Goal: Information Seeking & Learning: Learn about a topic

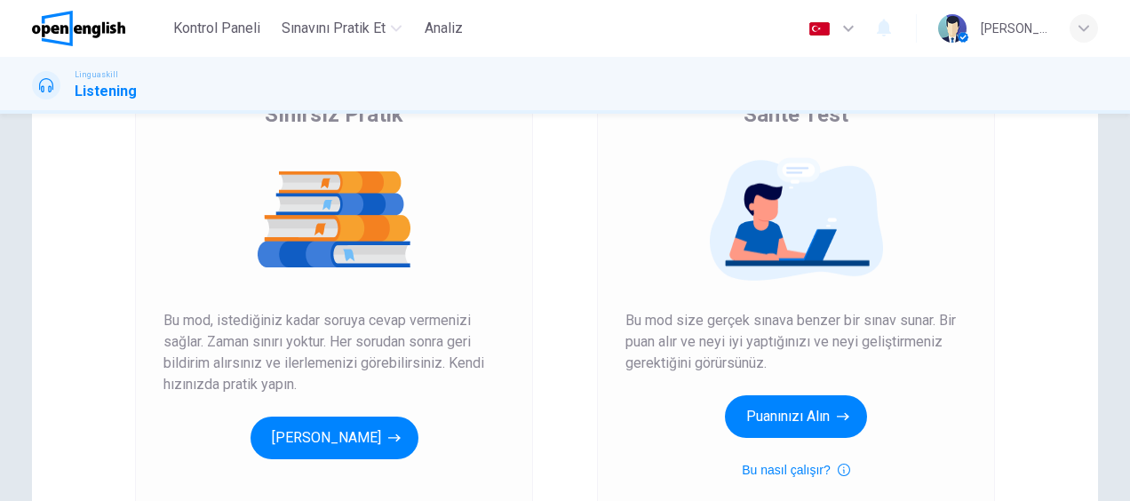
scroll to position [178, 0]
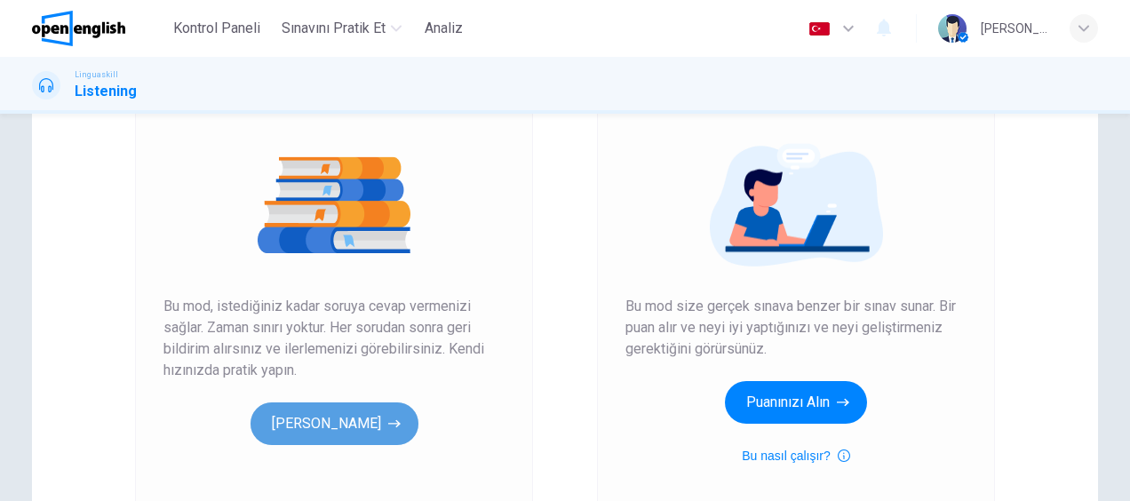
click at [366, 423] on button "[PERSON_NAME]" at bounding box center [334, 423] width 168 height 43
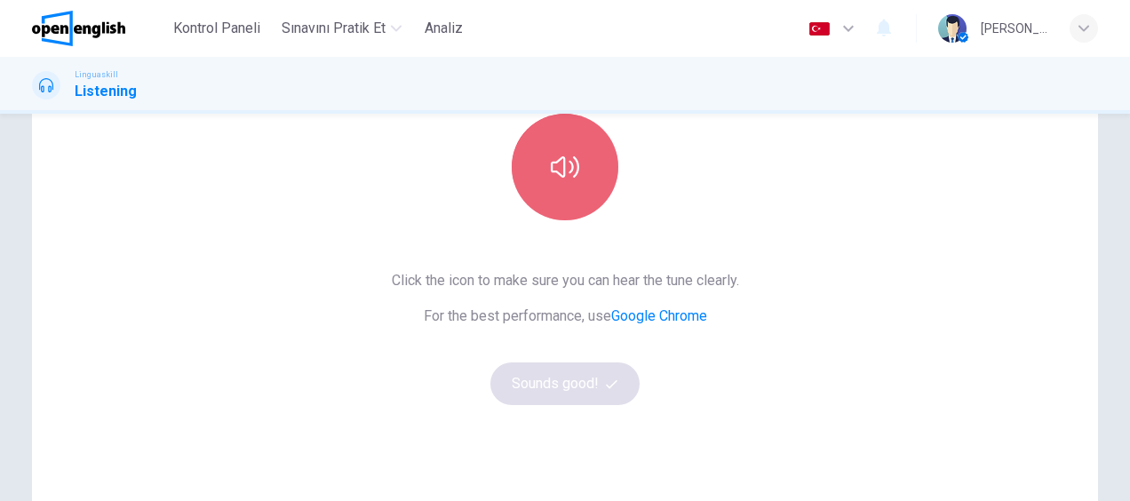
click at [551, 183] on button "button" at bounding box center [565, 167] width 107 height 107
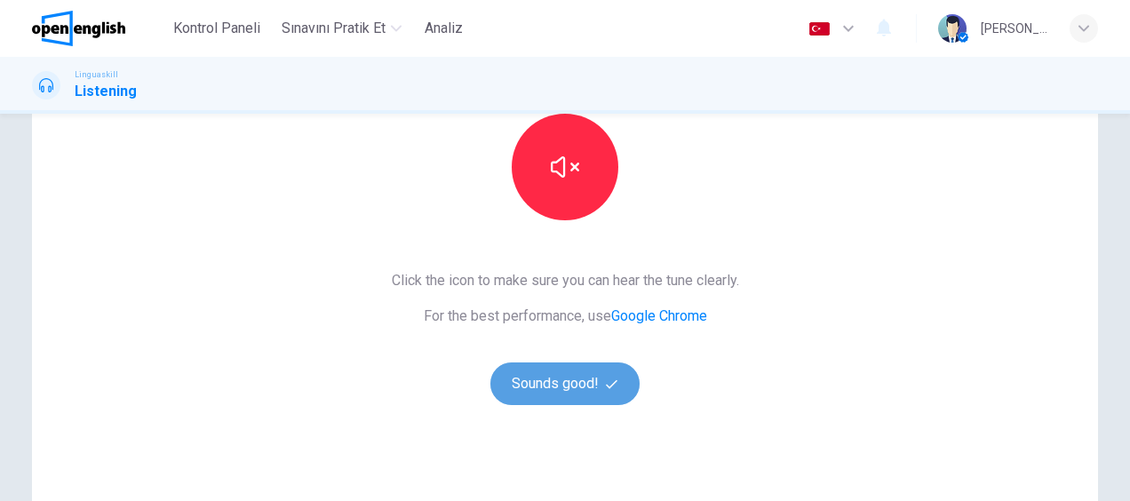
click at [568, 377] on button "Sounds good!" at bounding box center [564, 383] width 149 height 43
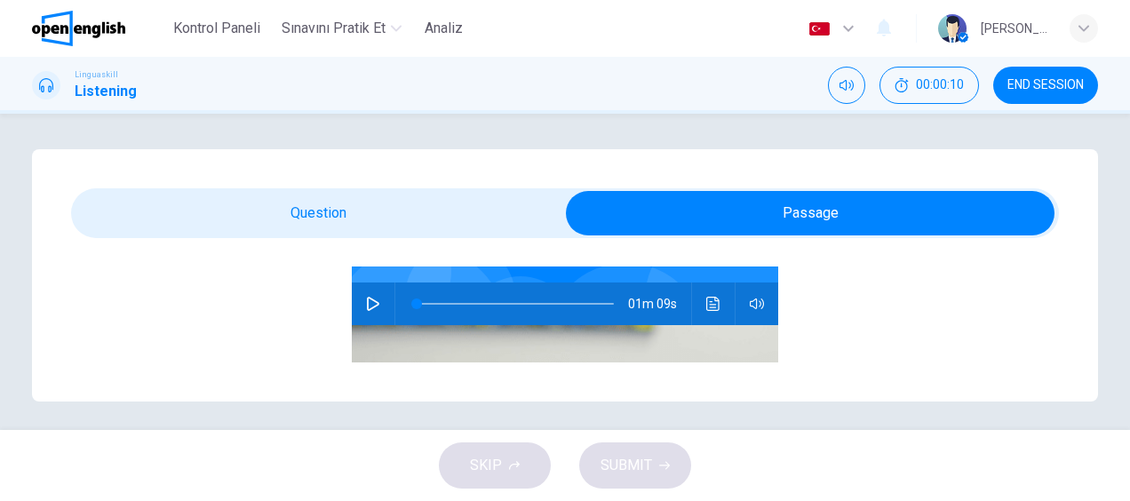
click at [367, 302] on icon "button" at bounding box center [373, 304] width 12 height 14
type input "*"
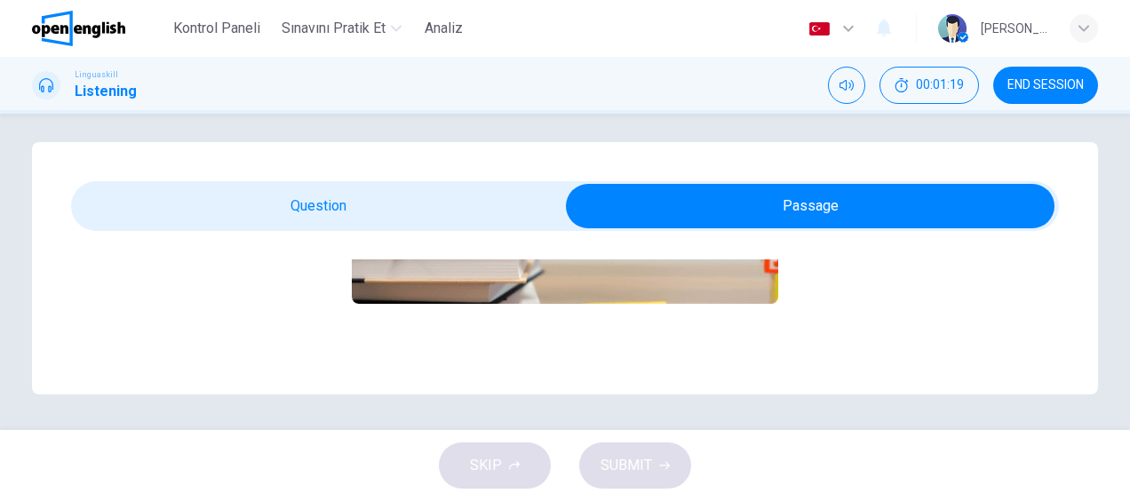
scroll to position [0, 0]
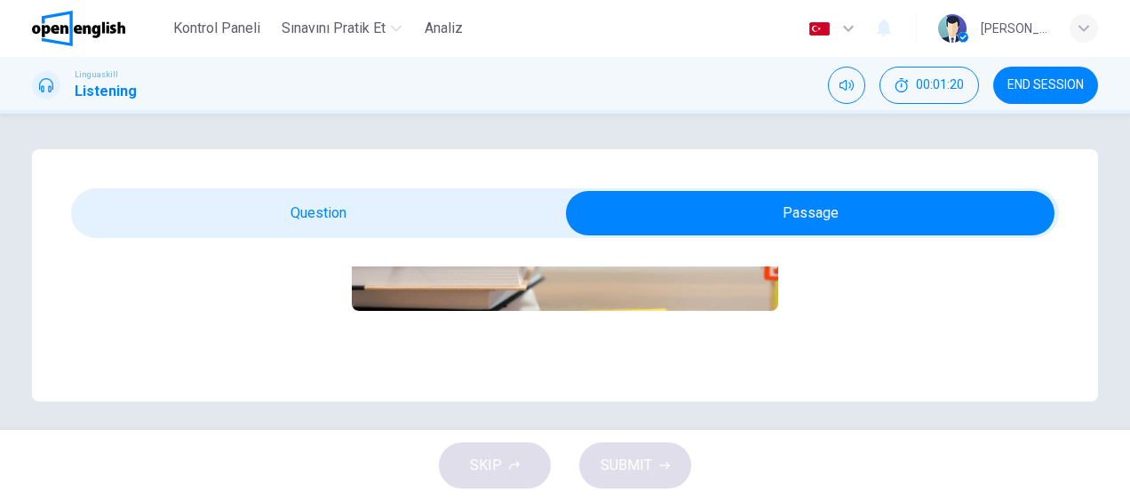
type input "*"
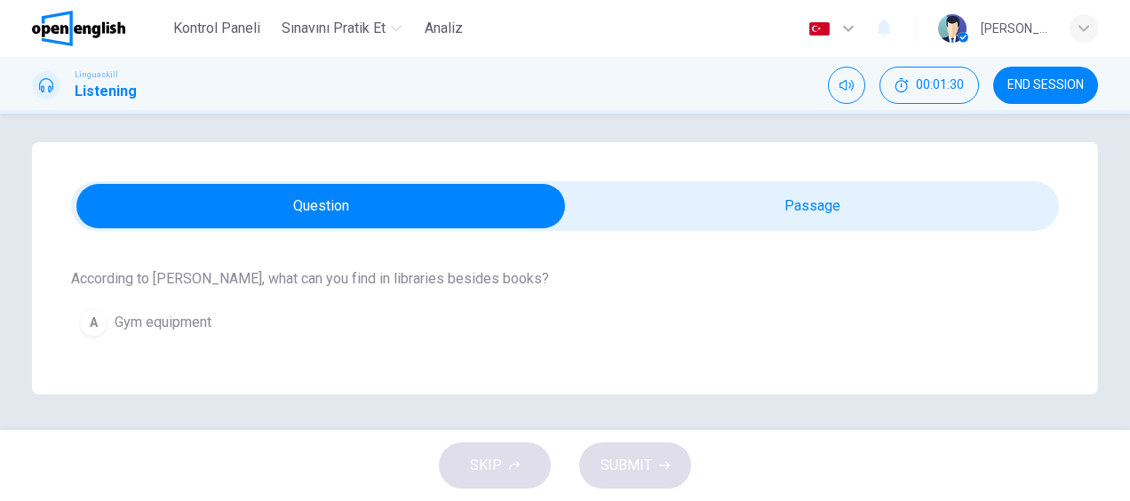
scroll to position [266, 0]
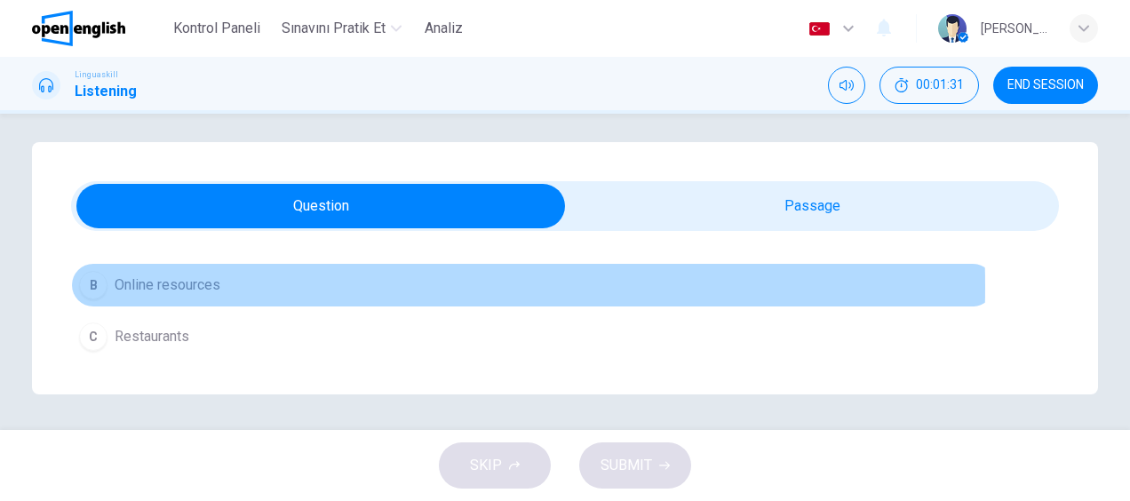
click at [139, 285] on span "Online resources" at bounding box center [168, 284] width 106 height 21
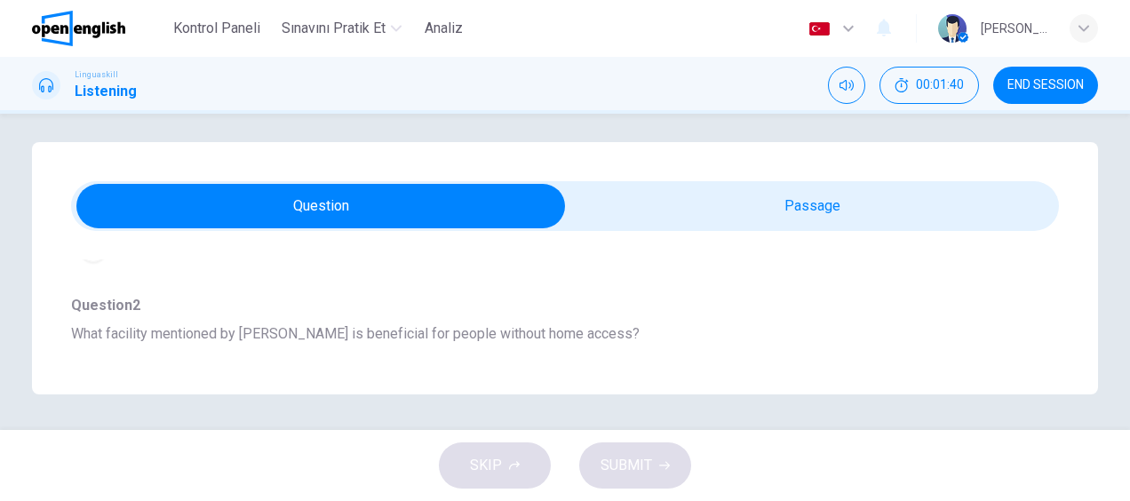
scroll to position [444, 0]
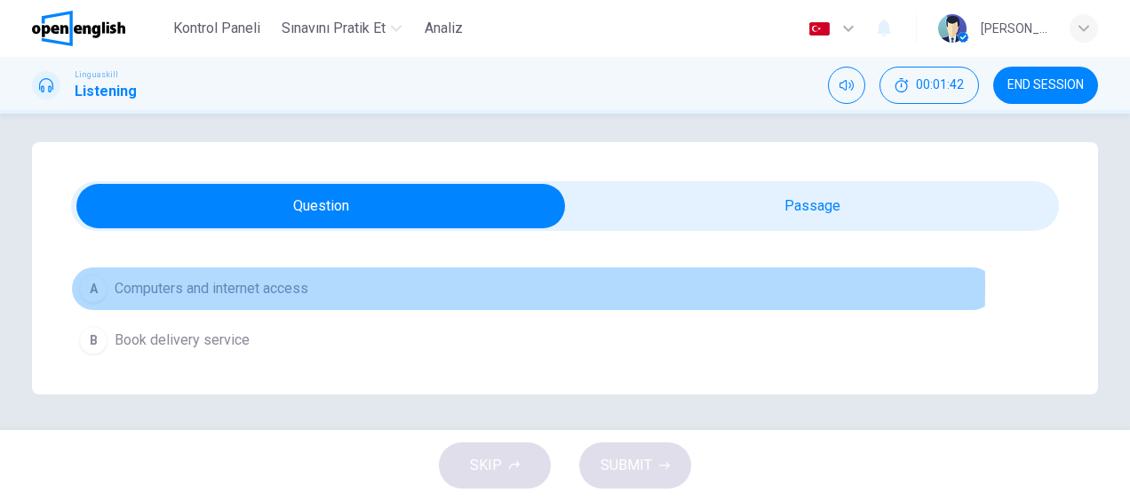
click at [204, 284] on span "Computers and internet access" at bounding box center [212, 288] width 194 height 21
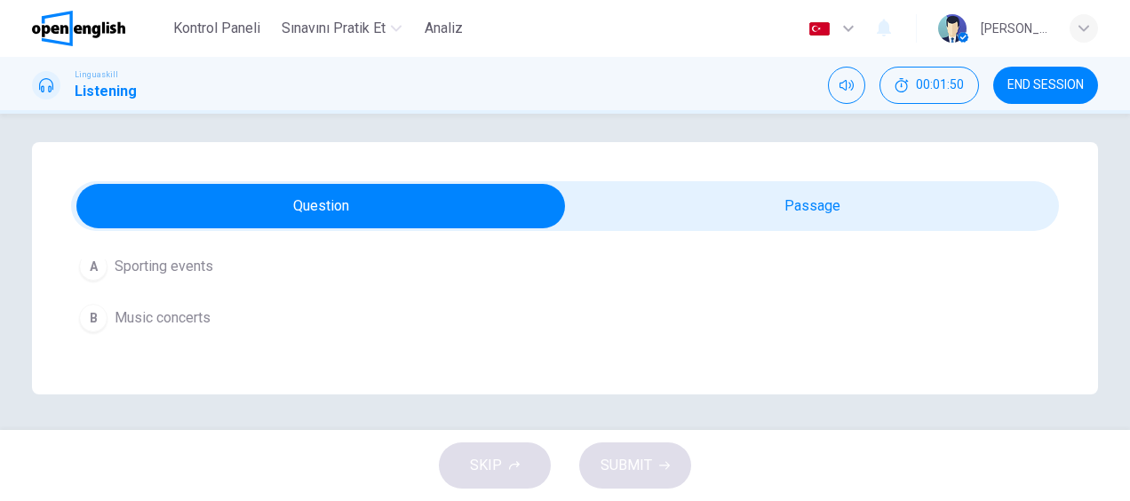
scroll to position [799, 0]
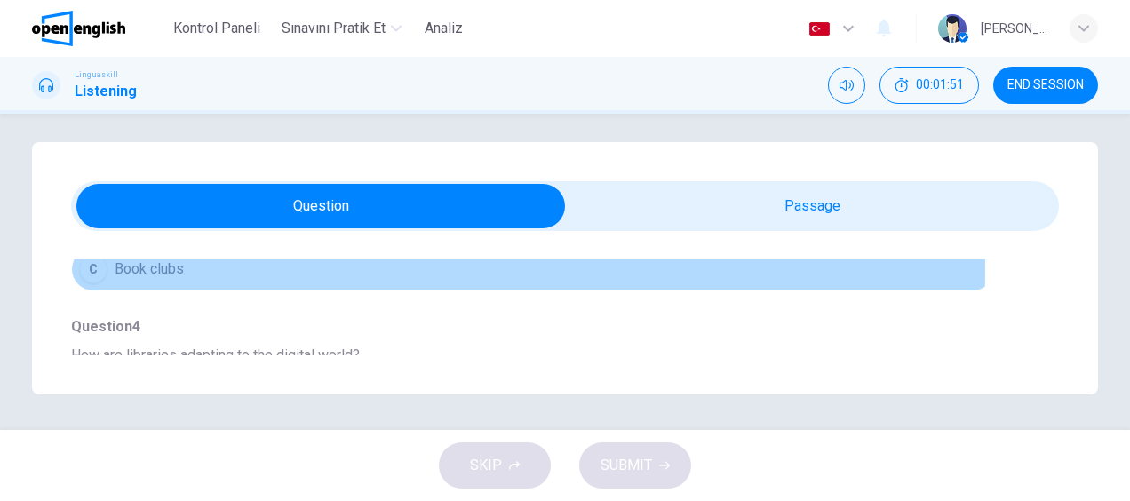
click at [148, 265] on span "Book clubs" at bounding box center [149, 268] width 69 height 21
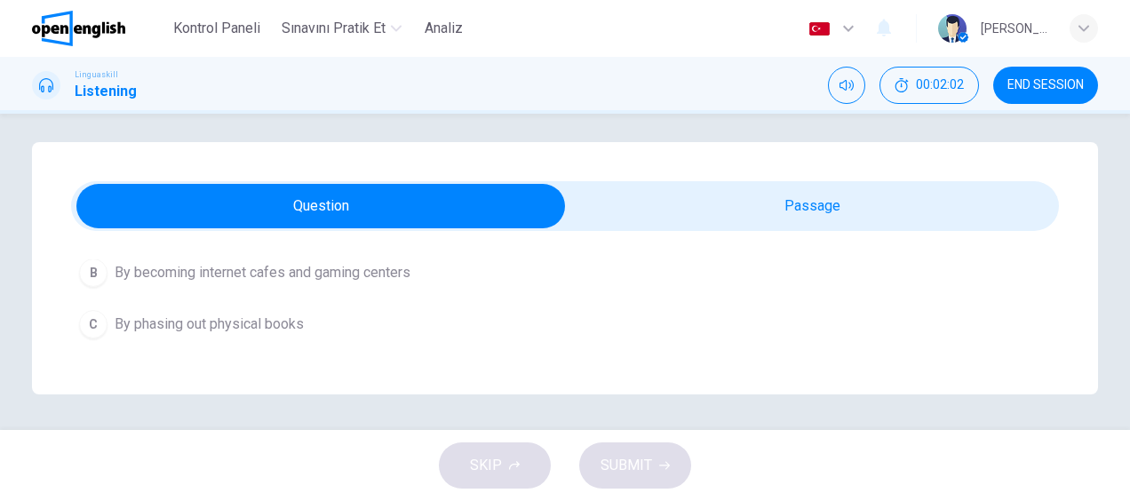
scroll to position [888, 0]
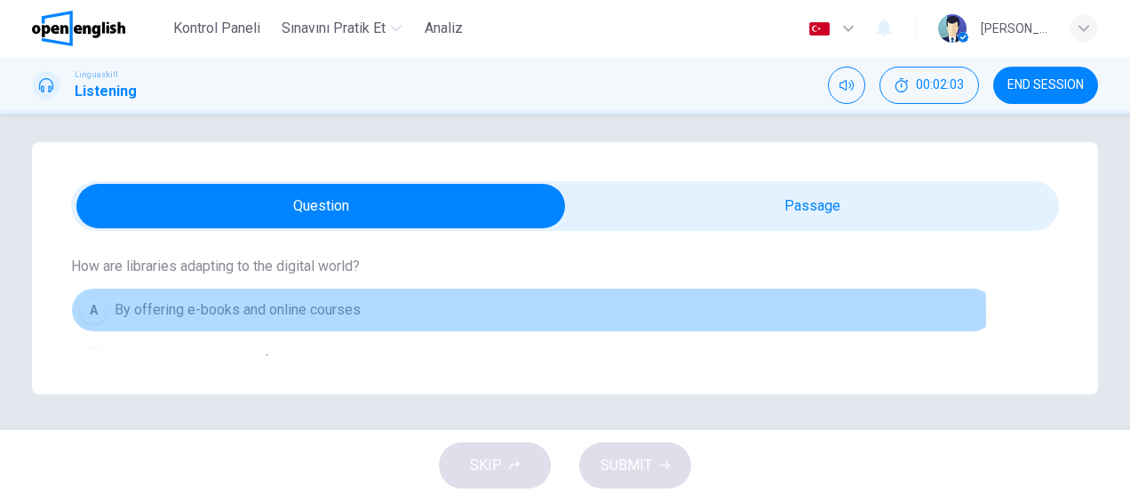
click at [348, 308] on span "By offering e-books and online courses" at bounding box center [238, 309] width 246 height 21
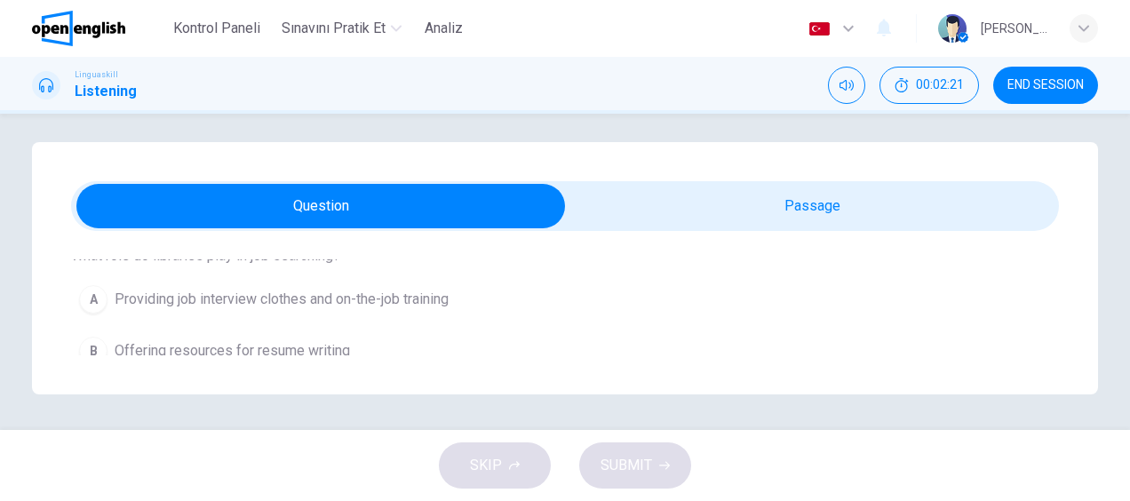
scroll to position [1195, 0]
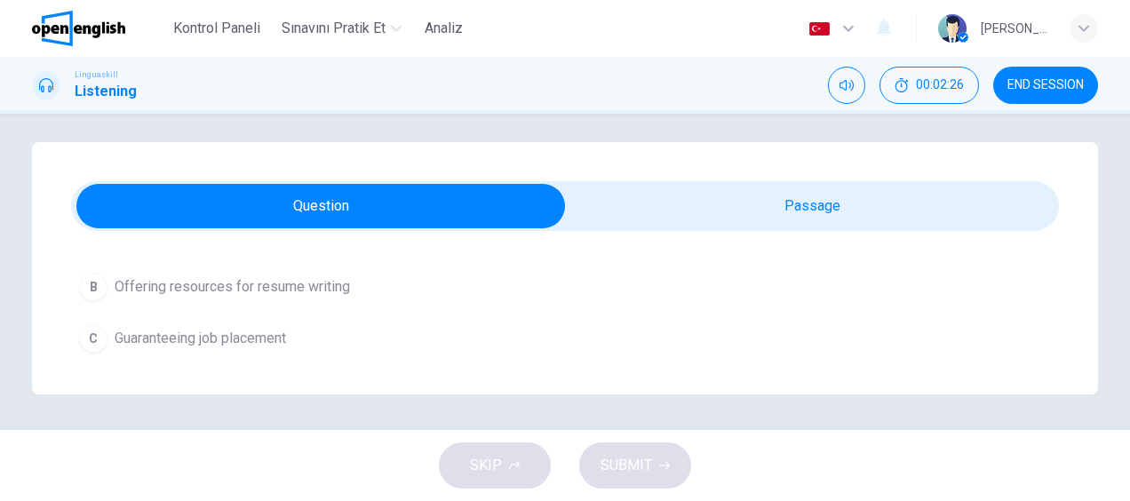
click at [330, 284] on span "Offering resources for resume writing" at bounding box center [232, 286] width 235 height 21
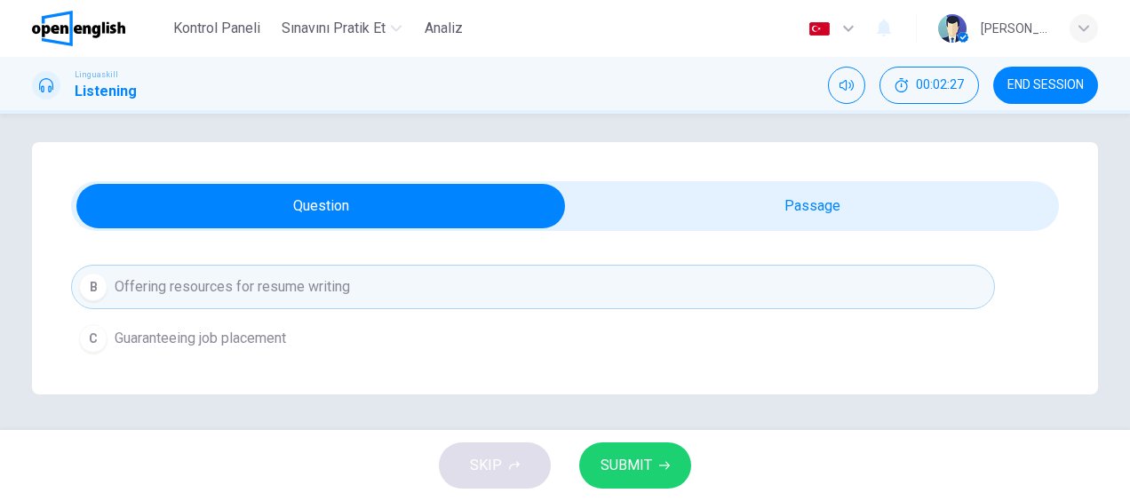
click at [624, 468] on span "SUBMIT" at bounding box center [626, 465] width 52 height 25
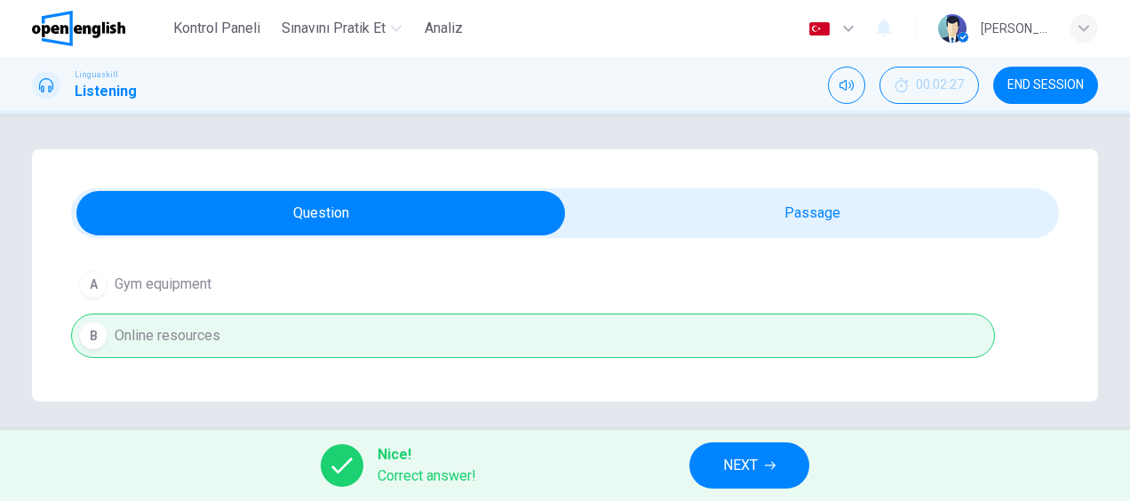
scroll to position [218, 0]
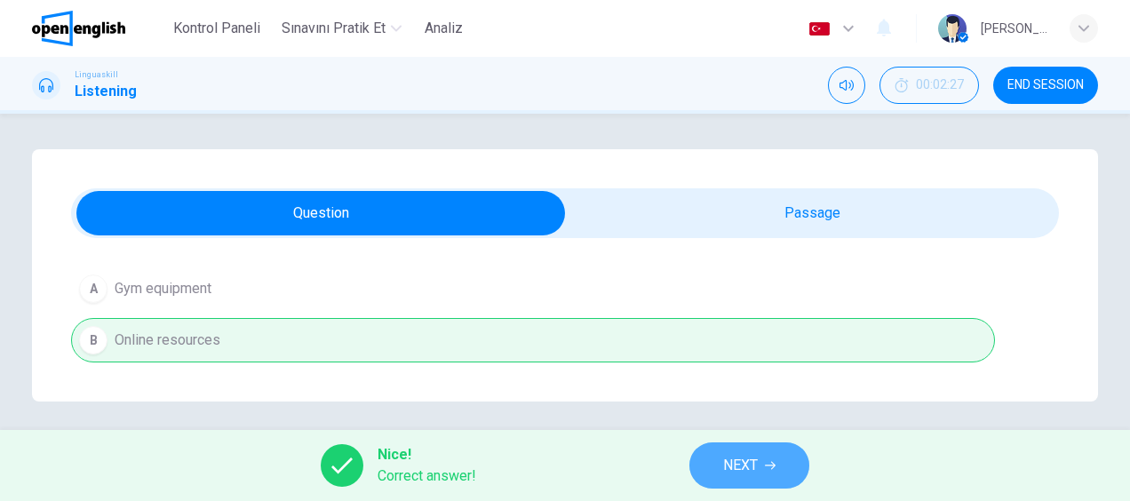
click at [759, 470] on button "NEXT" at bounding box center [749, 465] width 120 height 46
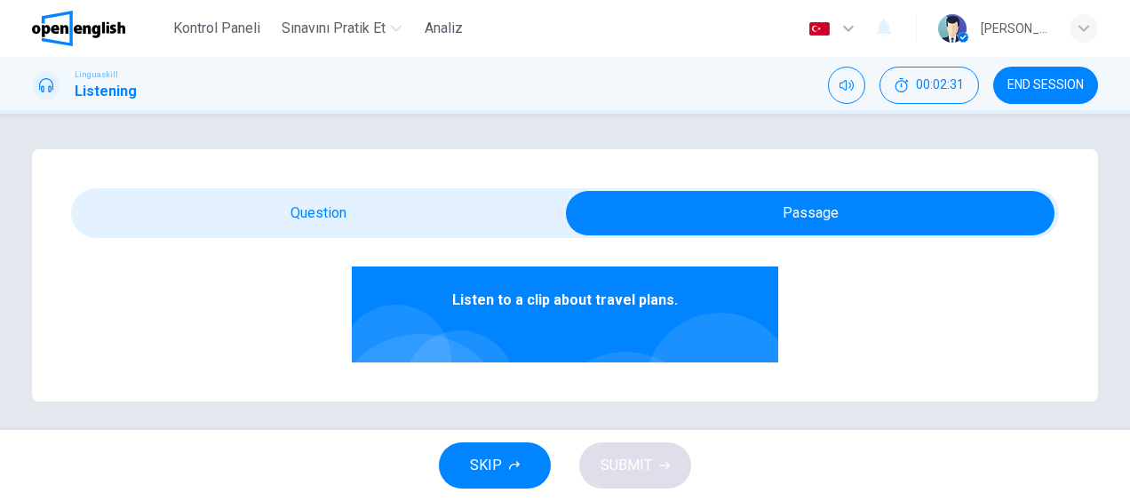
scroll to position [178, 0]
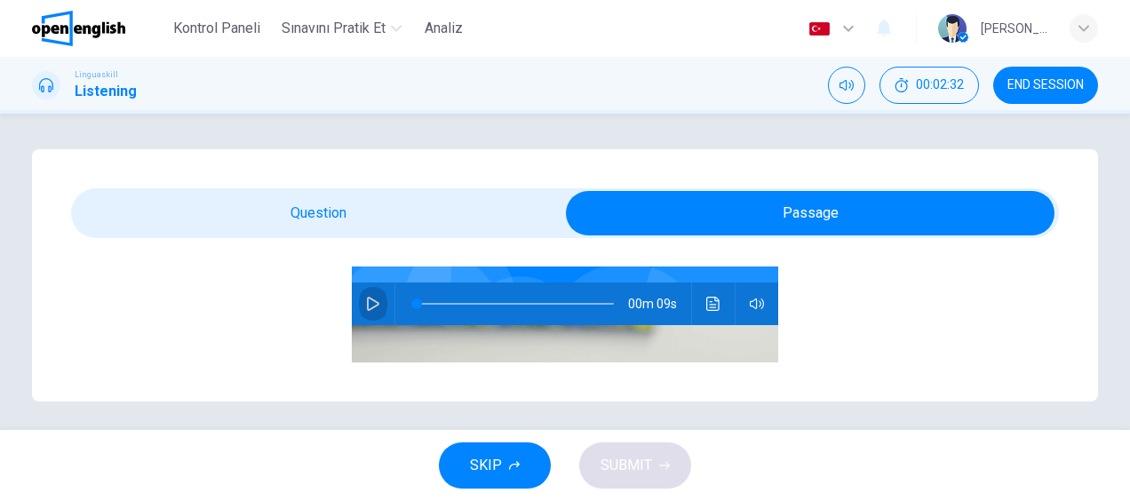
click at [359, 300] on button "button" at bounding box center [373, 303] width 28 height 43
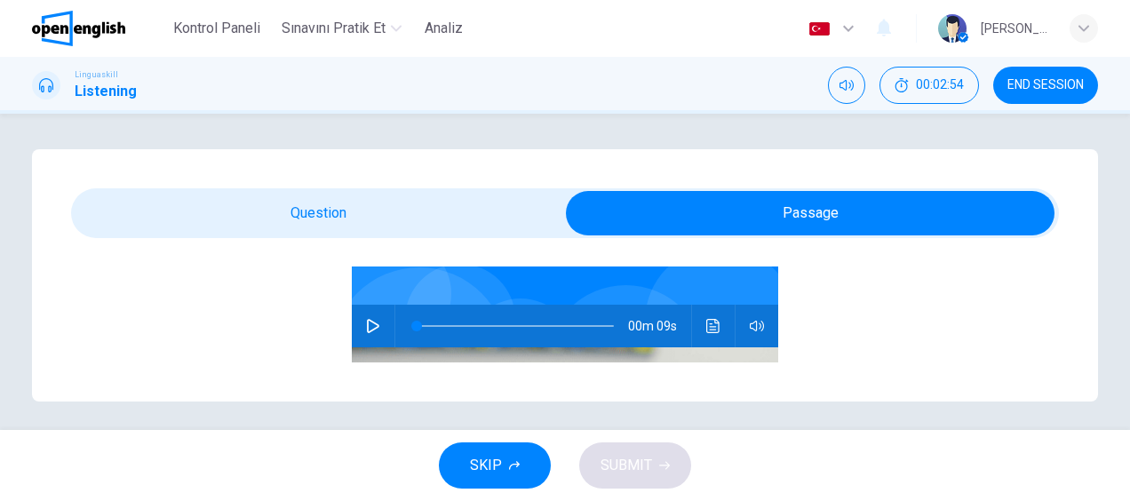
scroll to position [183, 0]
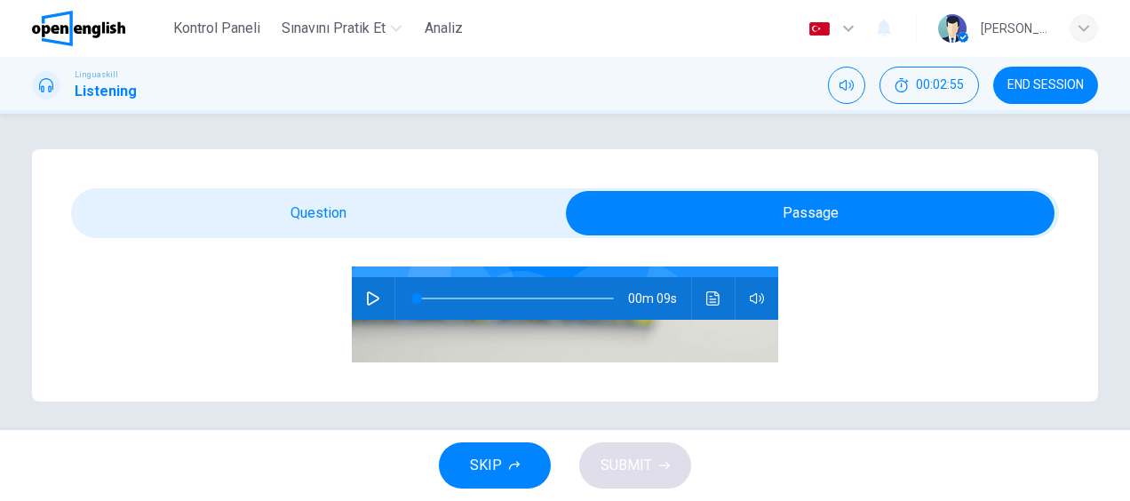
click at [375, 296] on button "button" at bounding box center [373, 298] width 28 height 43
type input "*"
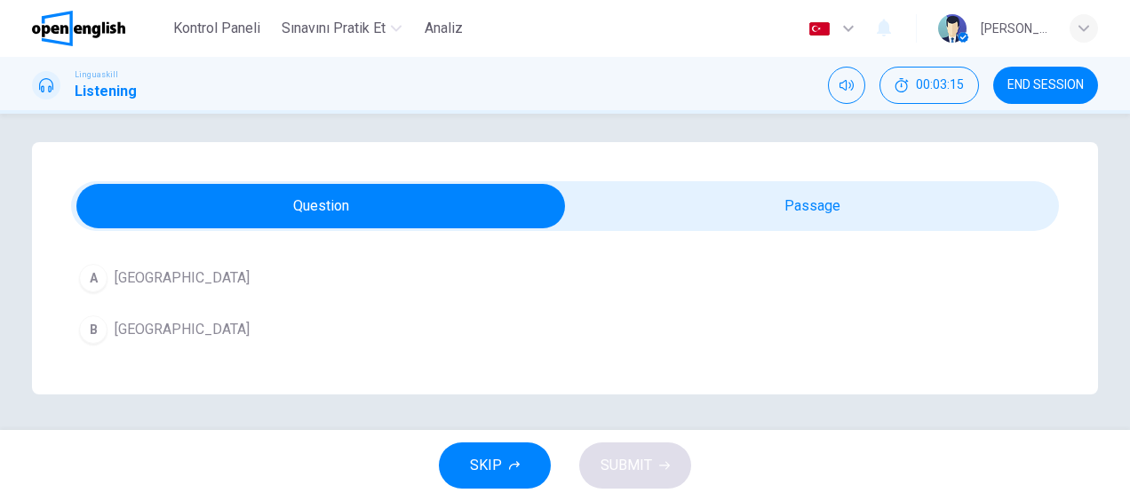
scroll to position [197, 0]
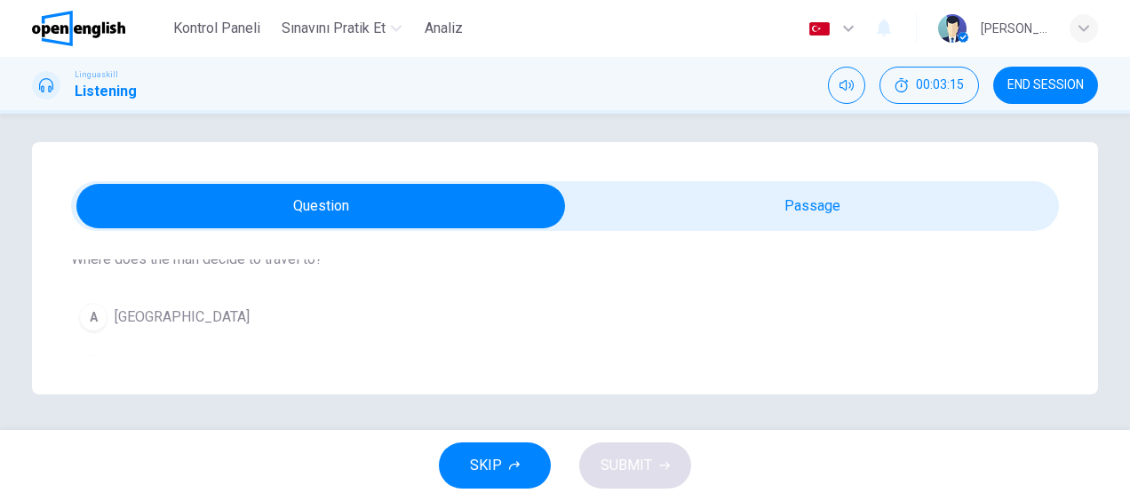
click at [140, 318] on span "[GEOGRAPHIC_DATA]" at bounding box center [182, 316] width 135 height 21
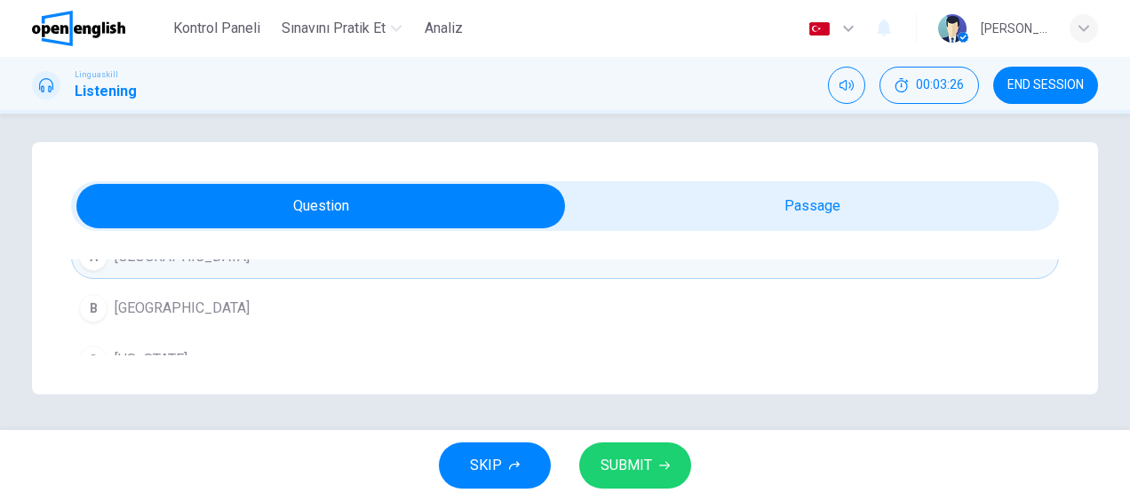
scroll to position [286, 0]
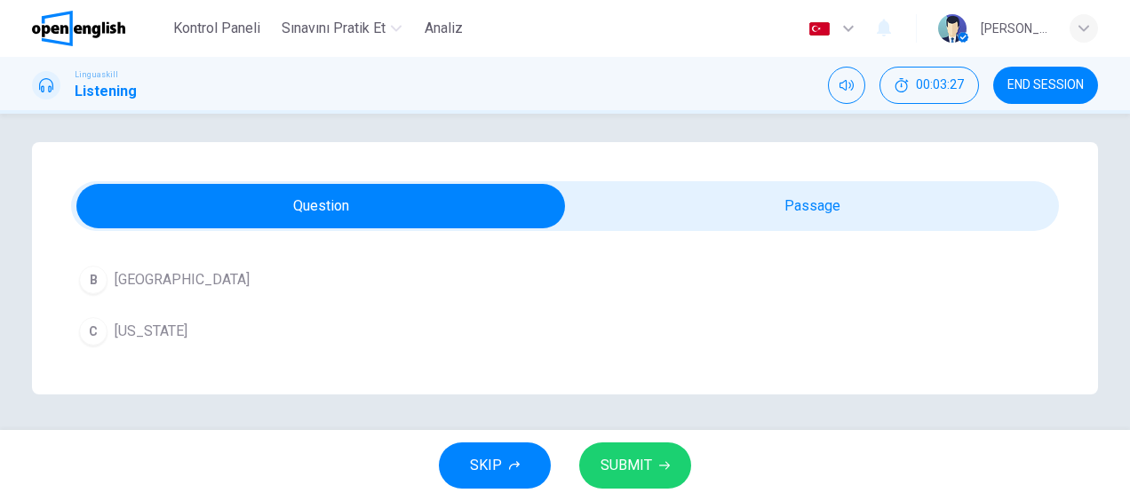
click at [138, 271] on span "[GEOGRAPHIC_DATA]" at bounding box center [182, 279] width 135 height 21
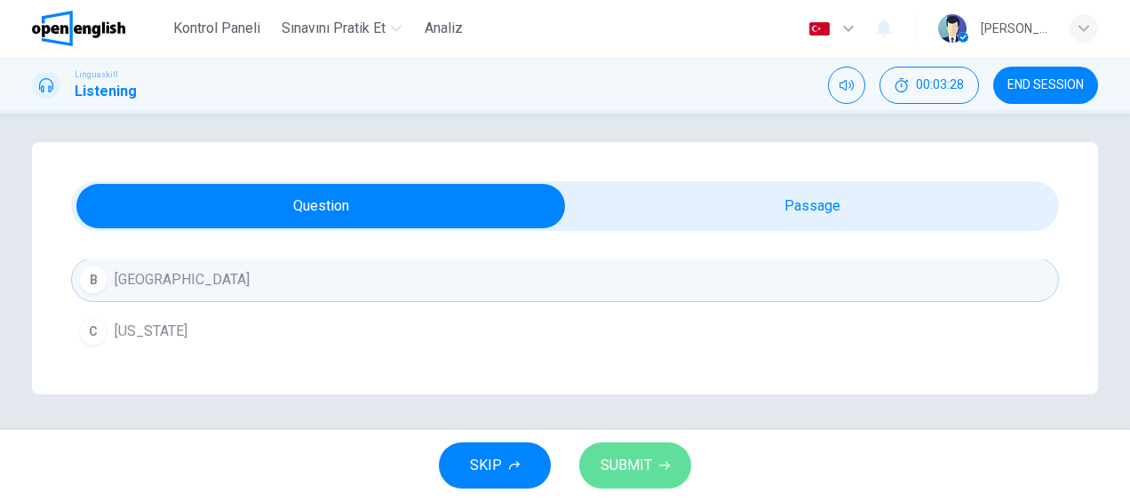
click at [643, 462] on span "SUBMIT" at bounding box center [626, 465] width 52 height 25
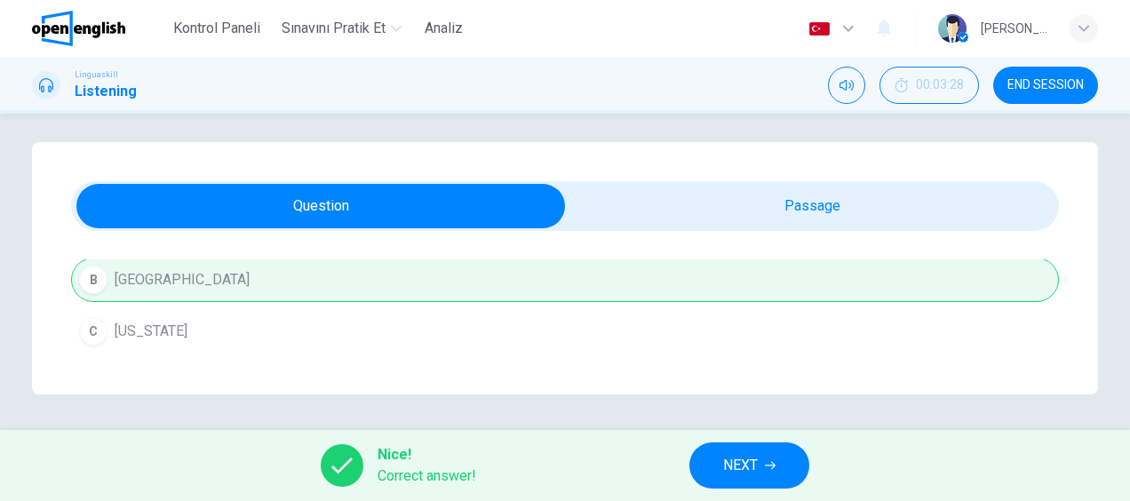
click at [742, 466] on span "NEXT" at bounding box center [740, 465] width 35 height 25
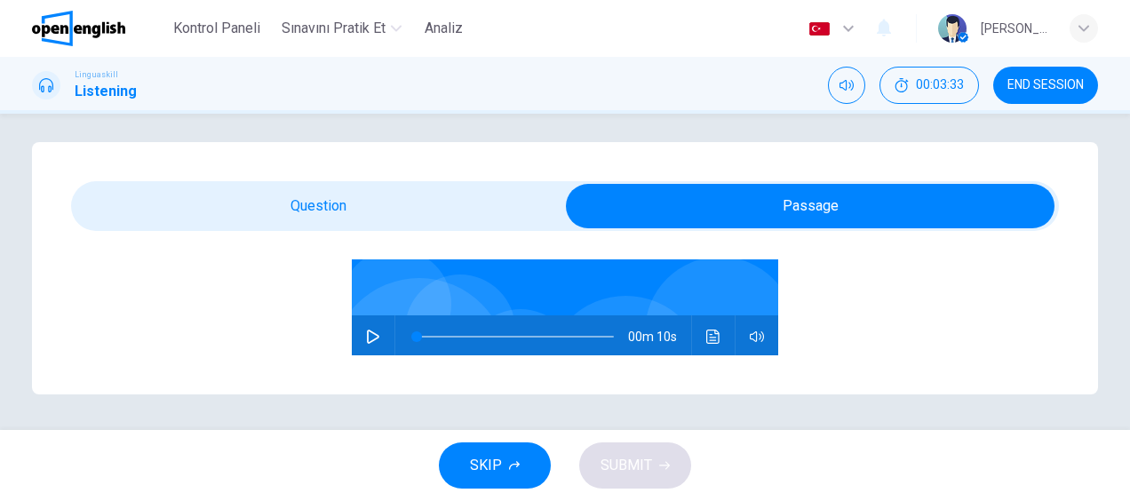
scroll to position [178, 0]
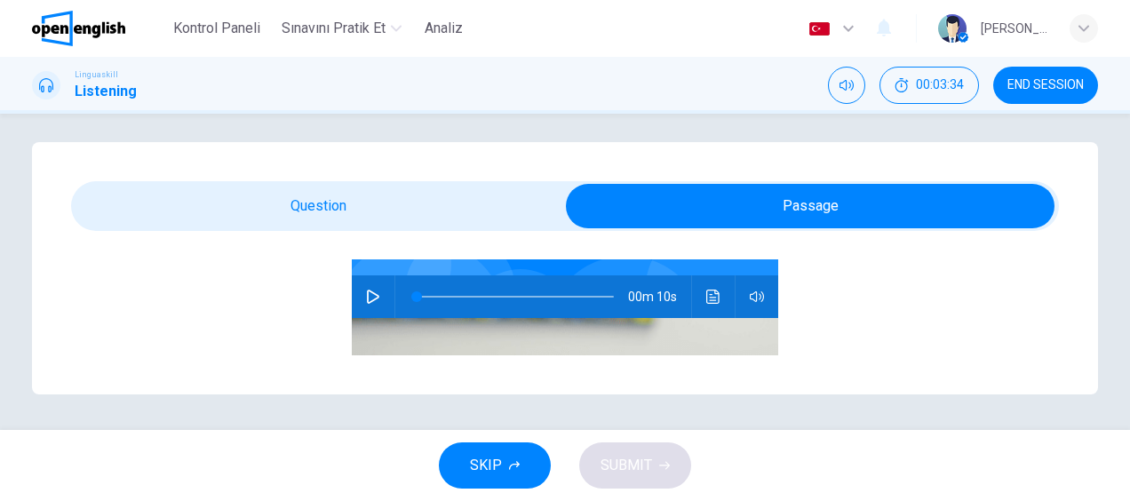
click at [367, 294] on icon "button" at bounding box center [373, 297] width 12 height 14
type input "*"
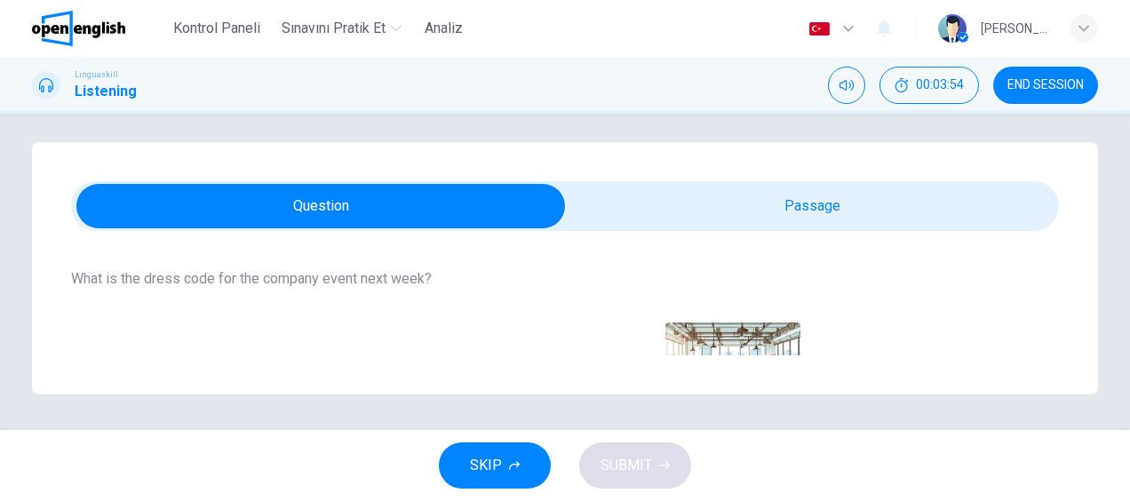
scroll to position [266, 0]
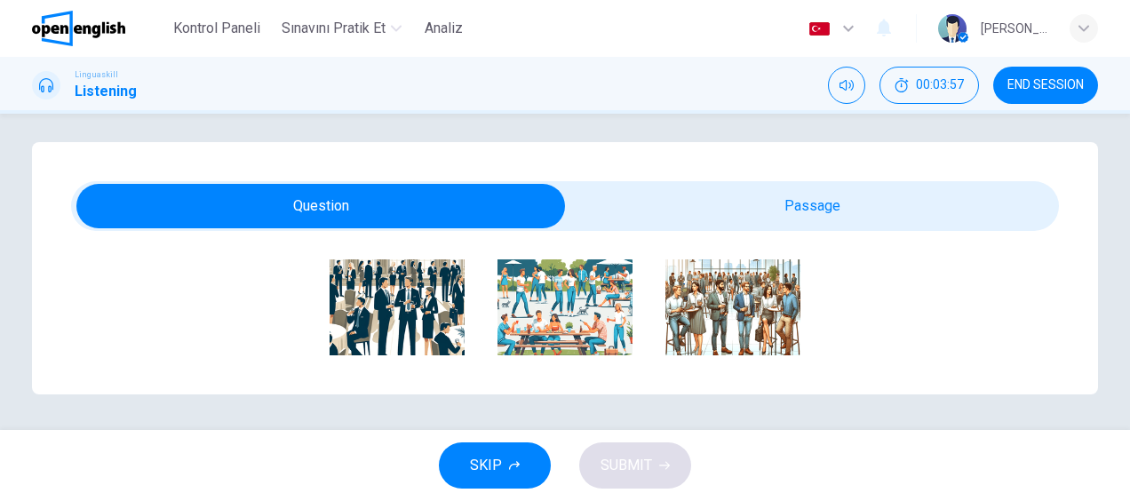
click at [752, 306] on img "button" at bounding box center [732, 301] width 135 height 135
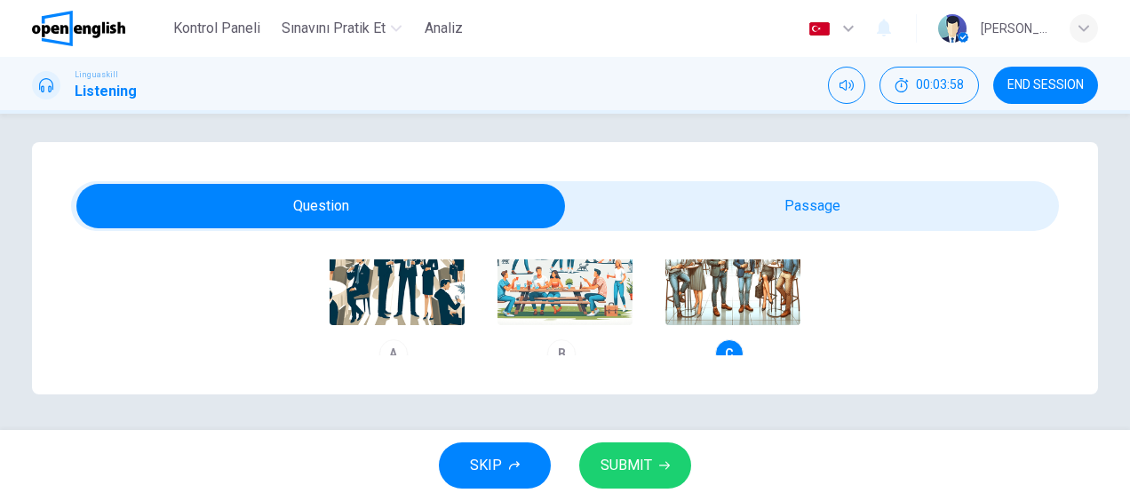
scroll to position [333, 0]
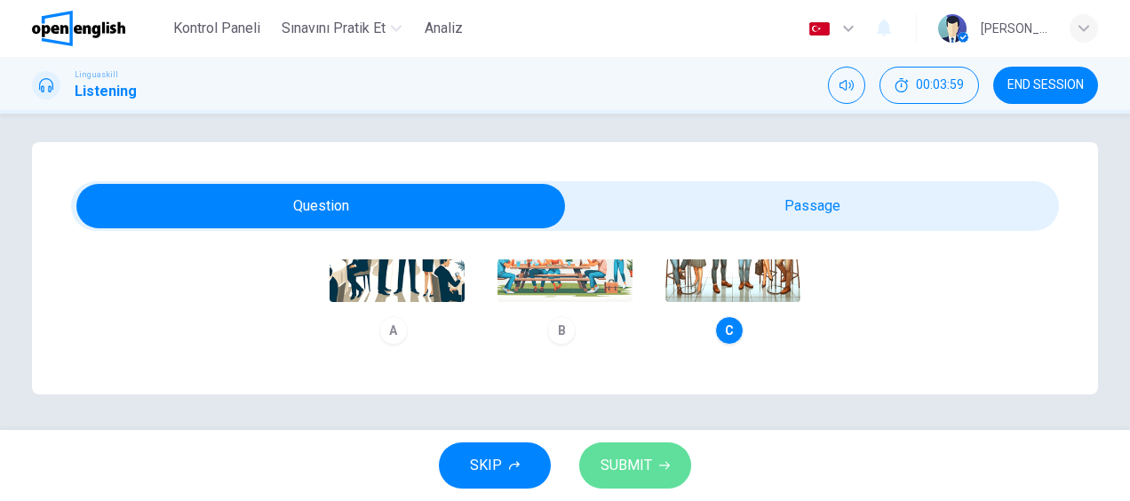
click at [660, 463] on icon "button" at bounding box center [664, 465] width 11 height 11
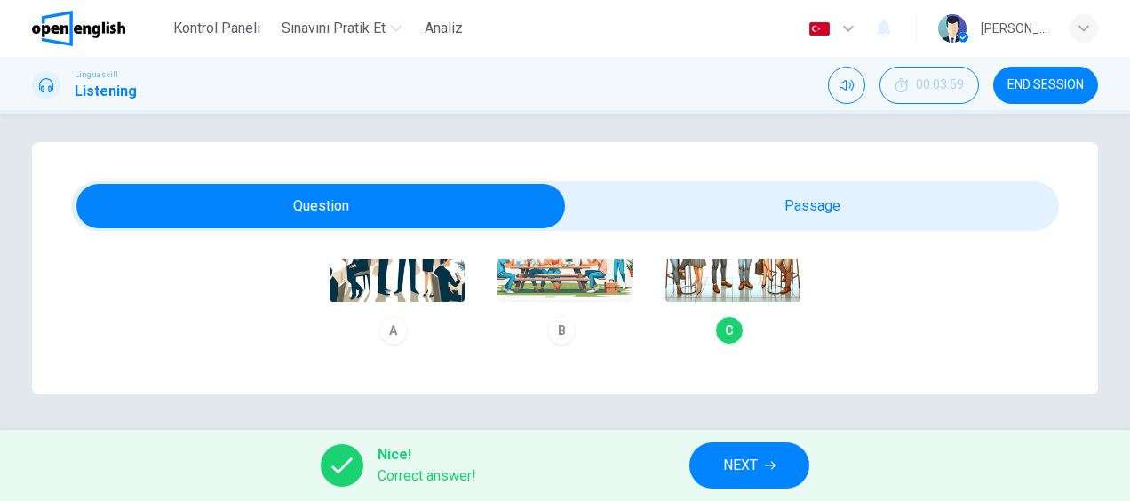
click at [767, 463] on icon "button" at bounding box center [770, 465] width 11 height 11
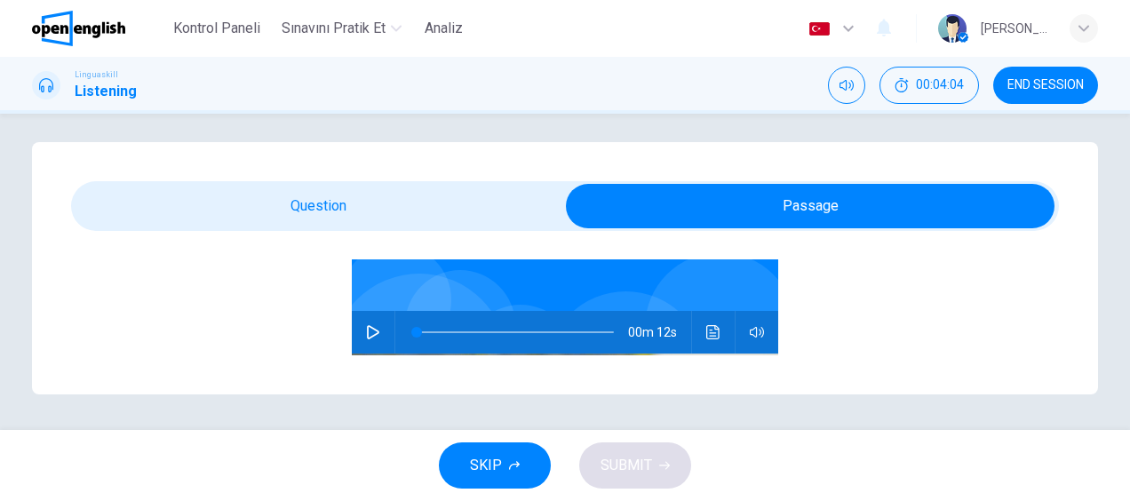
scroll to position [178, 0]
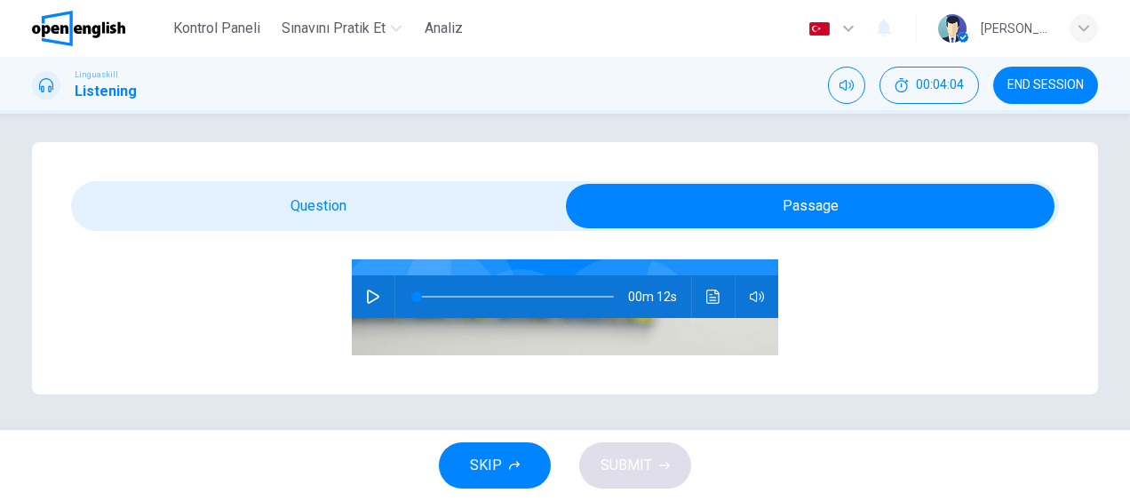
click at [366, 293] on icon "button" at bounding box center [373, 297] width 14 height 14
type input "*"
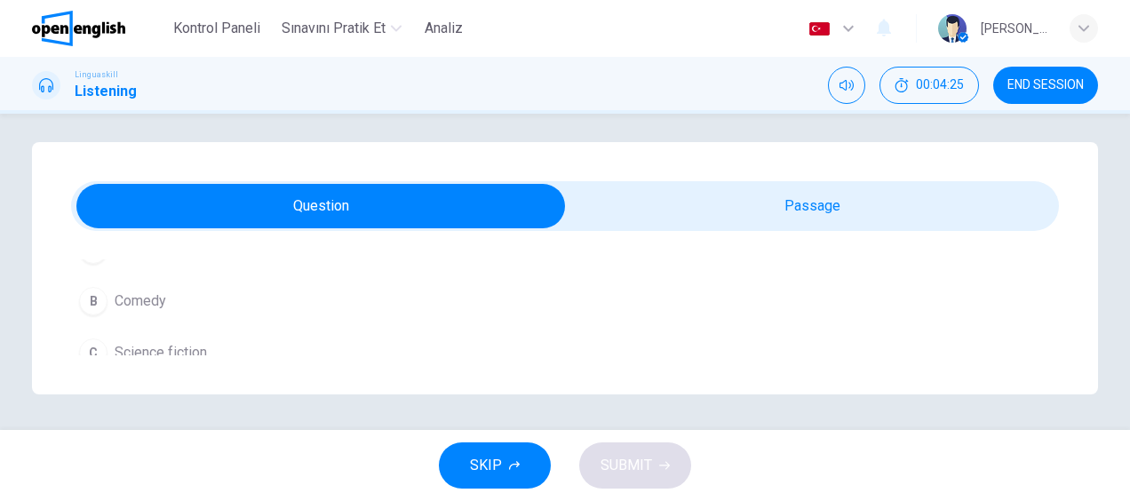
scroll to position [266, 0]
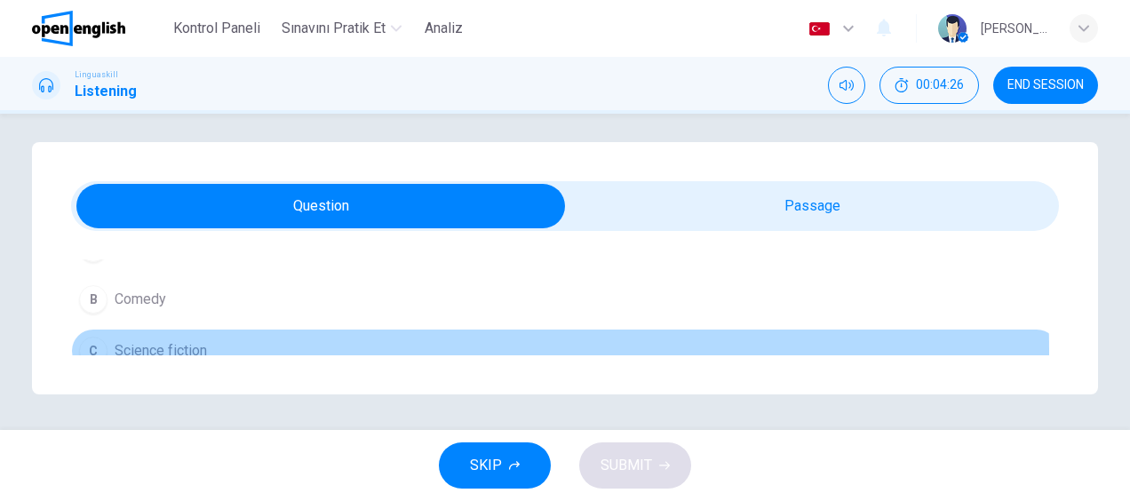
click at [215, 350] on button "C Science fiction" at bounding box center [565, 351] width 988 height 44
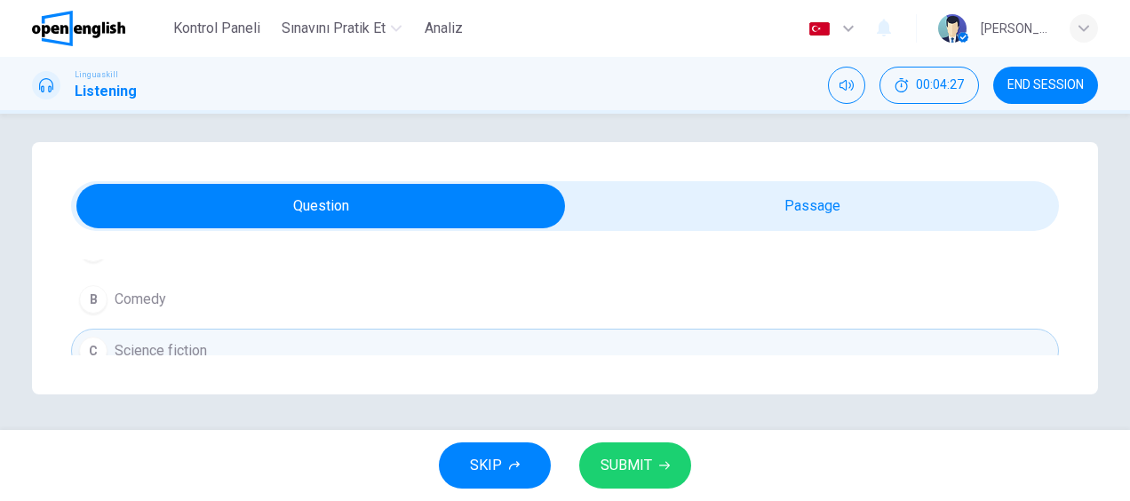
click at [632, 457] on span "SUBMIT" at bounding box center [626, 465] width 52 height 25
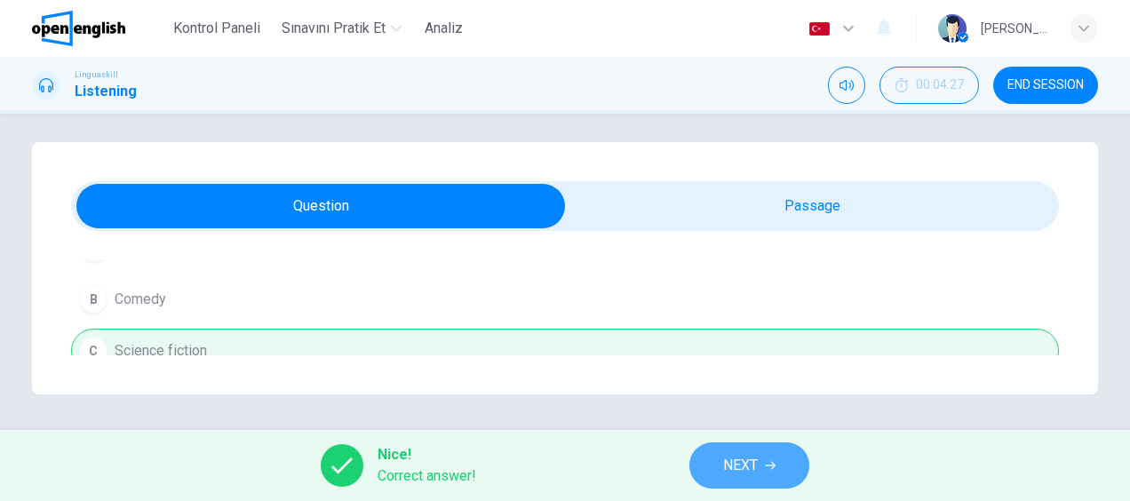
click at [747, 457] on span "NEXT" at bounding box center [740, 465] width 35 height 25
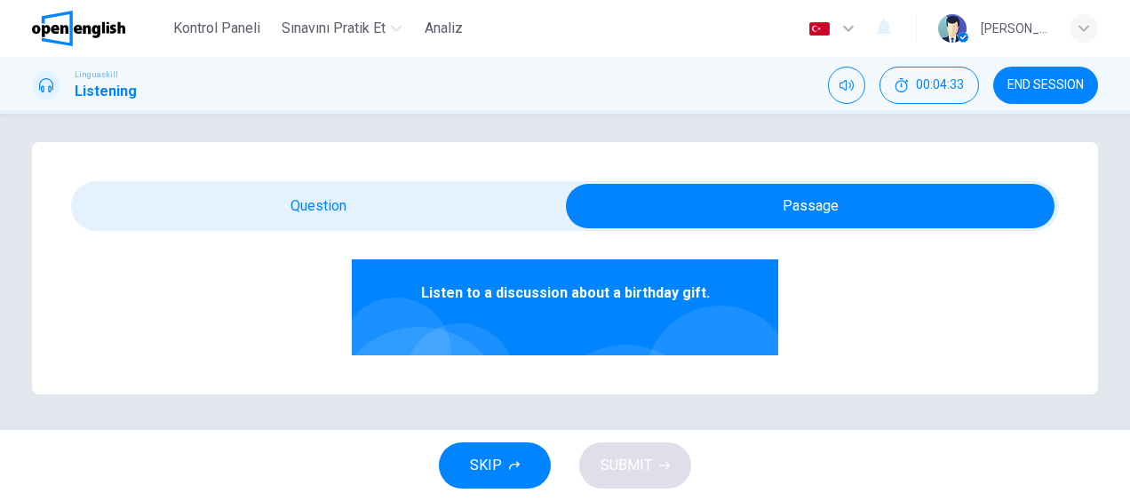
scroll to position [178, 0]
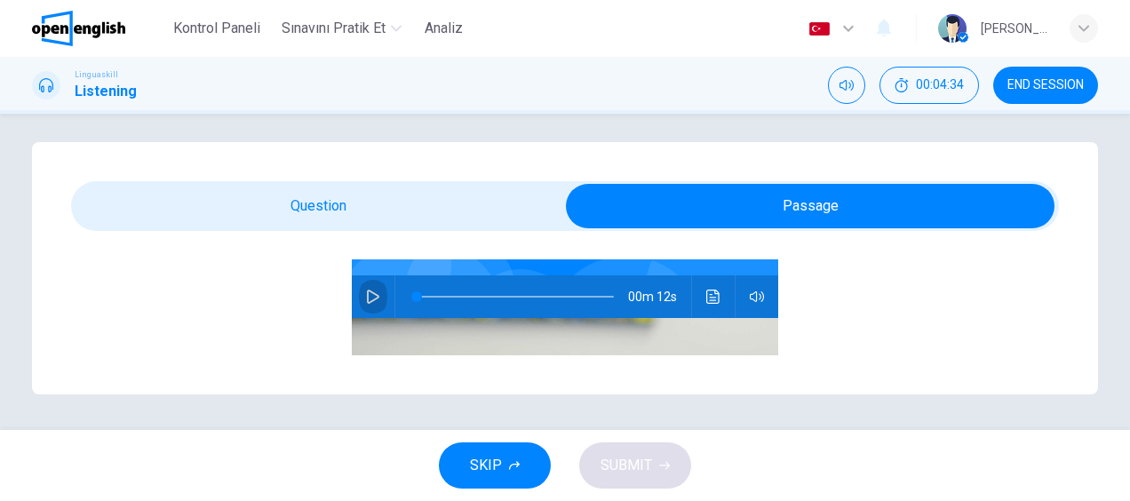
click at [367, 295] on icon "button" at bounding box center [373, 297] width 12 height 14
type input "*"
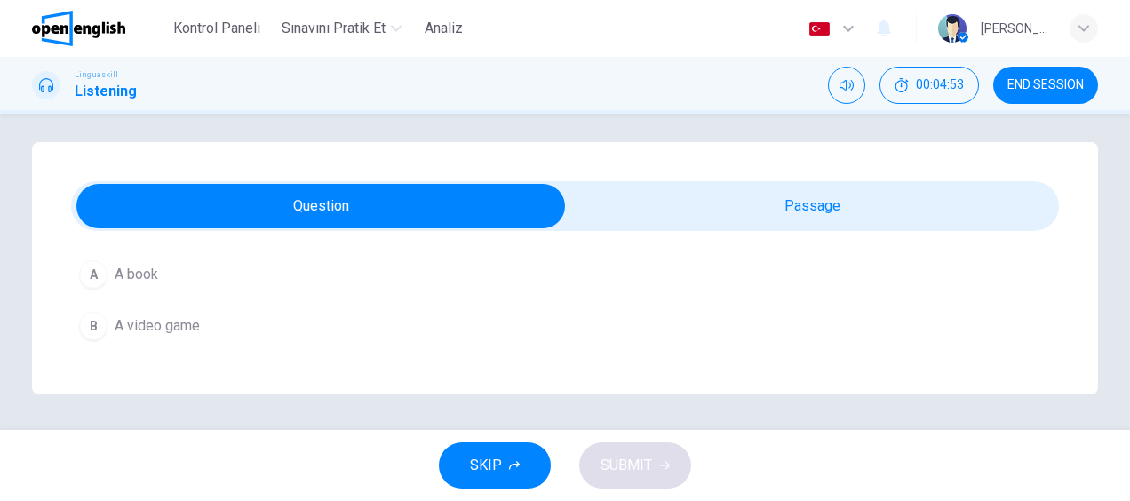
scroll to position [266, 0]
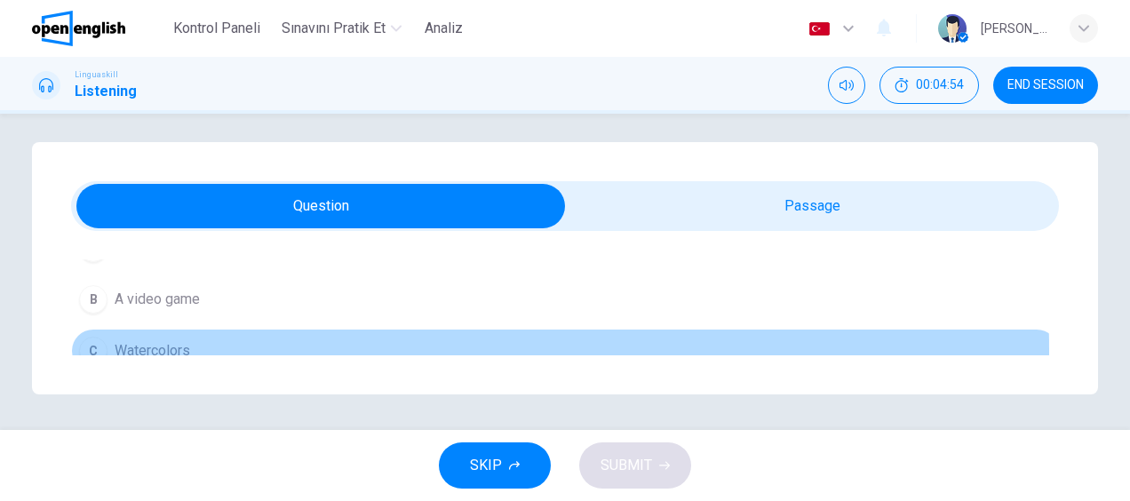
drag, startPoint x: 167, startPoint y: 349, endPoint x: 180, endPoint y: 350, distance: 13.4
click at [167, 349] on span "Watercolors" at bounding box center [152, 350] width 75 height 21
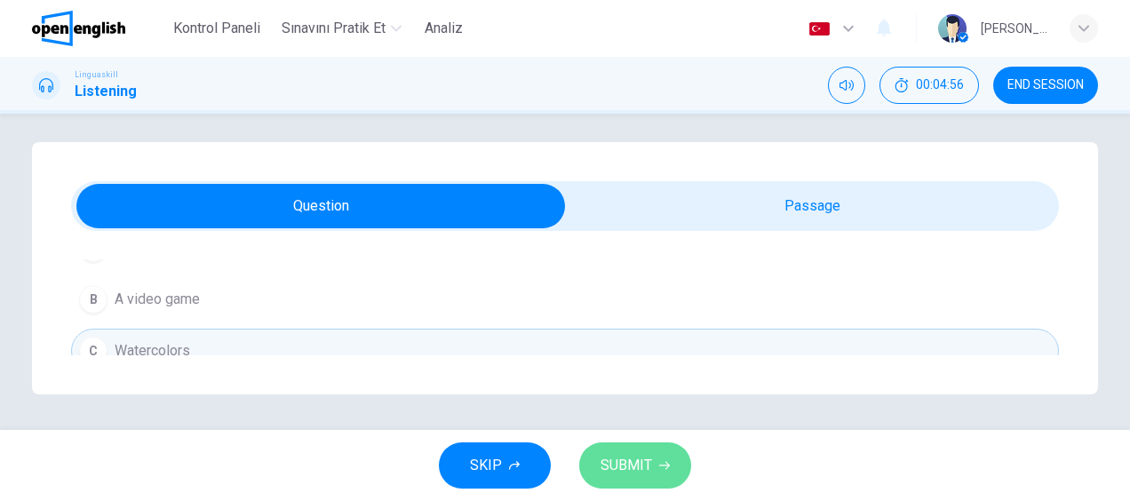
click at [657, 464] on button "SUBMIT" at bounding box center [635, 465] width 112 height 46
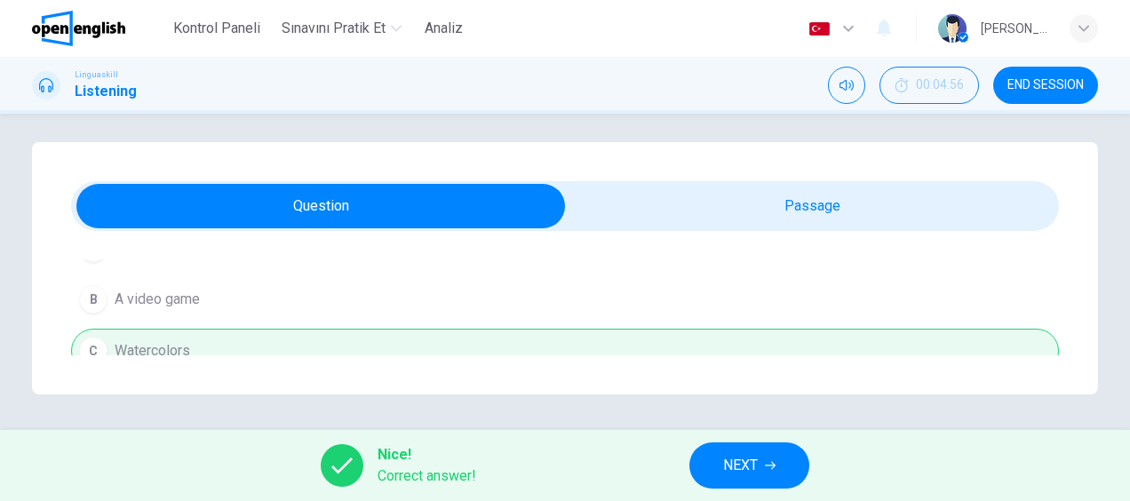
click at [758, 460] on span "NEXT" at bounding box center [740, 465] width 35 height 25
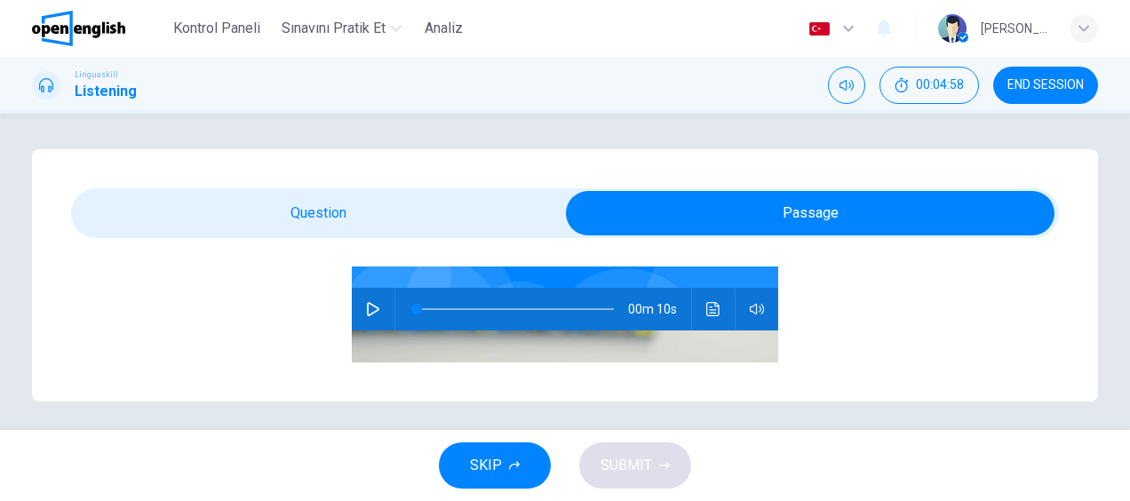
scroll to position [178, 0]
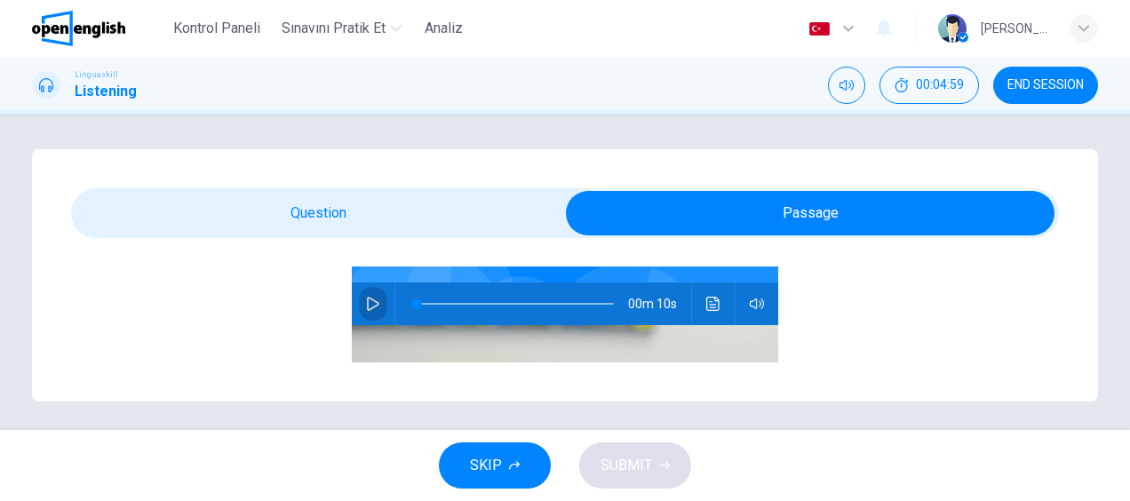
click at [366, 298] on icon "button" at bounding box center [373, 304] width 14 height 14
type input "*"
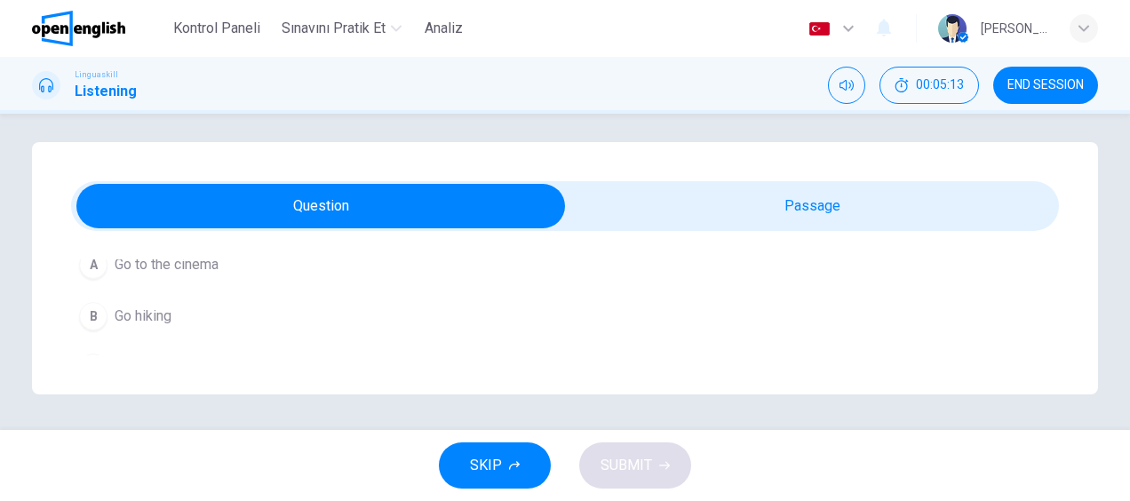
scroll to position [266, 0]
click at [192, 309] on button "B Go hiking" at bounding box center [565, 299] width 988 height 44
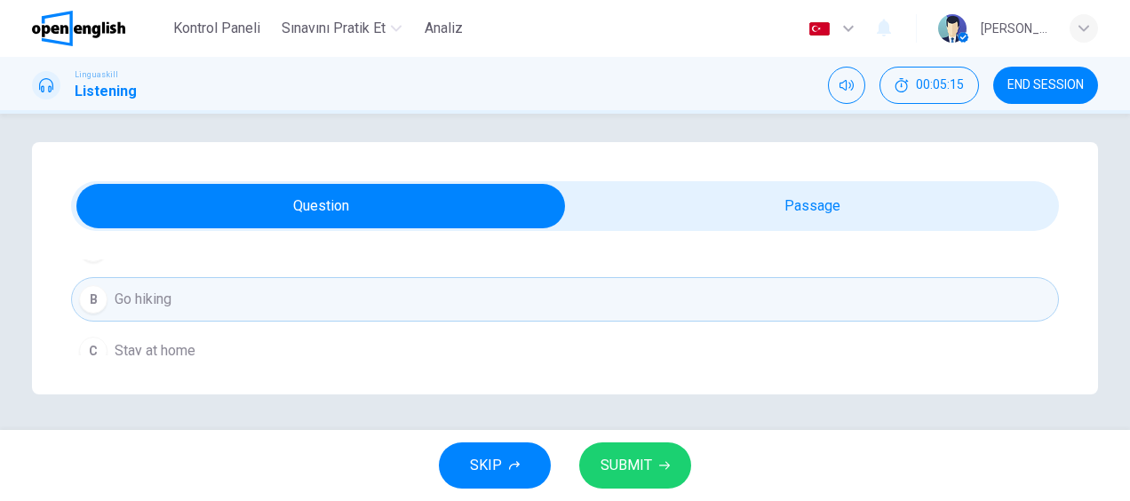
click at [664, 466] on icon "button" at bounding box center [664, 465] width 11 height 11
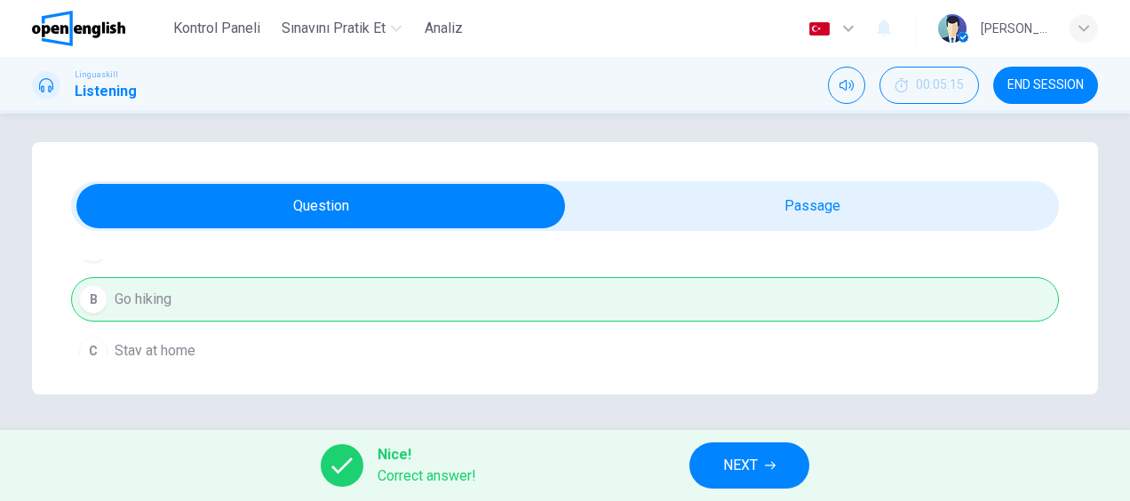
click at [723, 458] on button "NEXT" at bounding box center [749, 465] width 120 height 46
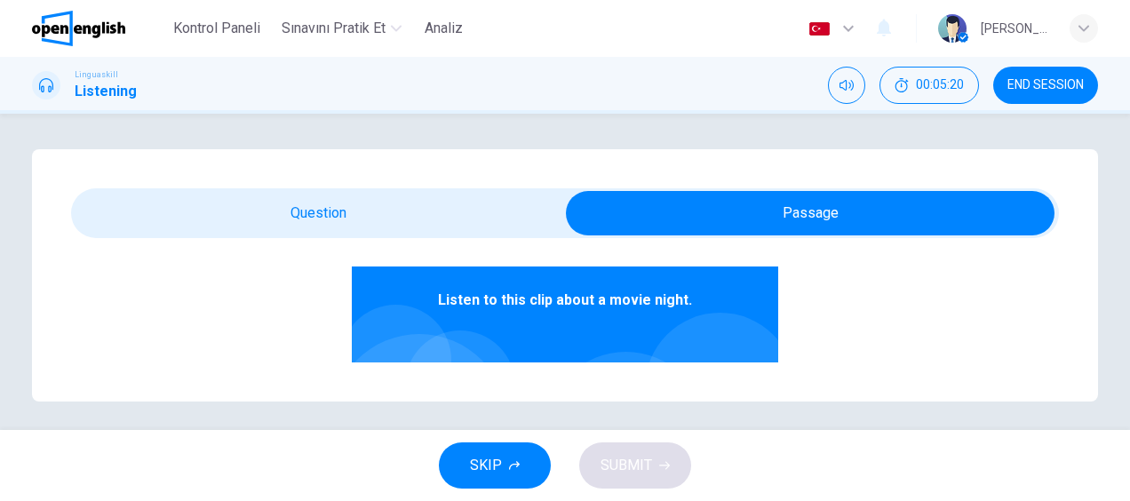
scroll to position [178, 0]
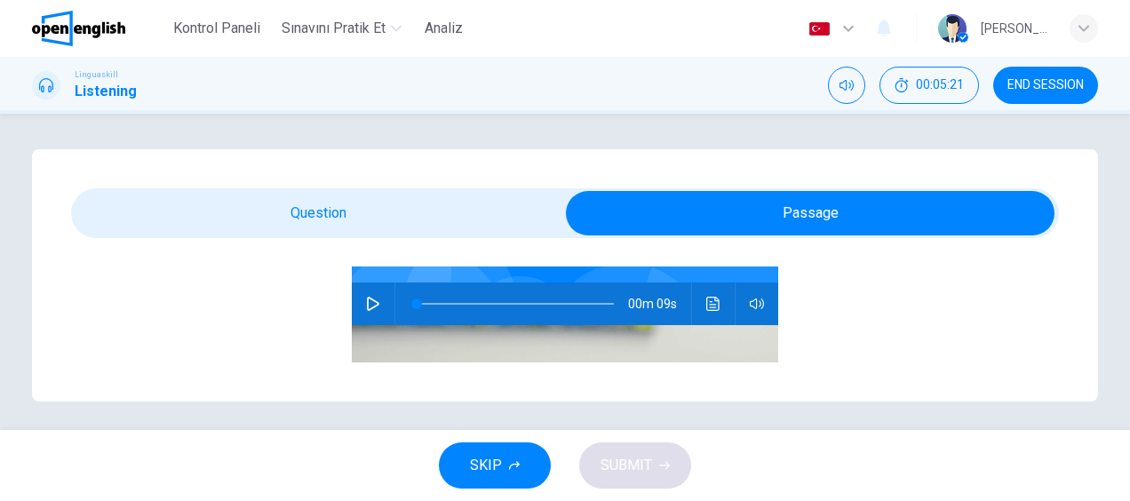
click at [370, 300] on icon "button" at bounding box center [373, 304] width 14 height 14
type input "**"
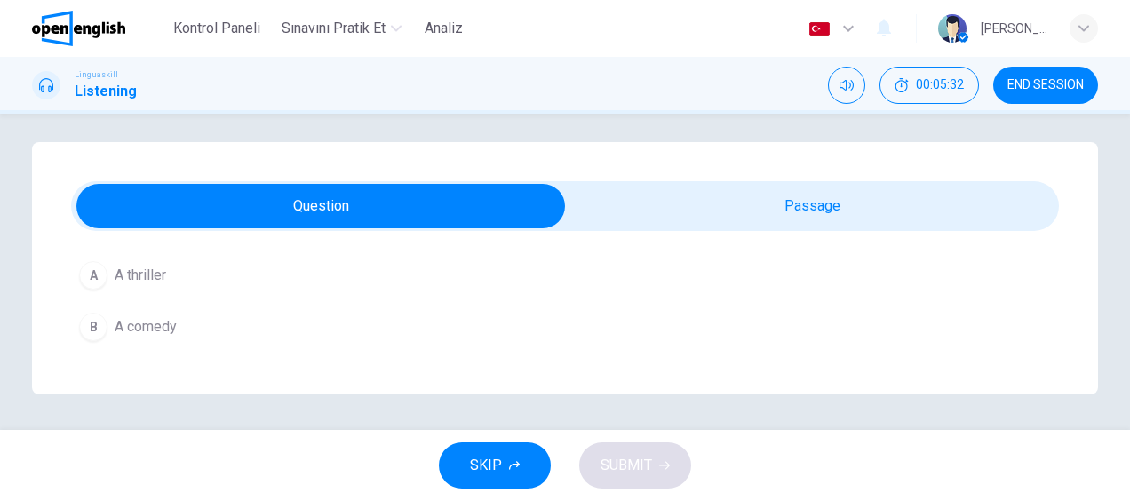
scroll to position [266, 0]
click at [159, 302] on span "A comedy" at bounding box center [146, 299] width 62 height 21
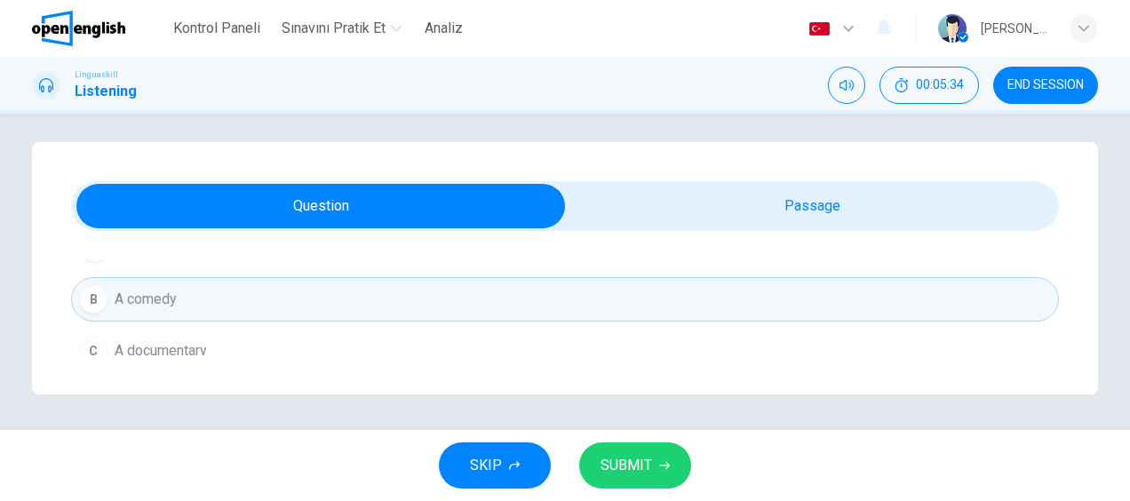
click at [627, 462] on span "SUBMIT" at bounding box center [626, 465] width 52 height 25
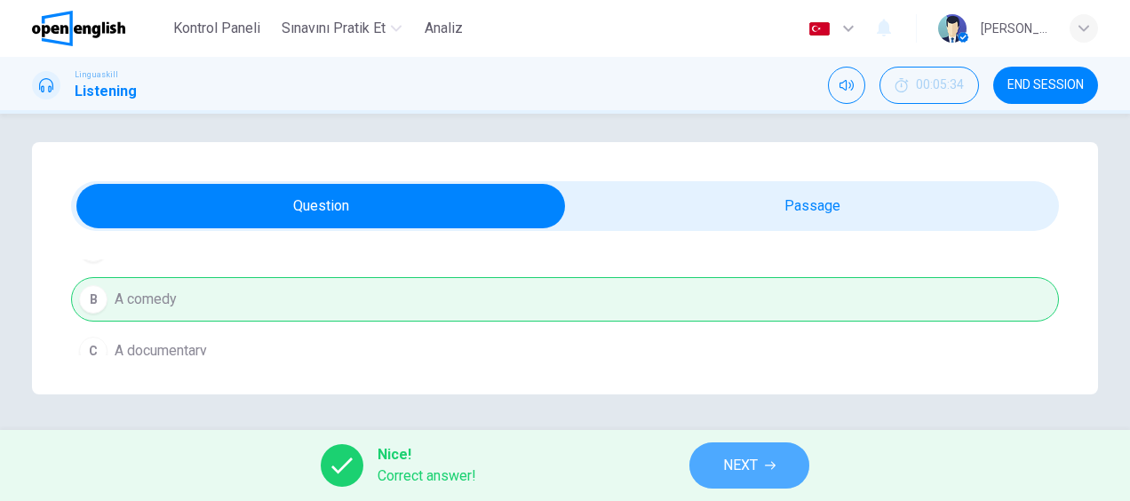
click at [768, 464] on icon "button" at bounding box center [770, 465] width 11 height 11
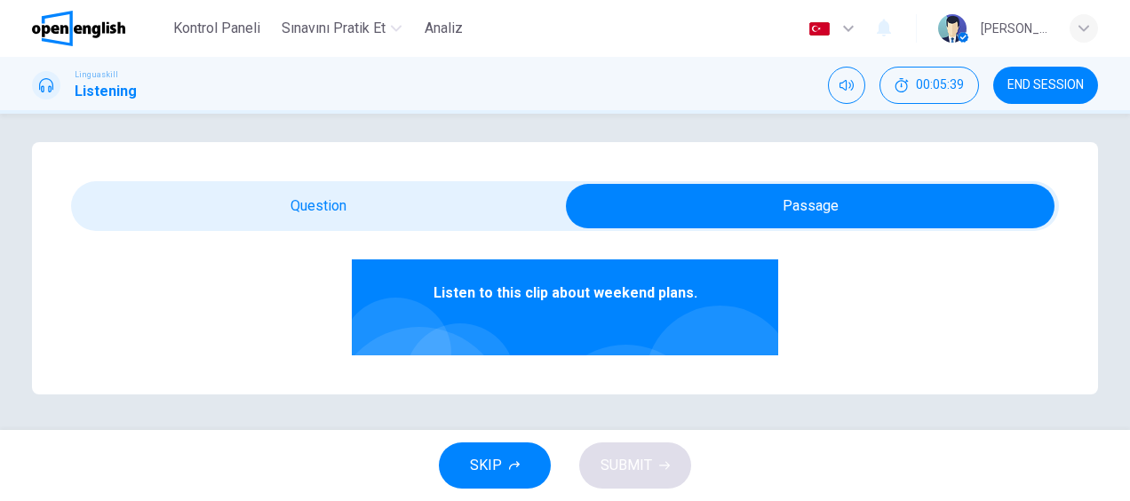
scroll to position [178, 0]
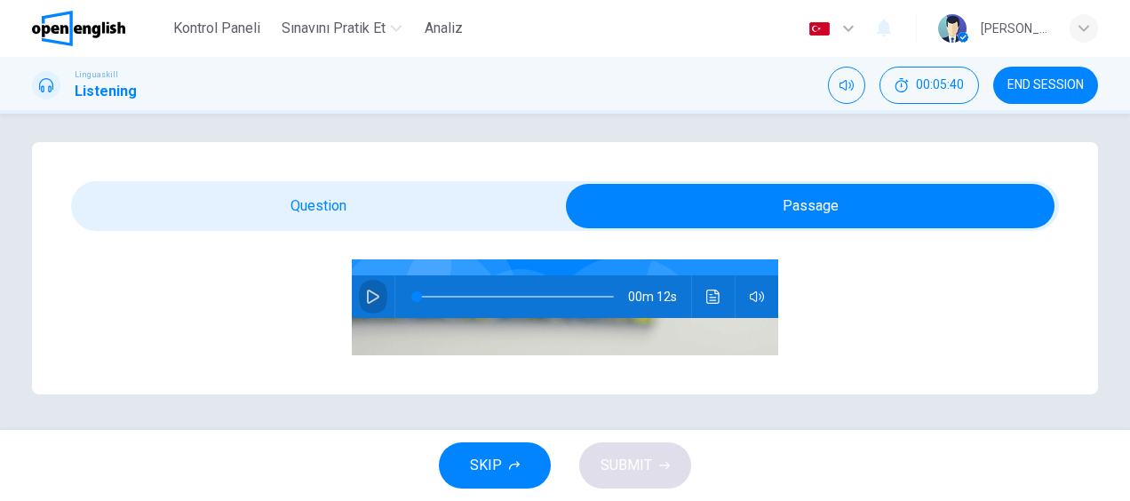
click at [366, 291] on icon "button" at bounding box center [373, 297] width 14 height 14
type input "*"
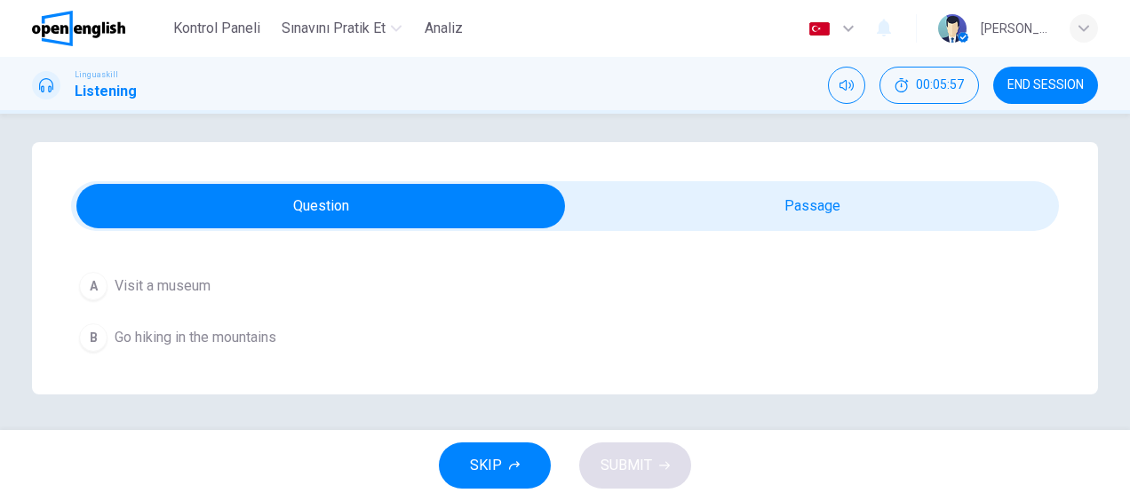
scroll to position [266, 0]
click at [230, 299] on span "Go hiking in the mountains" at bounding box center [196, 299] width 162 height 21
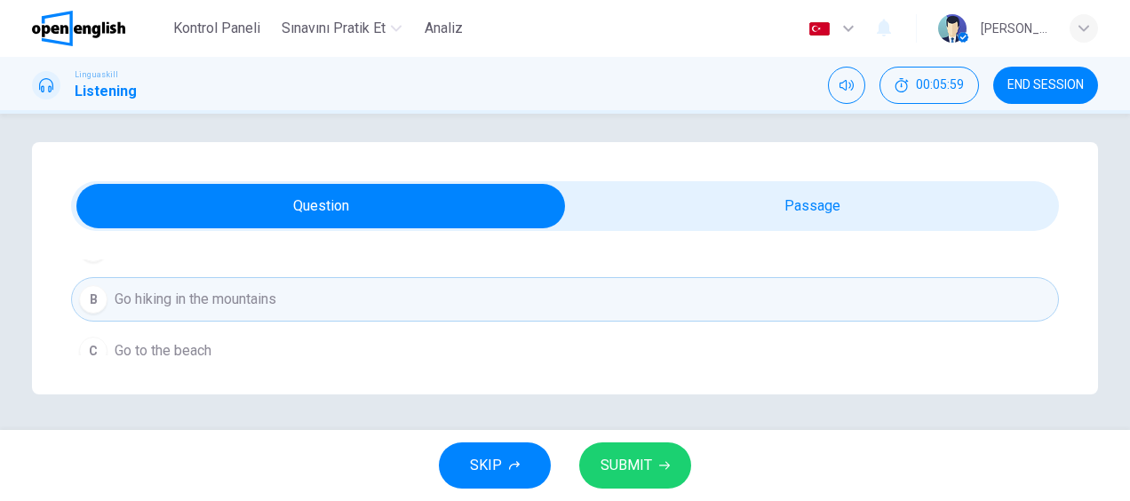
click at [635, 467] on span "SUBMIT" at bounding box center [626, 465] width 52 height 25
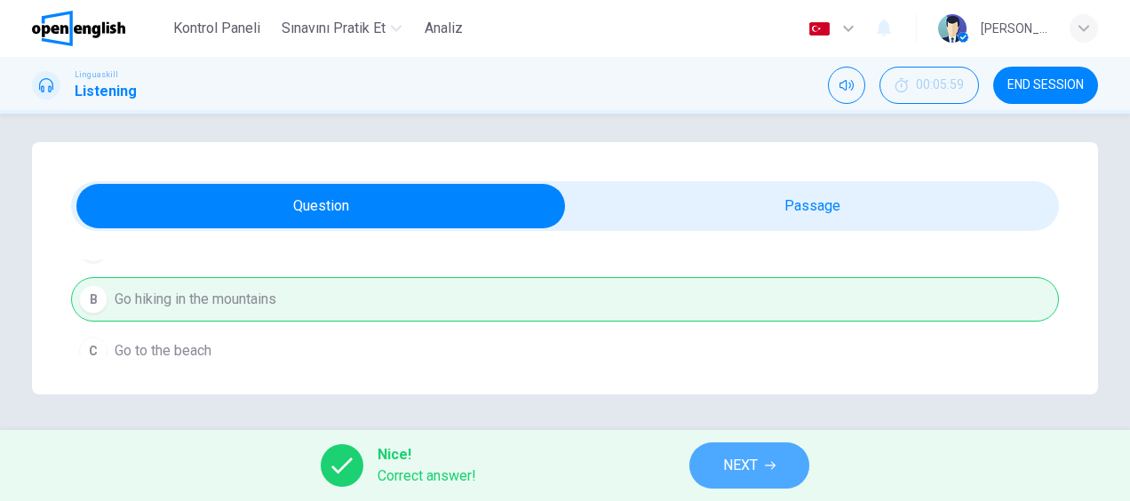
click at [710, 479] on button "NEXT" at bounding box center [749, 465] width 120 height 46
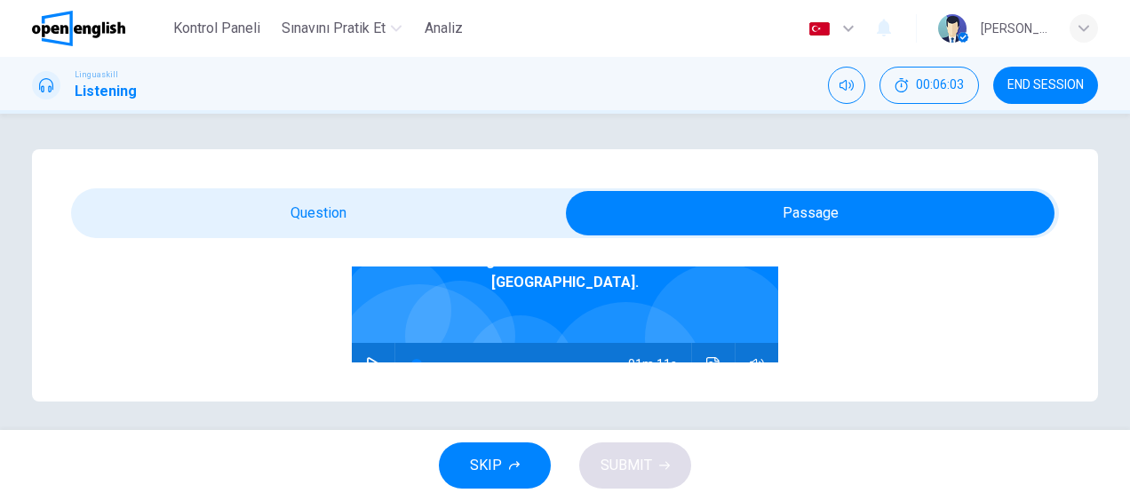
scroll to position [178, 0]
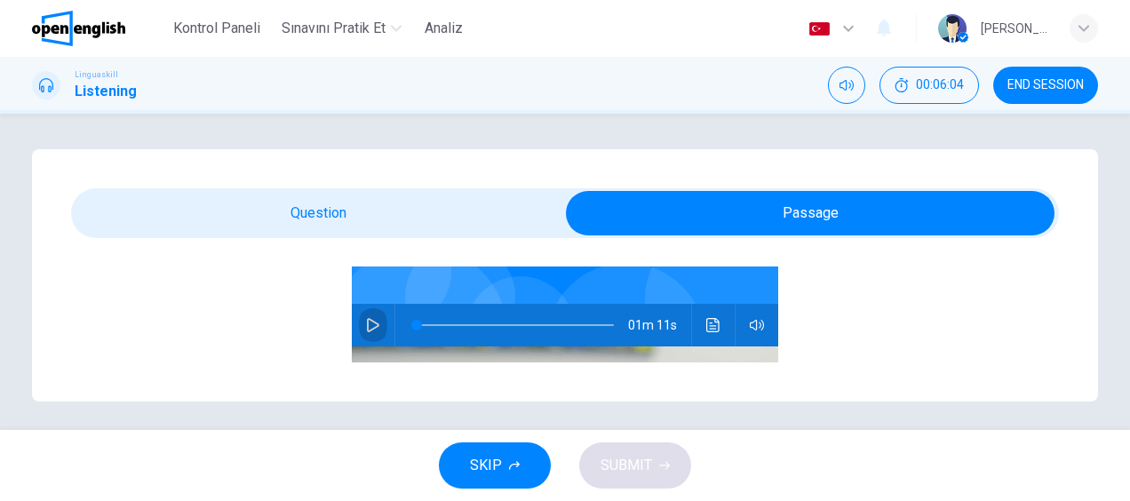
click at [366, 318] on icon "button" at bounding box center [373, 325] width 14 height 14
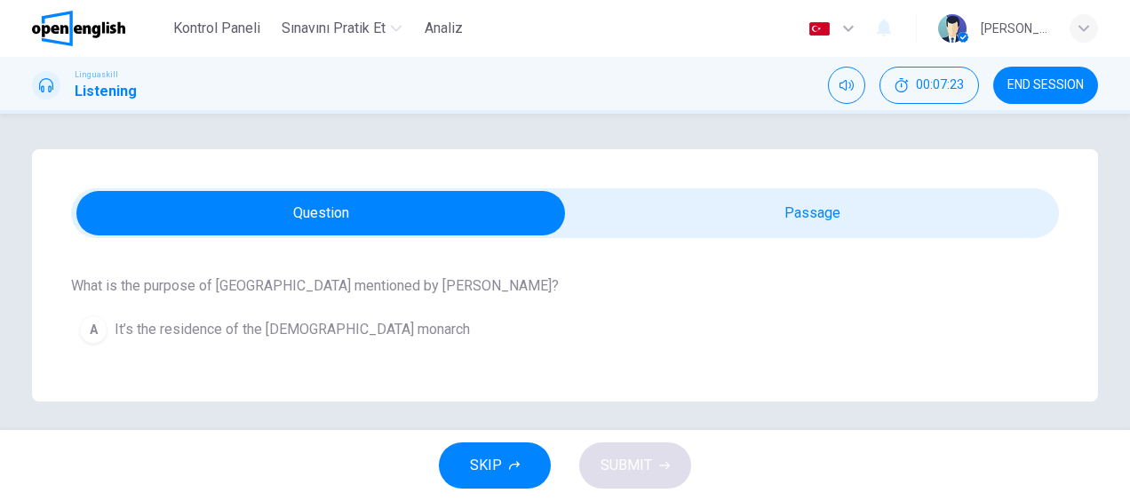
click at [348, 326] on span "It’s the residence of the [DEMOGRAPHIC_DATA] monarch" at bounding box center [292, 329] width 355 height 21
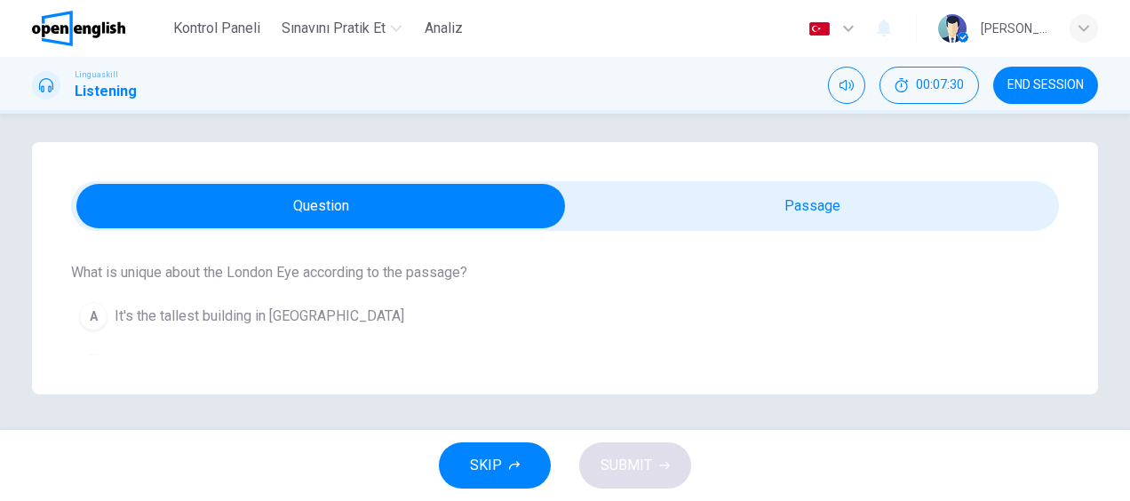
scroll to position [444, 0]
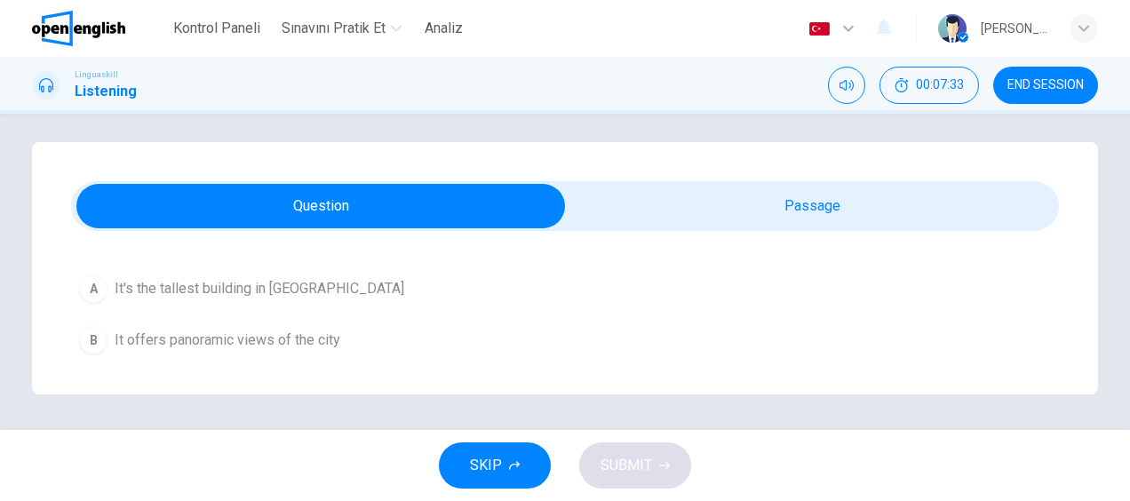
click at [325, 336] on span "It offers panoramic views of the city" at bounding box center [228, 340] width 226 height 21
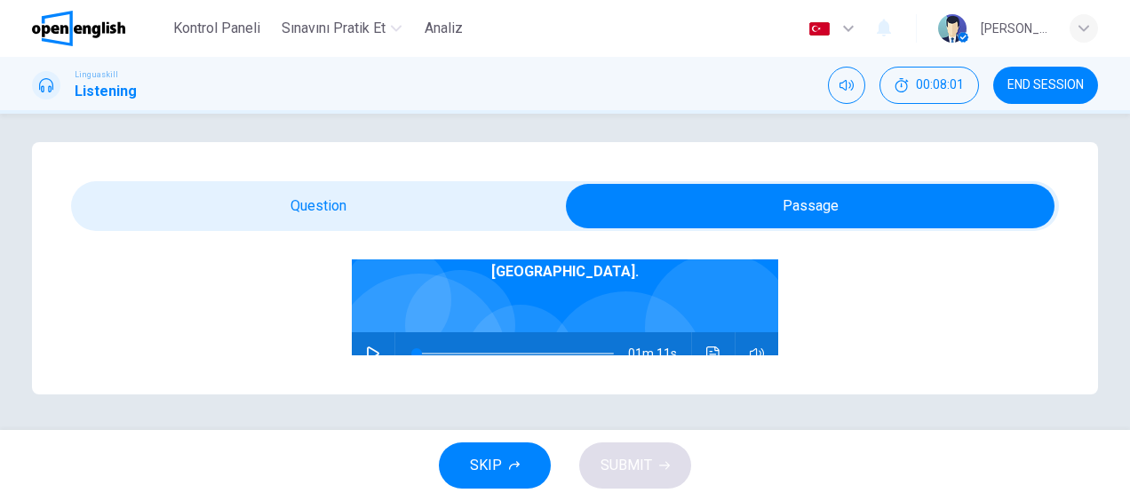
scroll to position [183, 0]
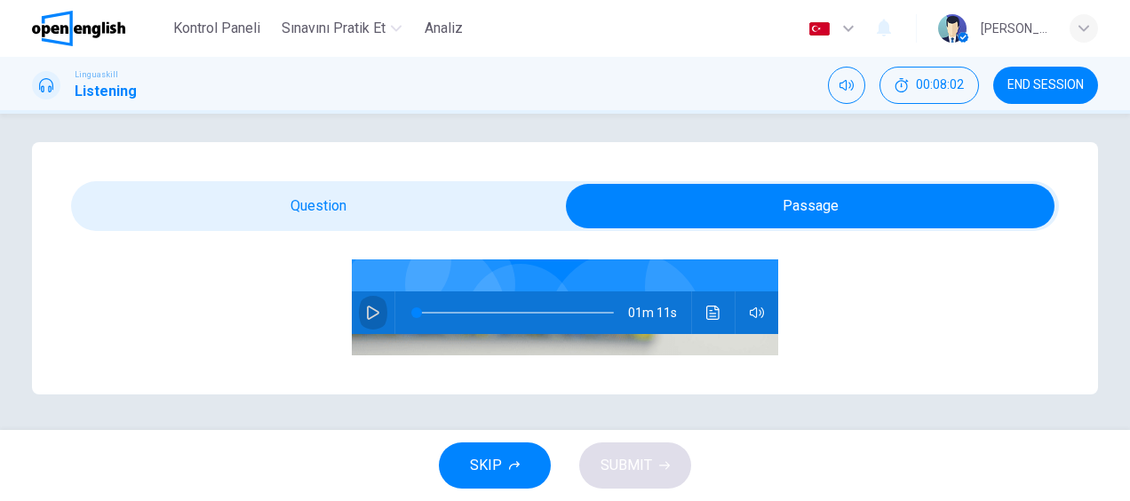
click at [366, 306] on icon "button" at bounding box center [373, 313] width 14 height 14
type input "**"
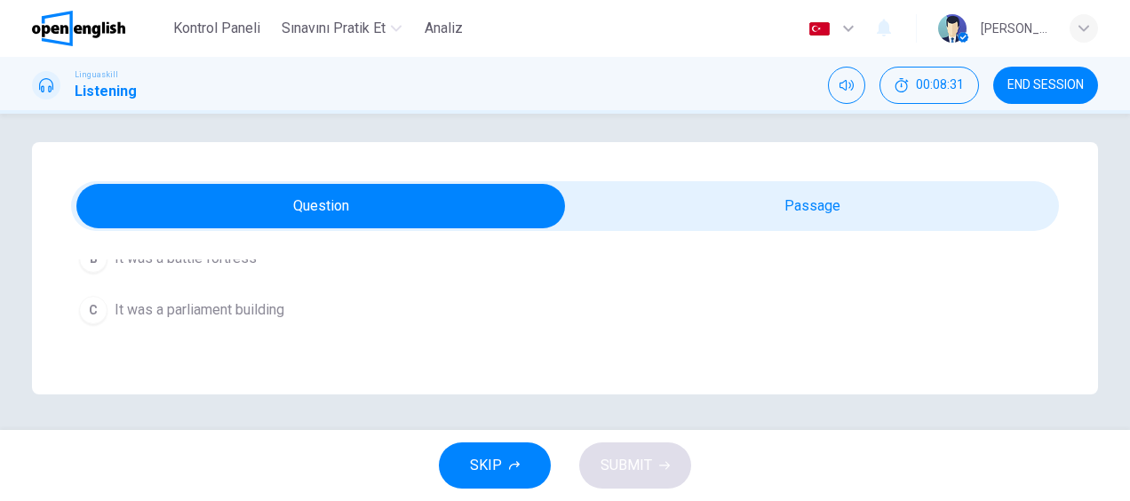
scroll to position [799, 0]
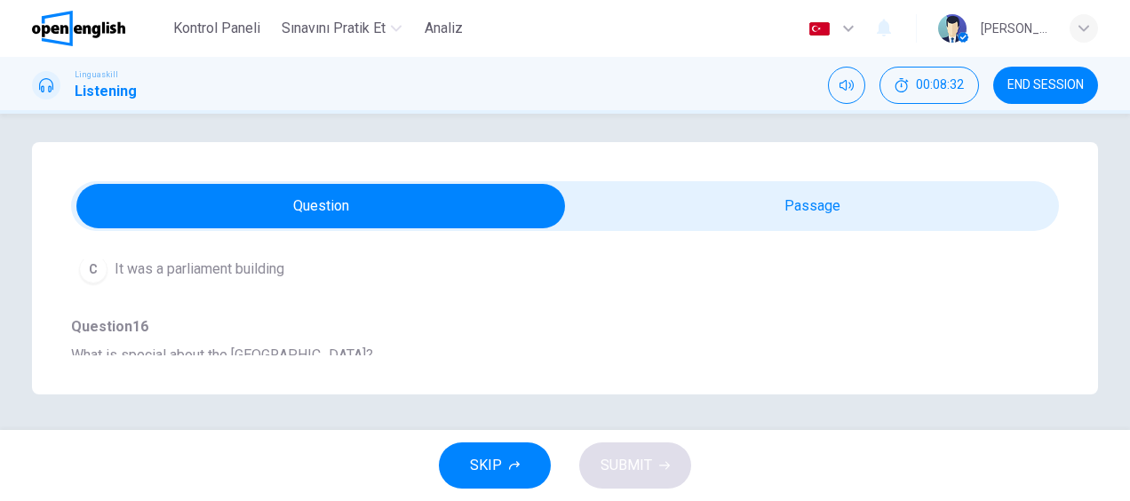
click at [250, 265] on span "It was a parliament building" at bounding box center [200, 268] width 170 height 21
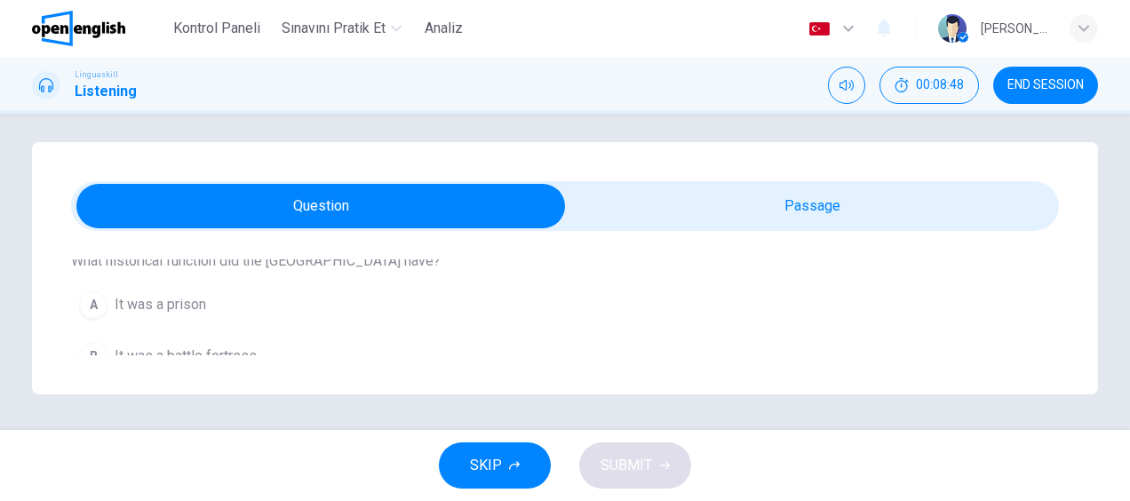
scroll to position [622, 0]
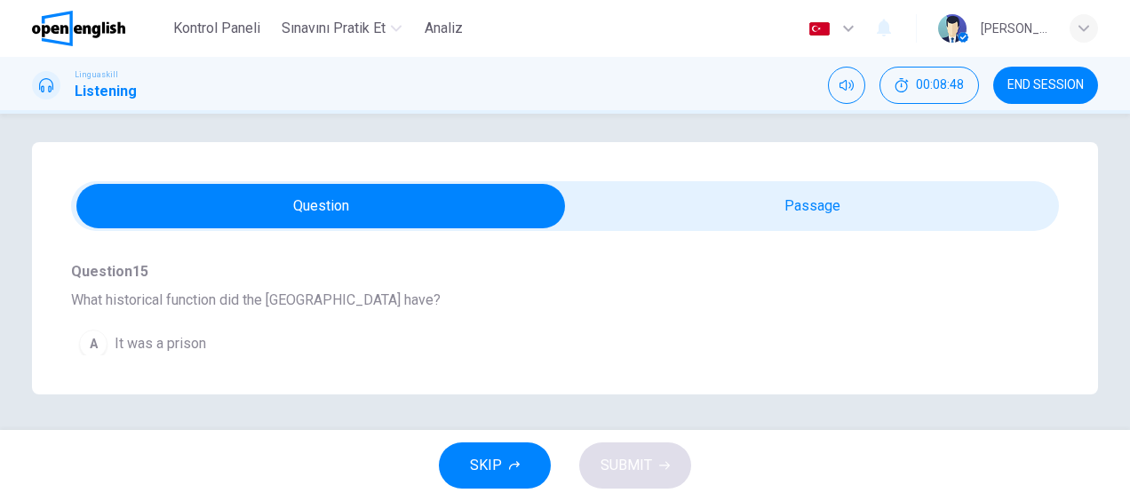
click at [194, 338] on span "It was a prison" at bounding box center [160, 343] width 91 height 21
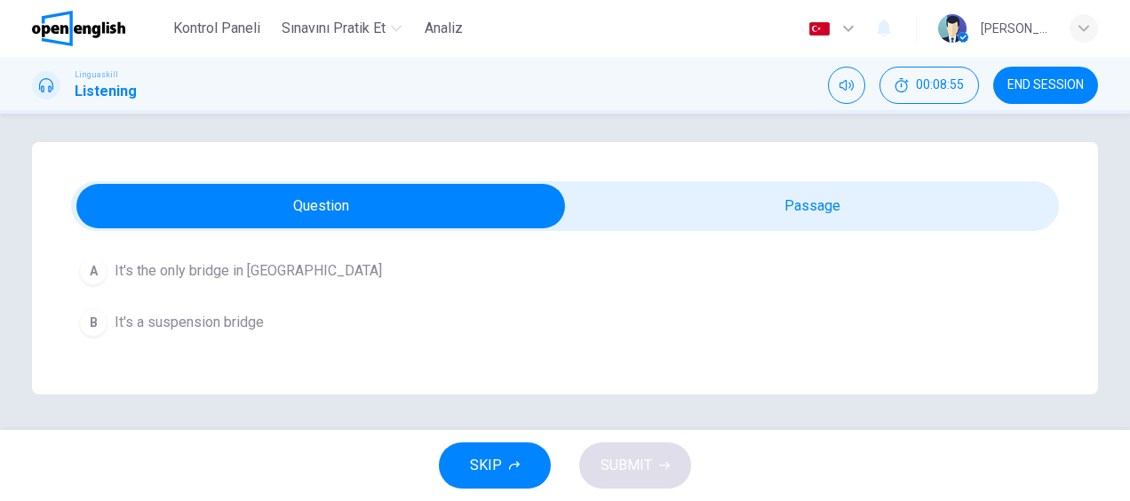
scroll to position [888, 0]
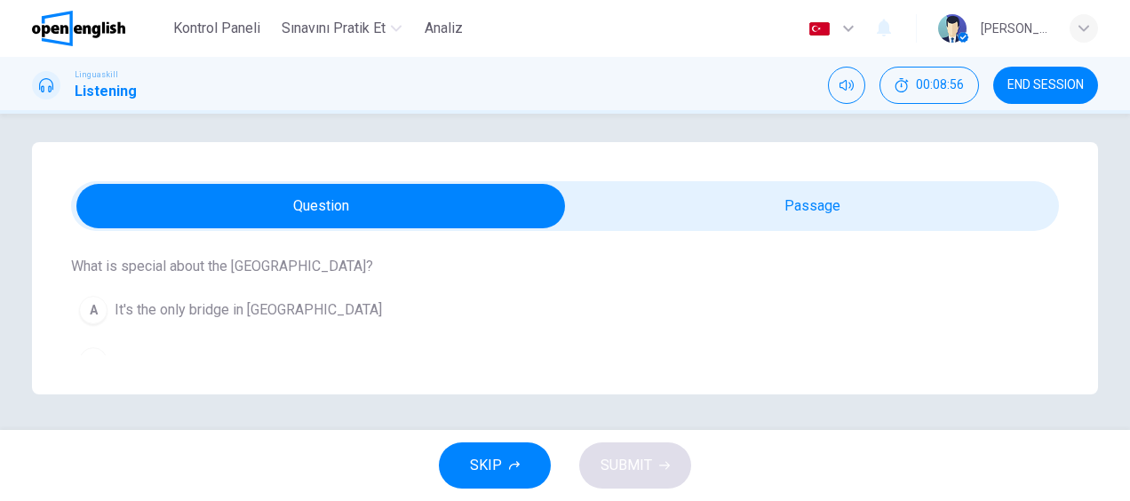
click at [274, 304] on span "It's the only bridge in [GEOGRAPHIC_DATA]" at bounding box center [248, 309] width 267 height 21
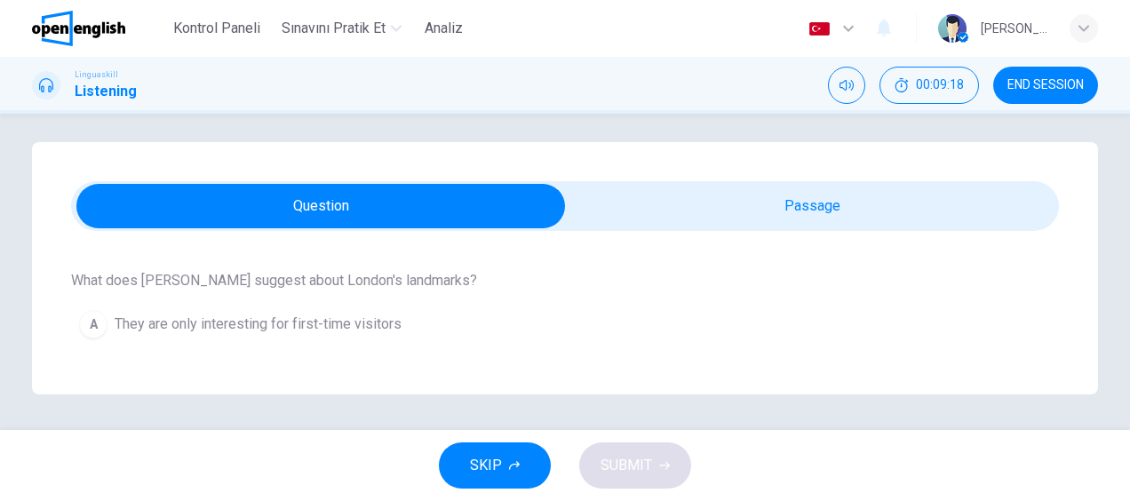
scroll to position [1195, 0]
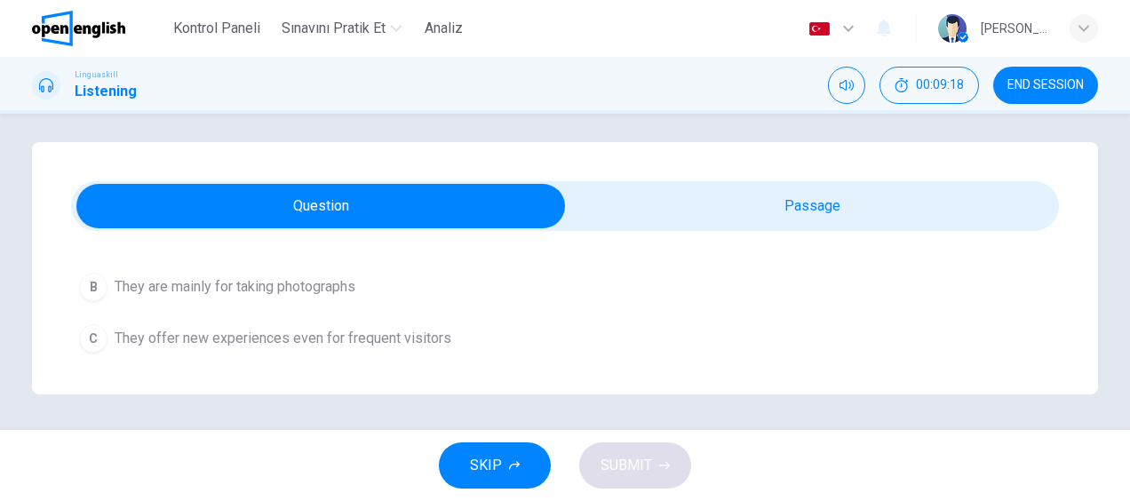
click at [438, 332] on span "They offer new experiences even for frequent visitors" at bounding box center [283, 338] width 337 height 21
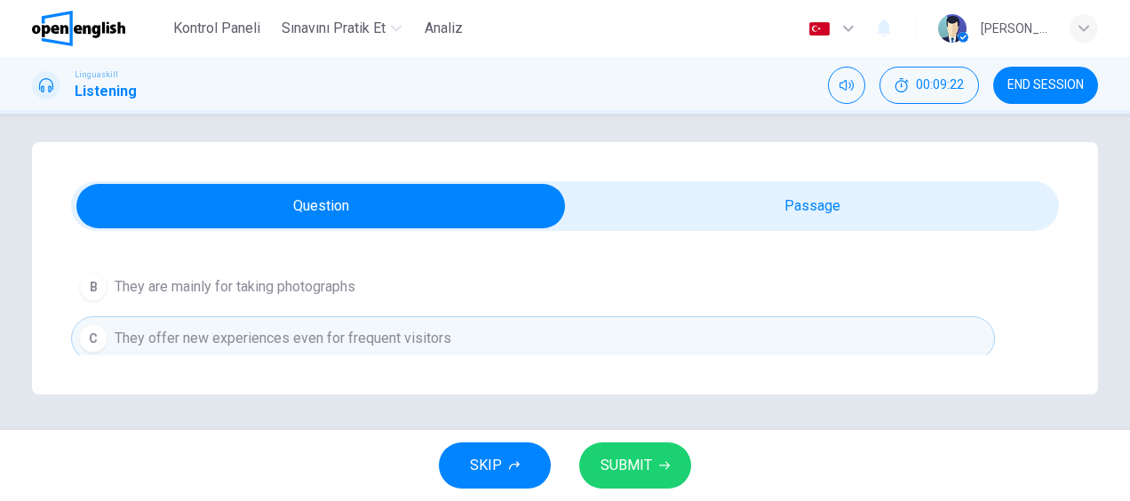
click at [652, 465] on button "SUBMIT" at bounding box center [635, 465] width 112 height 46
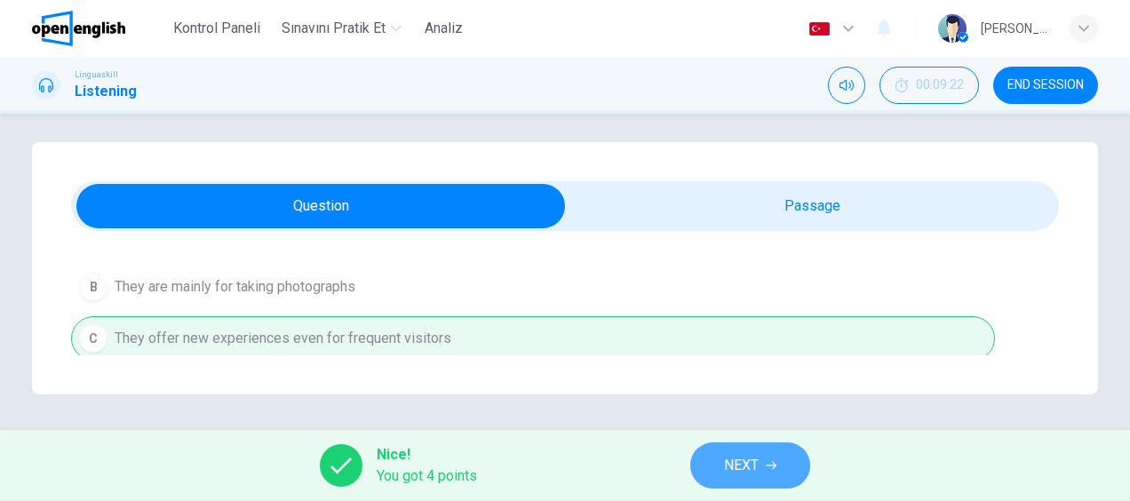
click at [759, 466] on span "NEXT" at bounding box center [741, 465] width 35 height 25
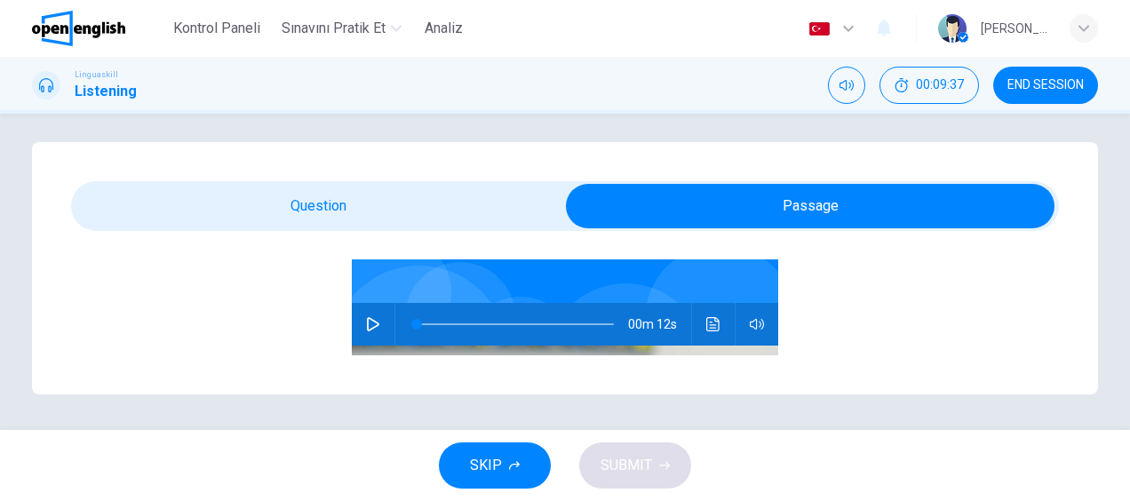
scroll to position [178, 0]
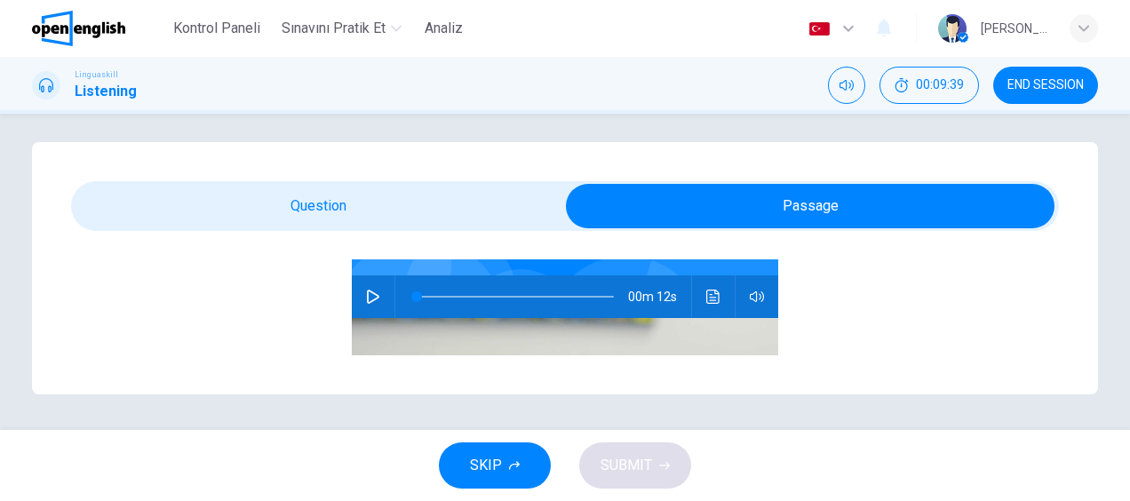
click at [352, 306] on div "00m 12s" at bounding box center [565, 296] width 426 height 43
click at [366, 296] on icon "button" at bounding box center [373, 297] width 14 height 14
type input "**"
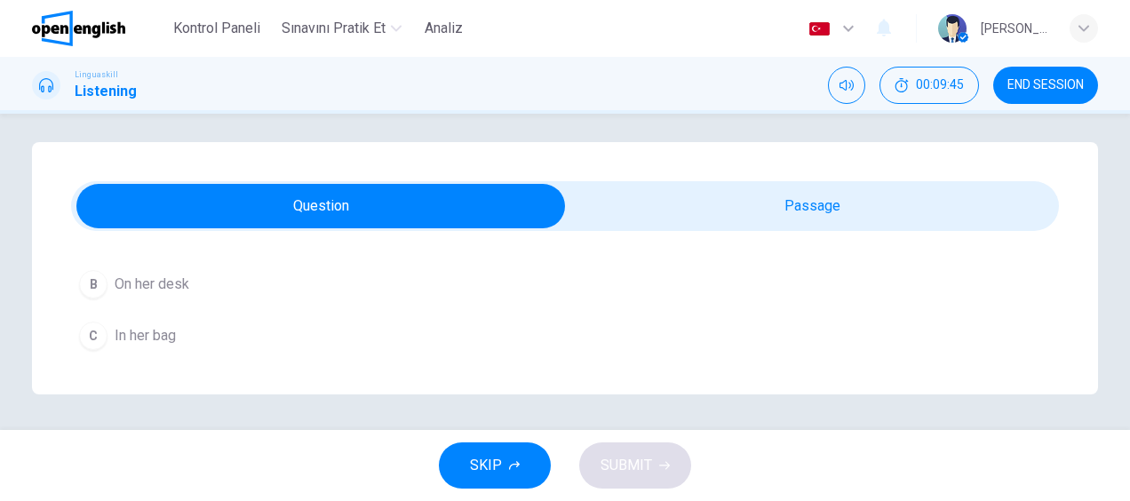
scroll to position [286, 0]
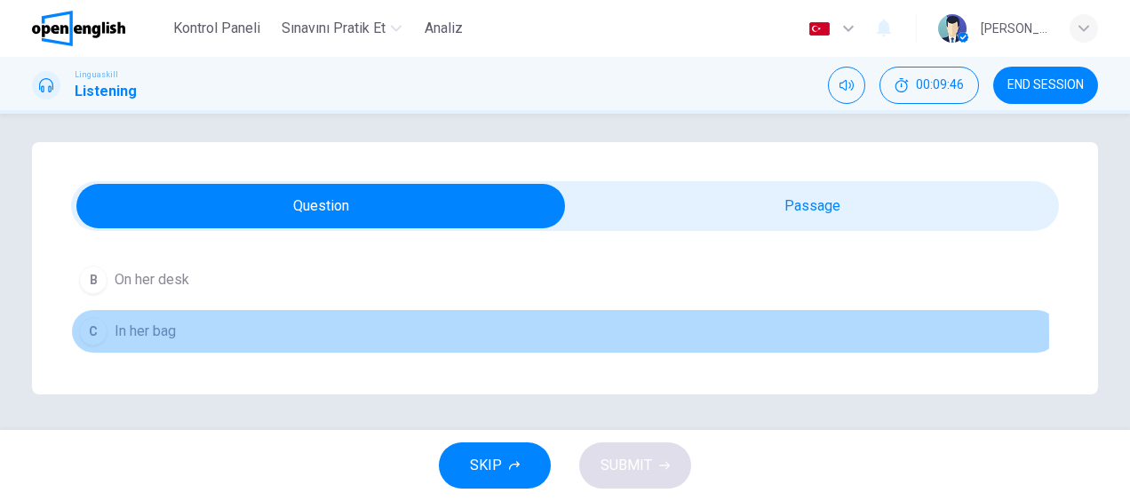
click at [158, 332] on span "In her bag" at bounding box center [145, 331] width 61 height 21
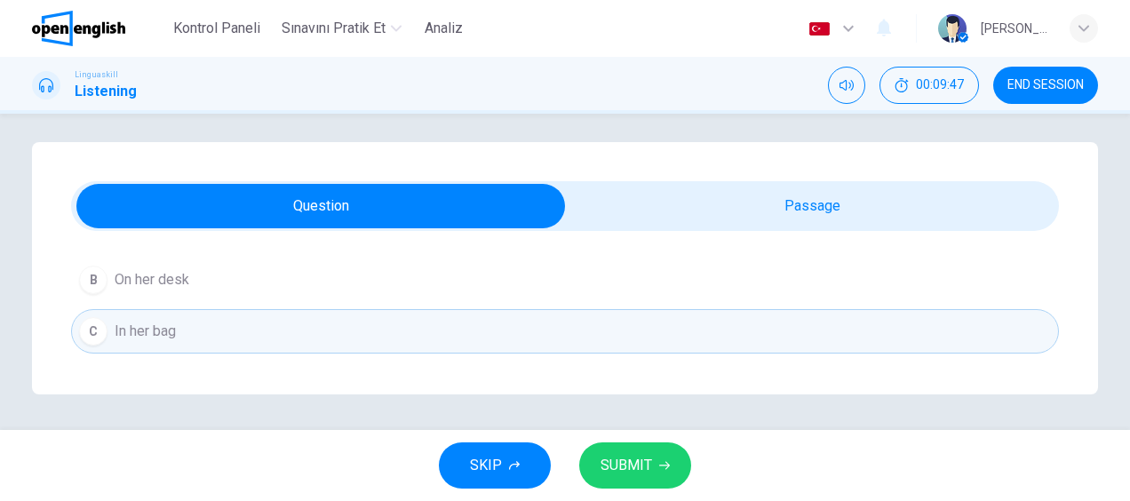
click at [643, 458] on span "SUBMIT" at bounding box center [626, 465] width 52 height 25
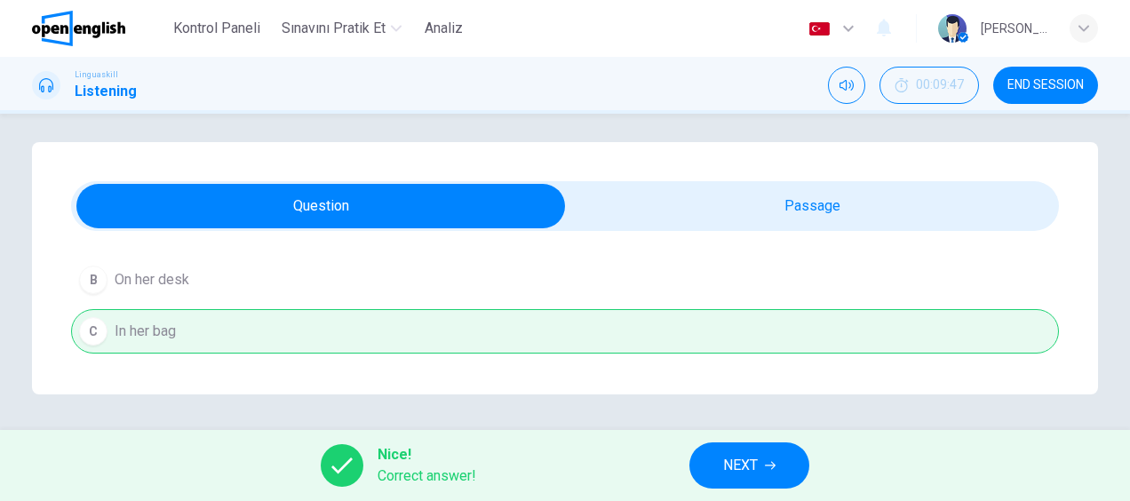
click at [753, 461] on span "NEXT" at bounding box center [740, 465] width 35 height 25
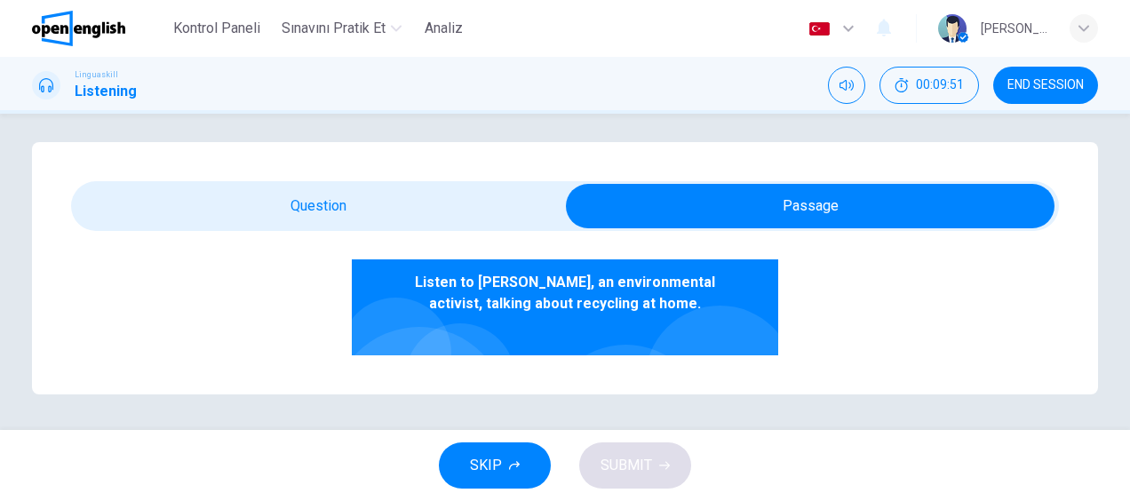
scroll to position [178, 0]
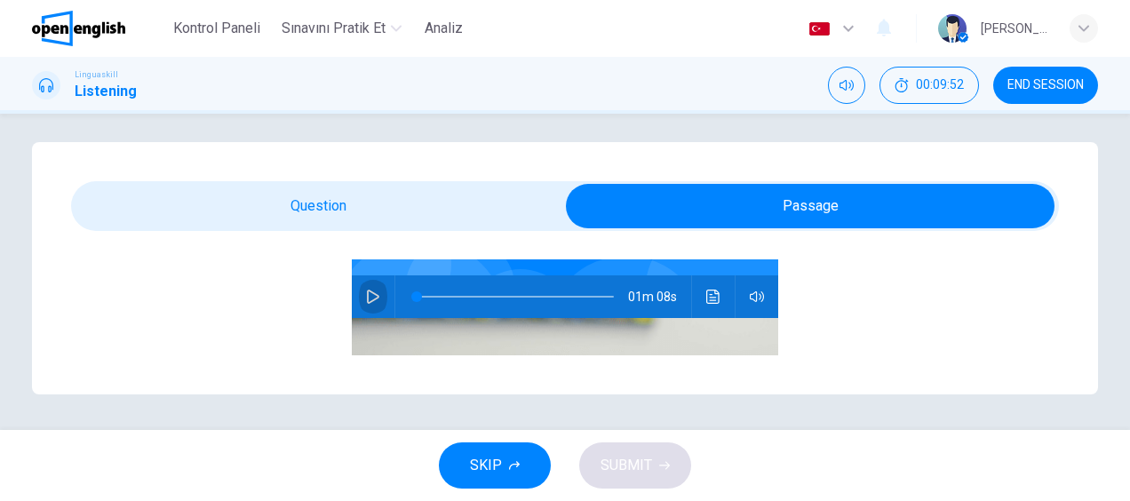
click at [366, 295] on icon "button" at bounding box center [373, 297] width 14 height 14
type input "*"
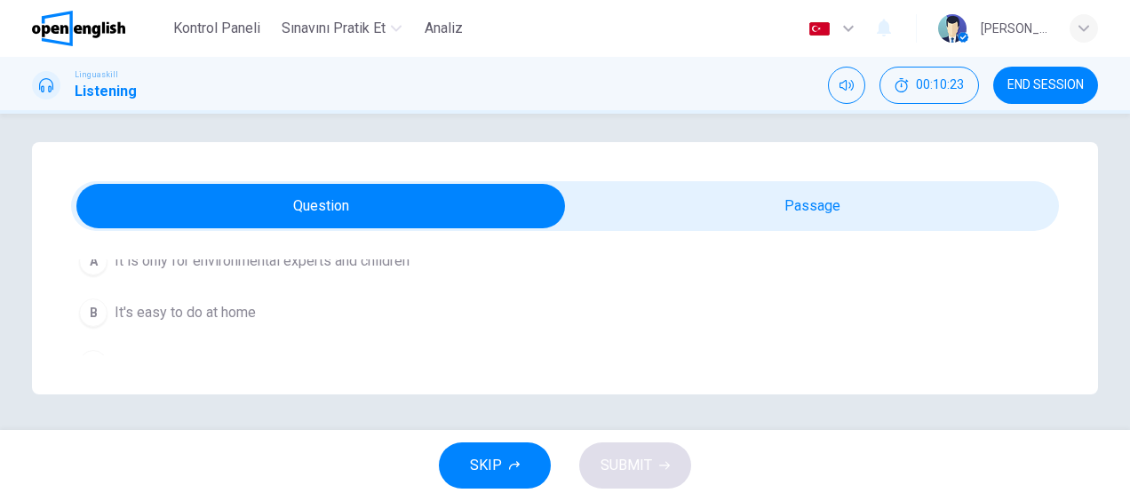
scroll to position [266, 0]
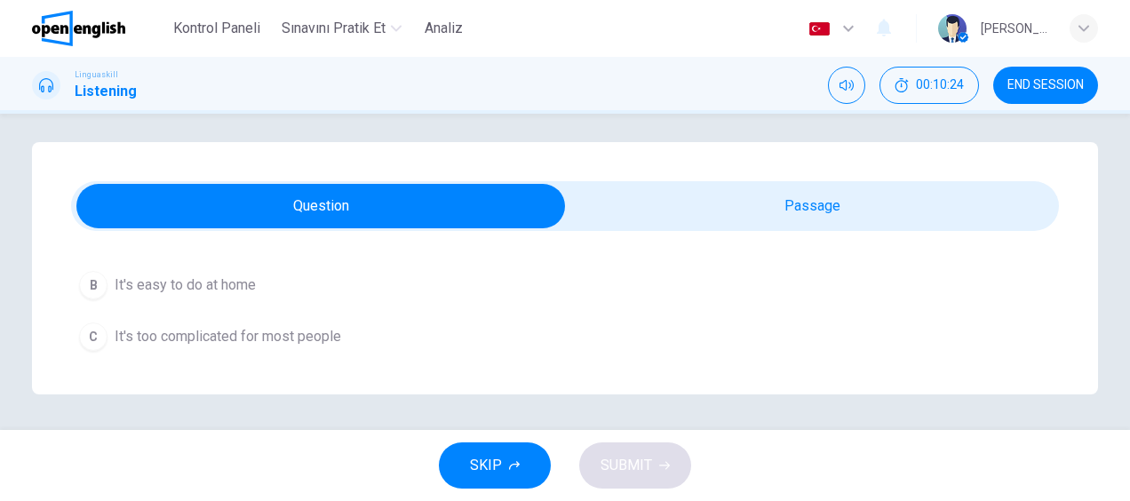
click at [249, 285] on span "It's easy to do at home" at bounding box center [185, 284] width 141 height 21
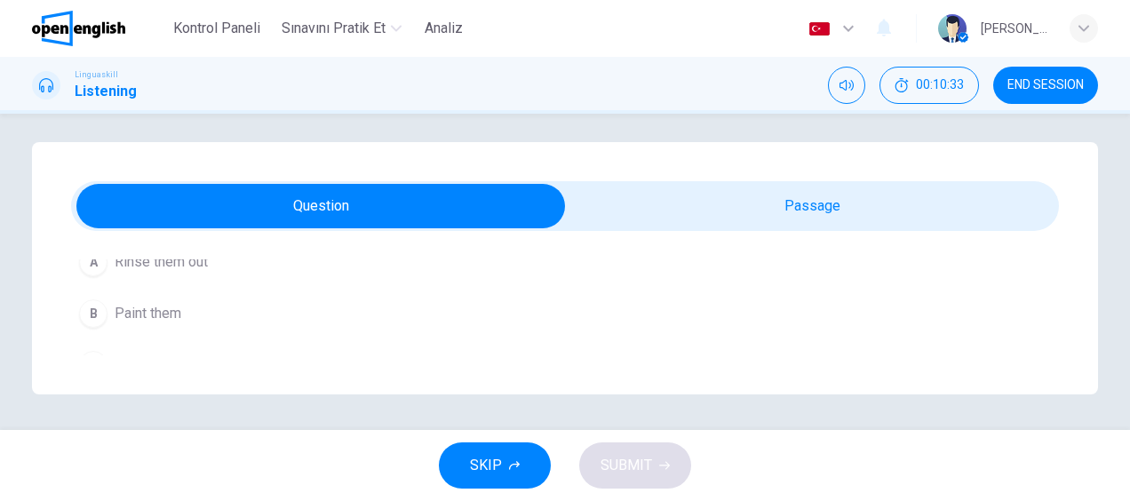
scroll to position [444, 0]
click at [200, 286] on span "Rinse them out" at bounding box center [161, 288] width 93 height 21
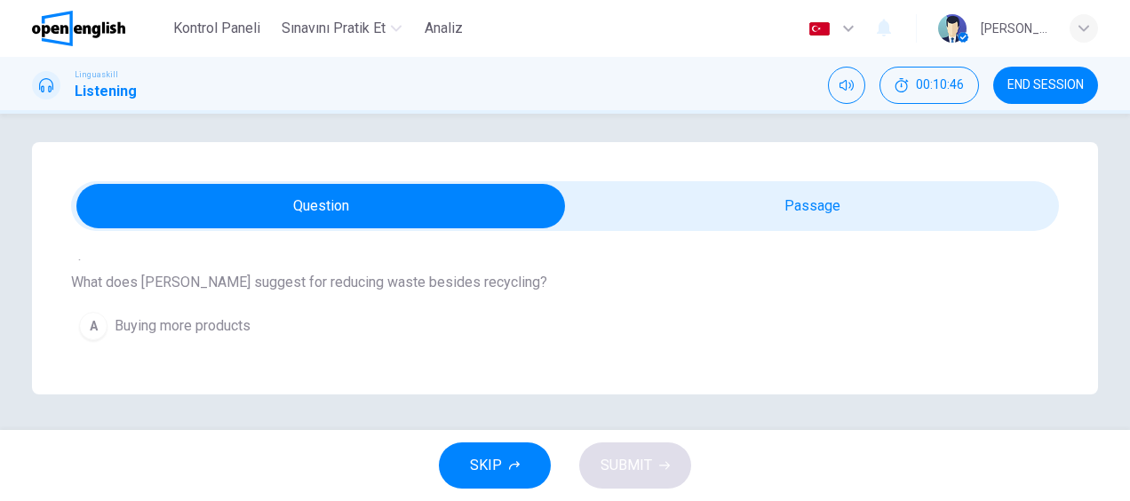
scroll to position [622, 0]
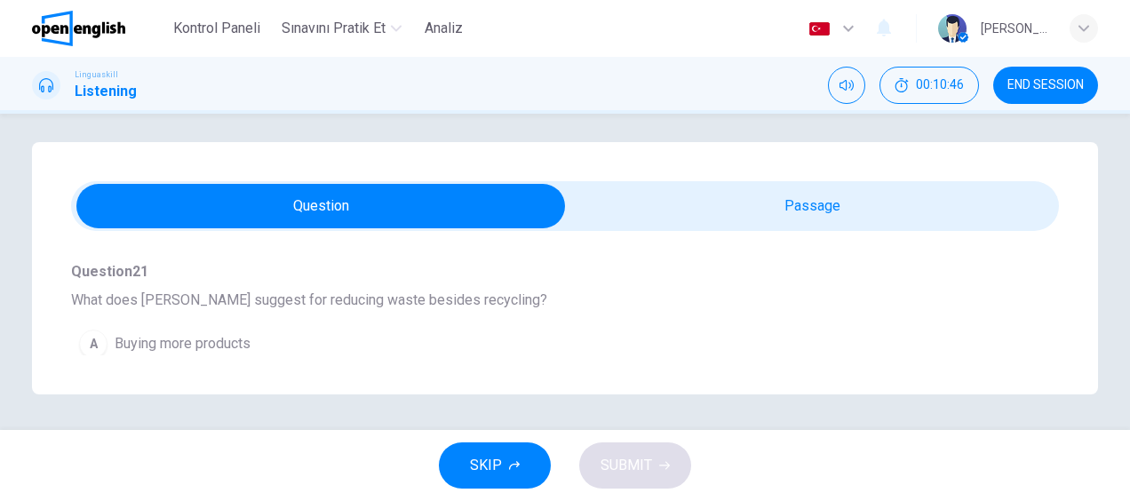
click at [220, 338] on span "Buying more products" at bounding box center [183, 343] width 136 height 21
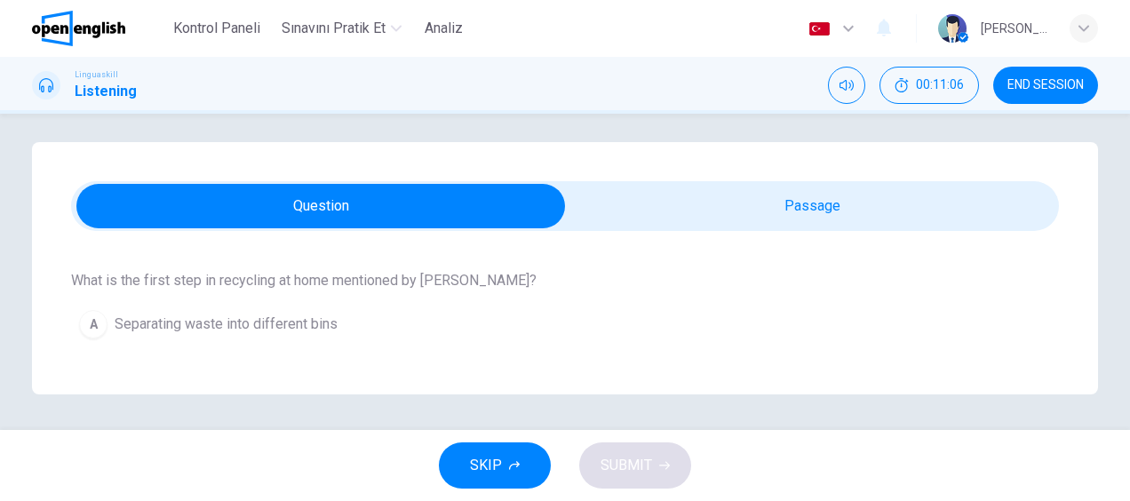
scroll to position [1195, 0]
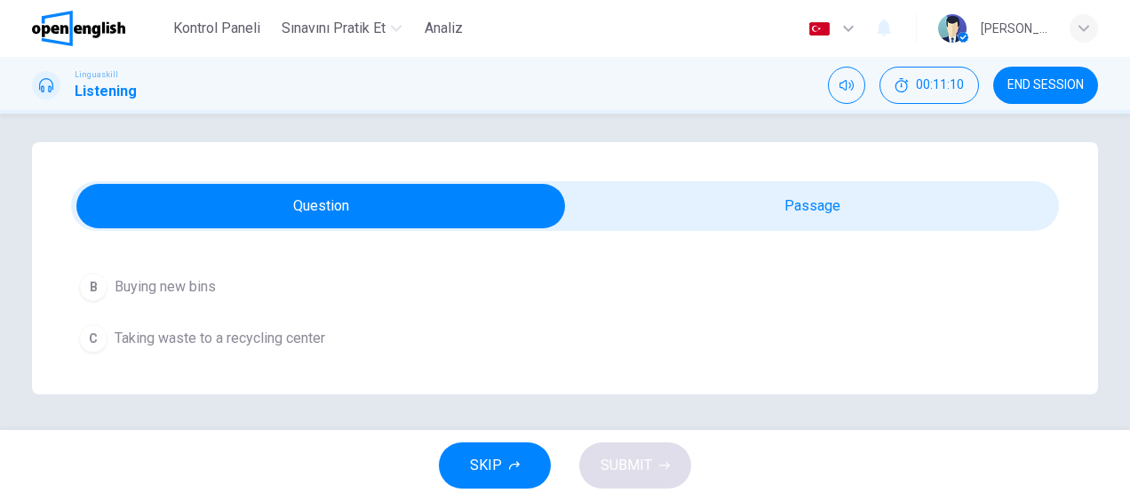
click at [282, 328] on span "Taking waste to a recycling center" at bounding box center [220, 338] width 211 height 21
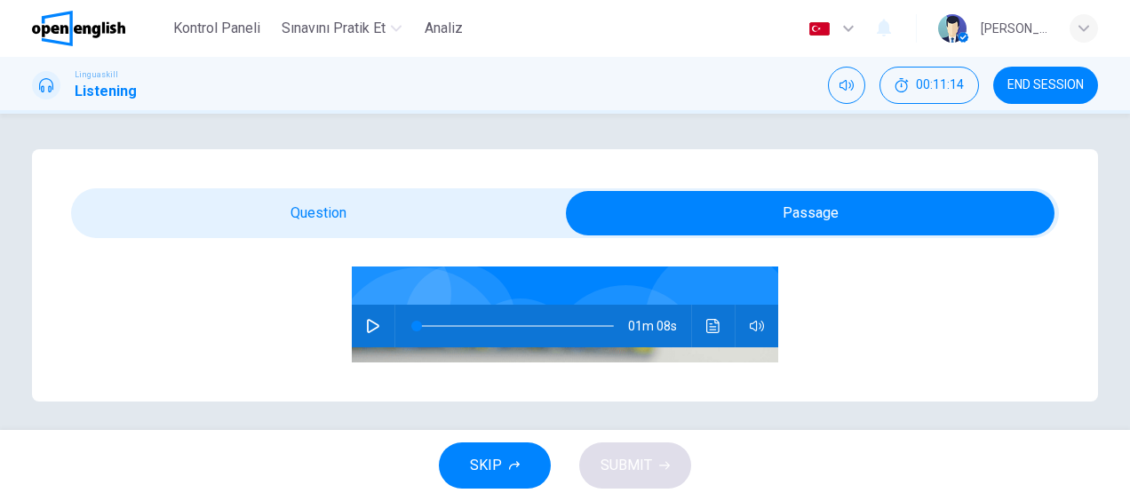
scroll to position [183, 0]
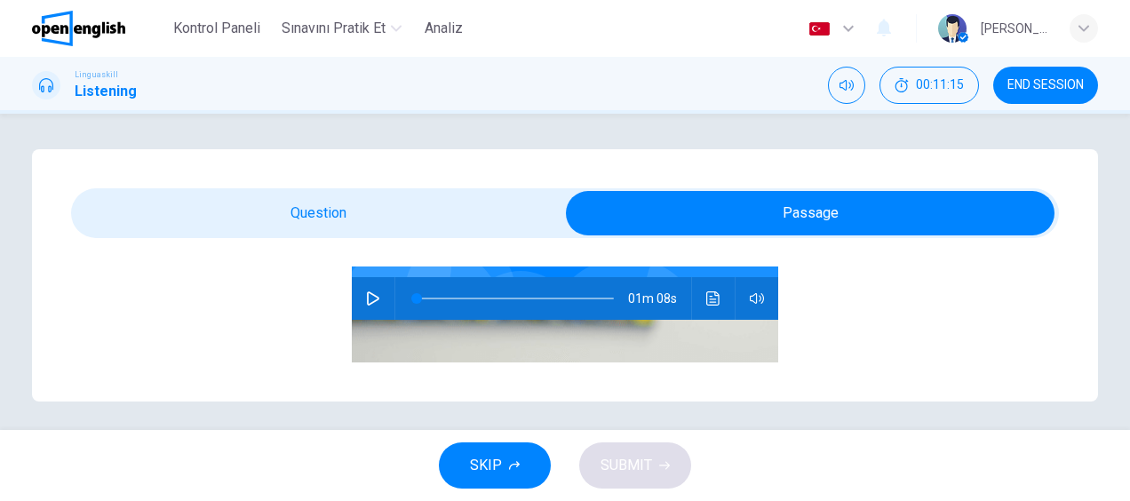
click at [366, 298] on icon "button" at bounding box center [373, 298] width 14 height 14
type input "*"
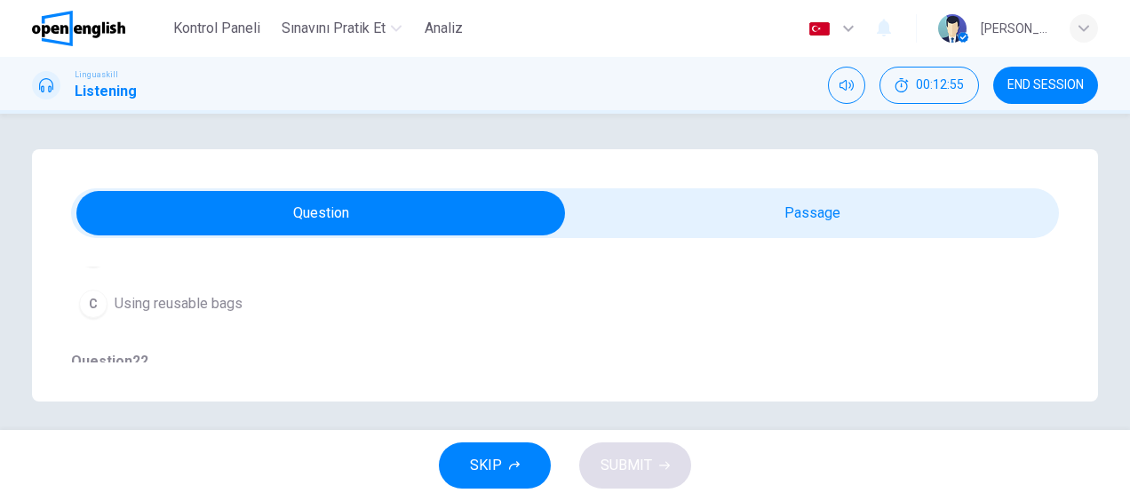
scroll to position [799, 0]
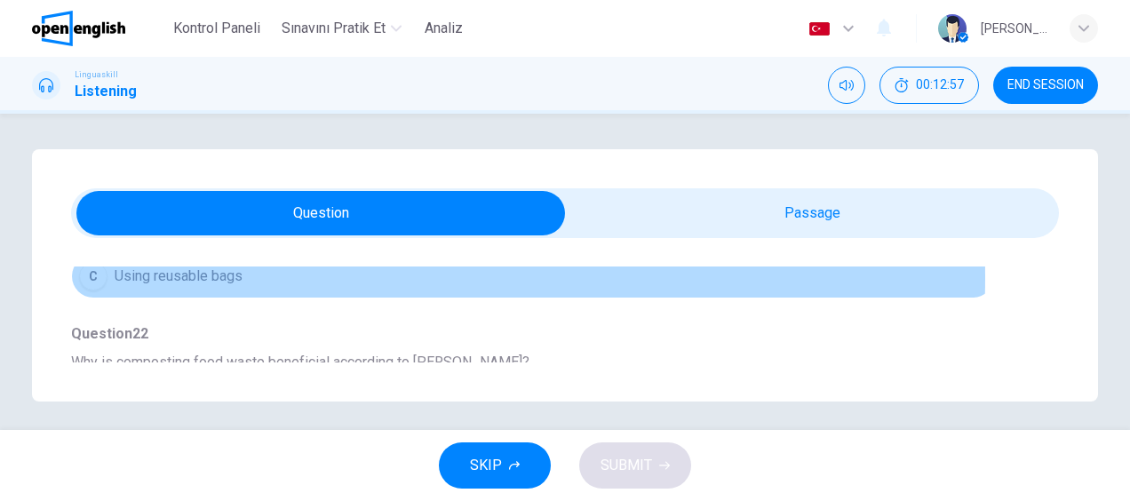
click at [227, 272] on span "Using reusable bags" at bounding box center [179, 276] width 128 height 21
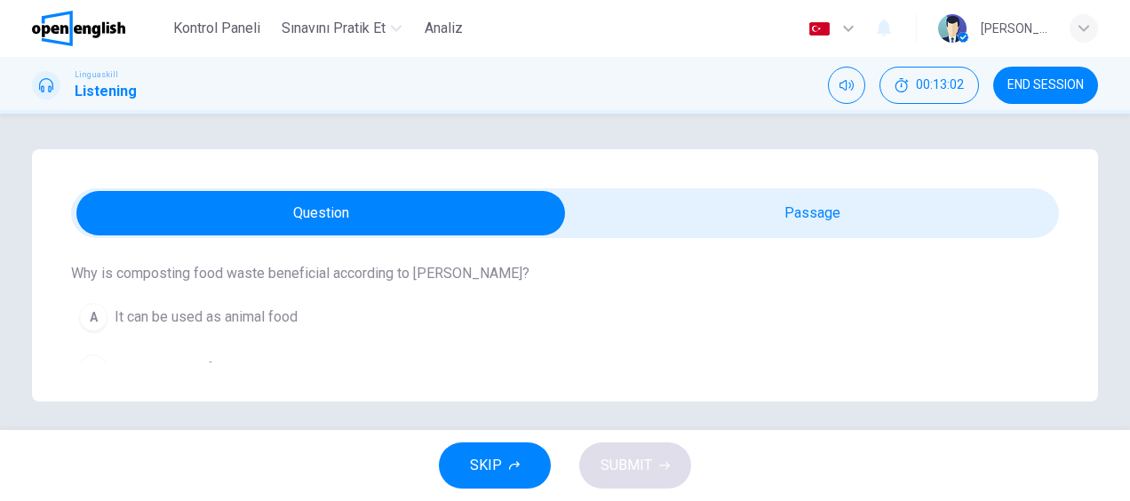
scroll to position [977, 0]
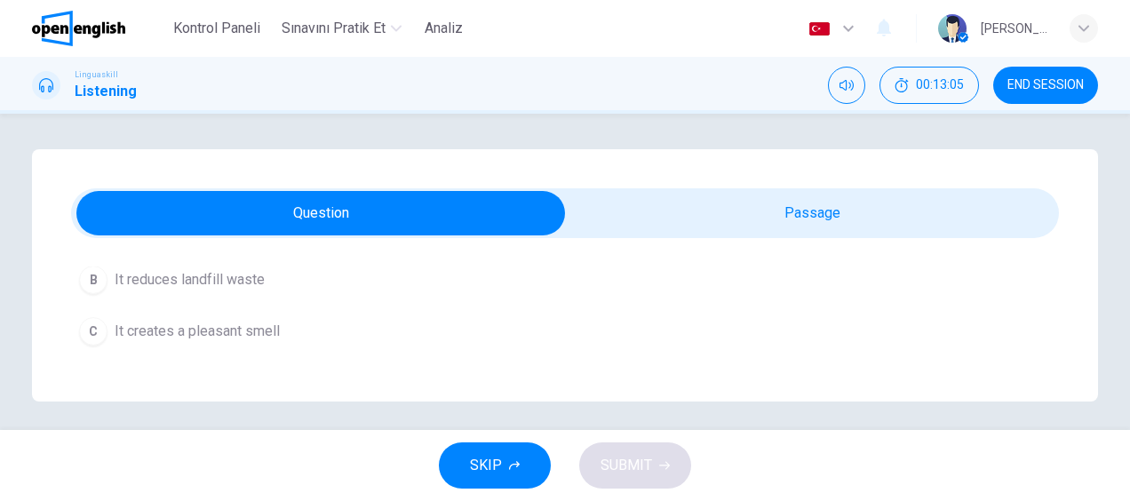
click at [234, 277] on span "It reduces landfill waste" at bounding box center [190, 279] width 150 height 21
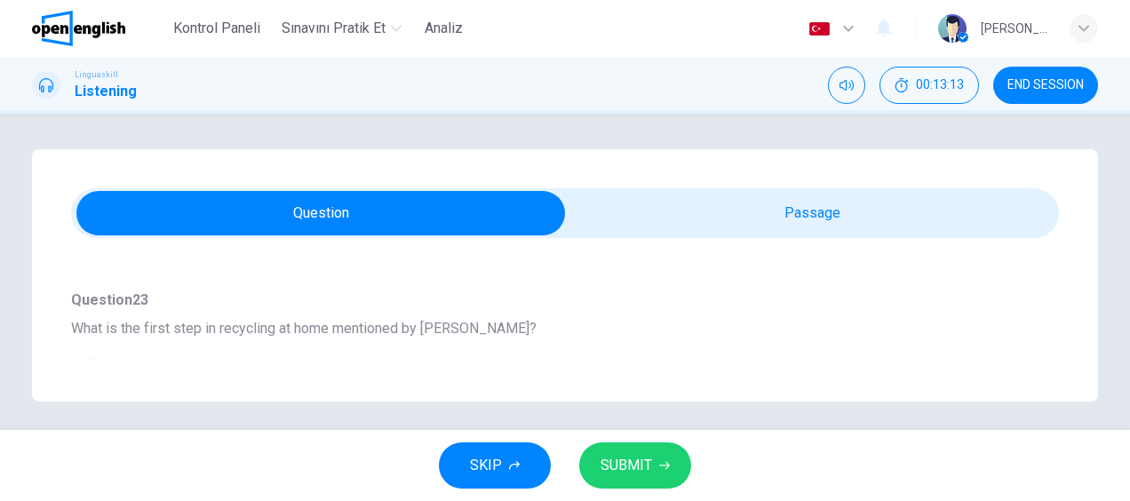
scroll to position [1155, 0]
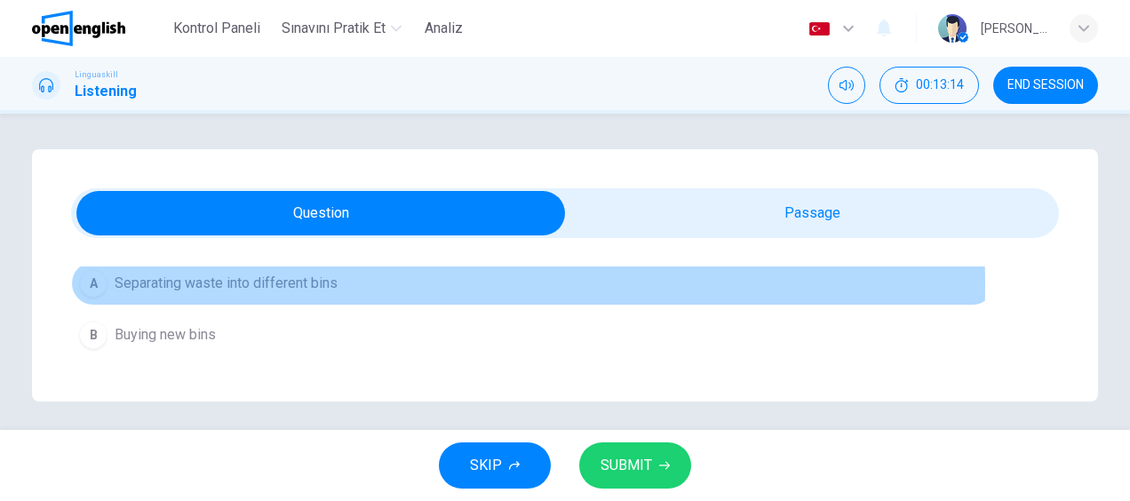
click at [314, 278] on span "Separating waste into different bins" at bounding box center [226, 283] width 223 height 21
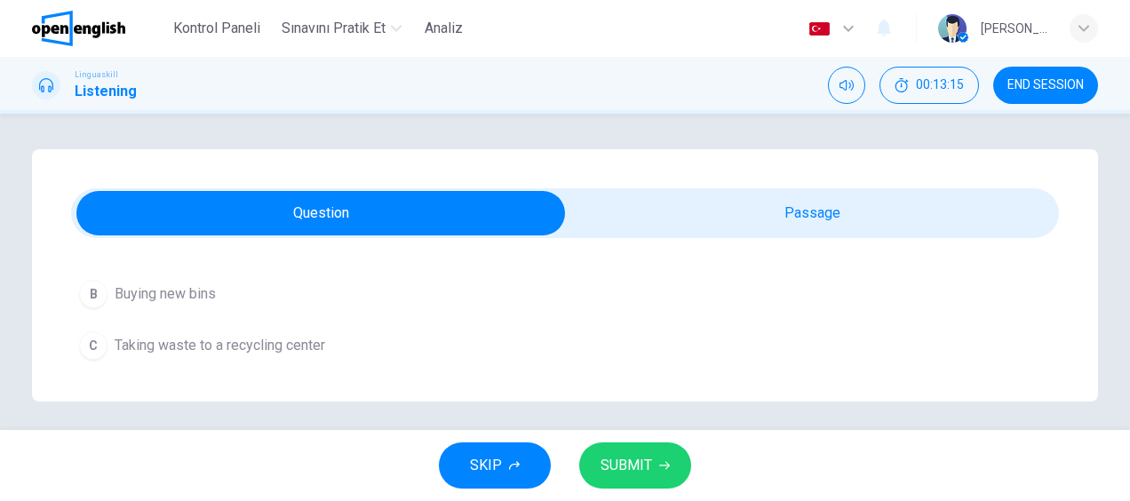
scroll to position [7, 0]
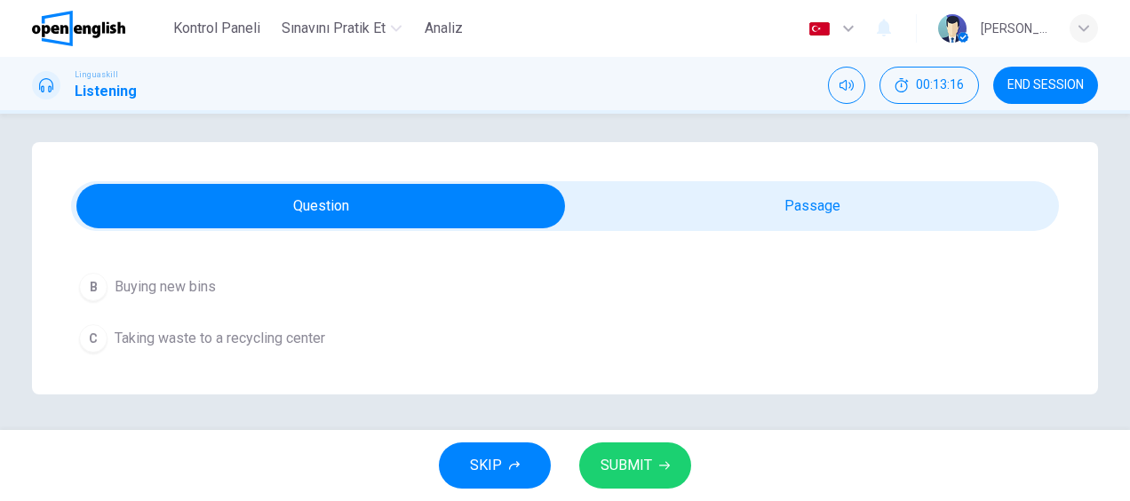
click at [639, 458] on span "SUBMIT" at bounding box center [626, 465] width 52 height 25
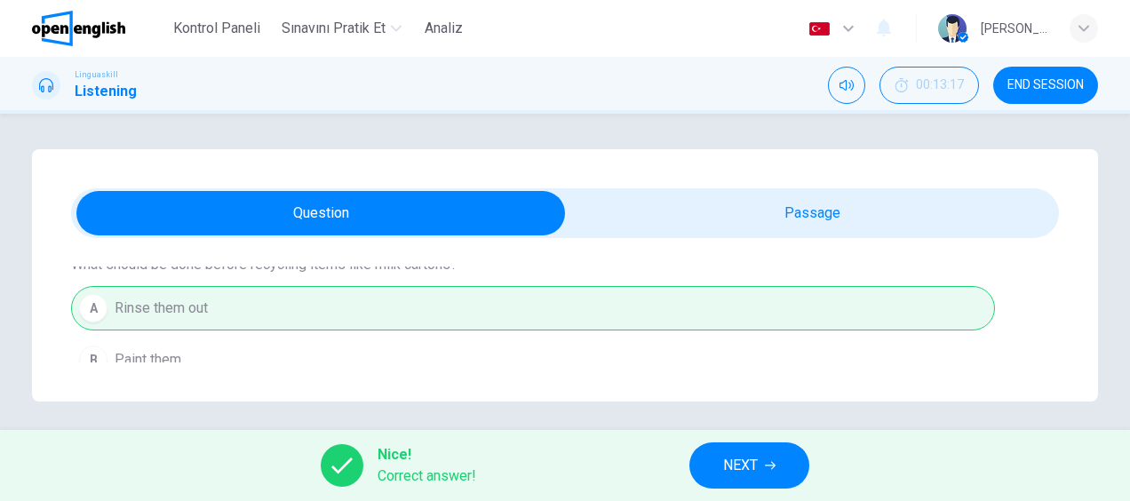
scroll to position [396, 0]
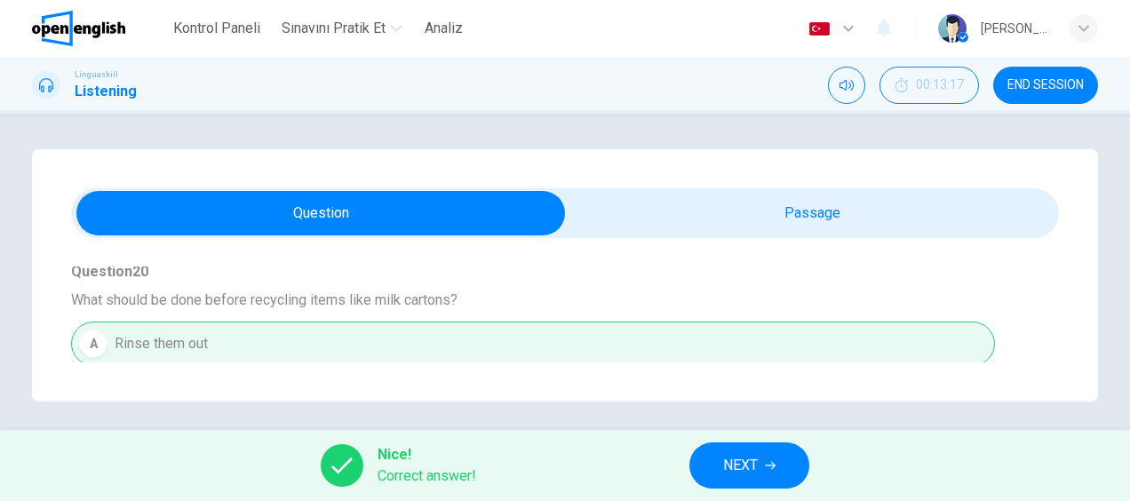
click at [747, 454] on span "NEXT" at bounding box center [740, 465] width 35 height 25
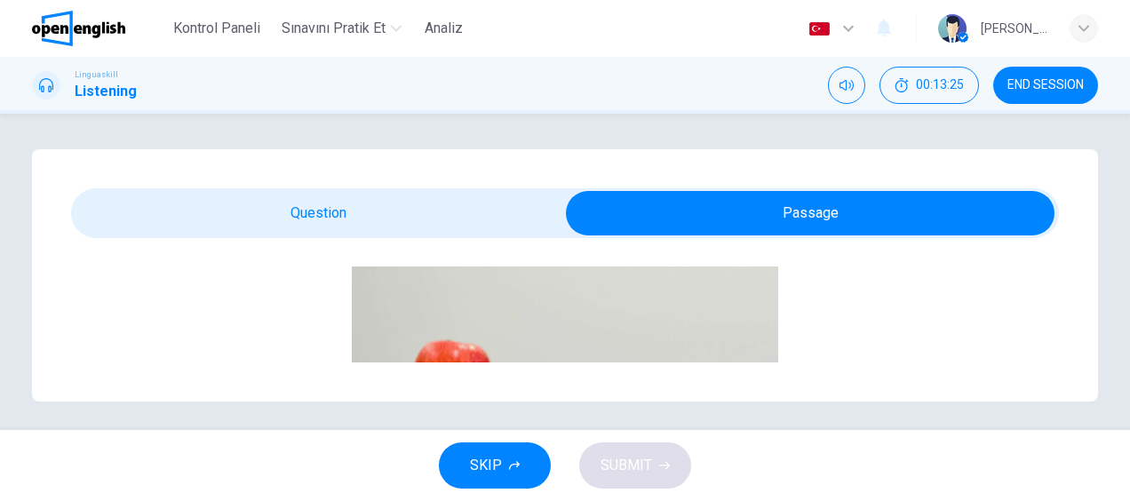
scroll to position [178, 0]
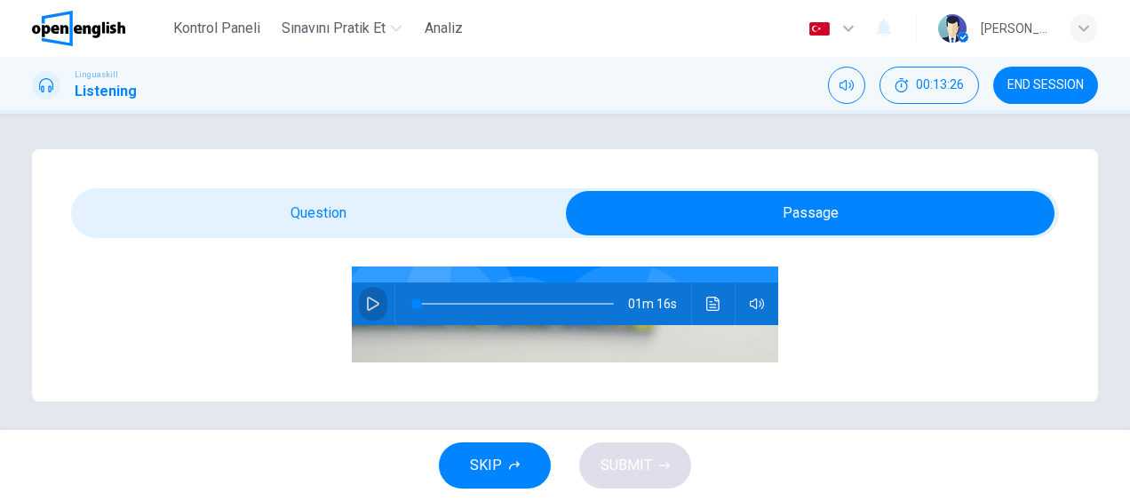
click at [367, 307] on icon "button" at bounding box center [373, 304] width 12 height 14
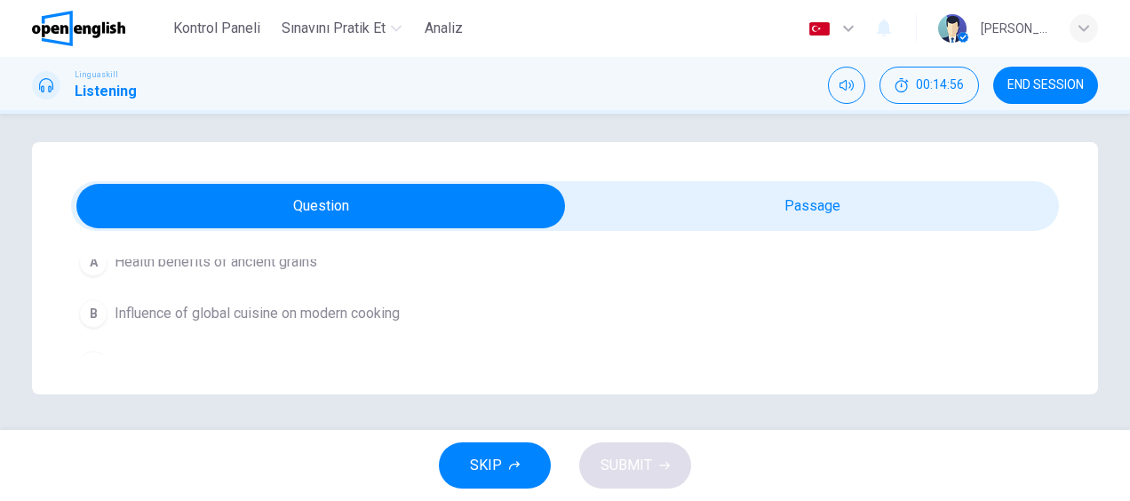
scroll to position [266, 0]
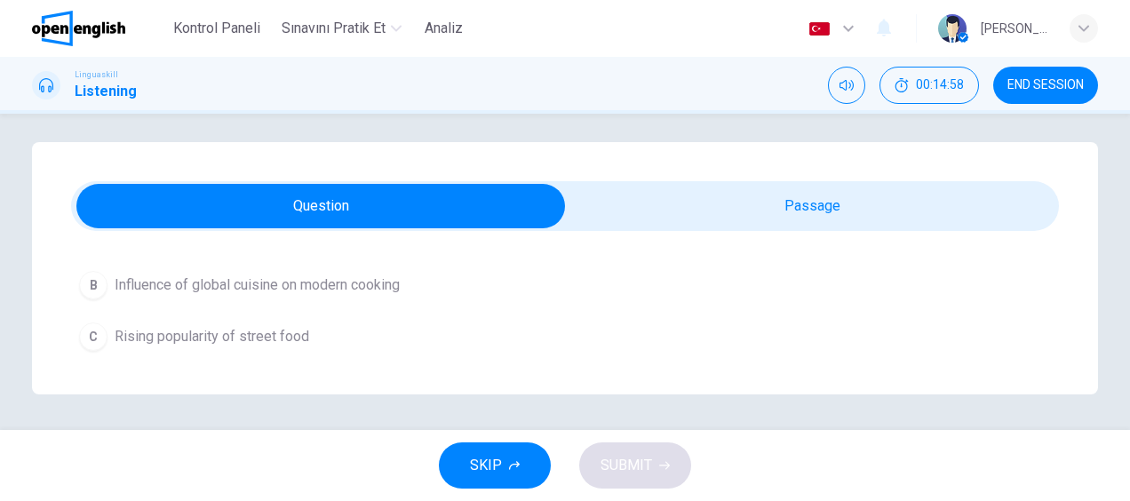
click at [373, 282] on span "Influence of global cuisine on modern cooking" at bounding box center [257, 284] width 285 height 21
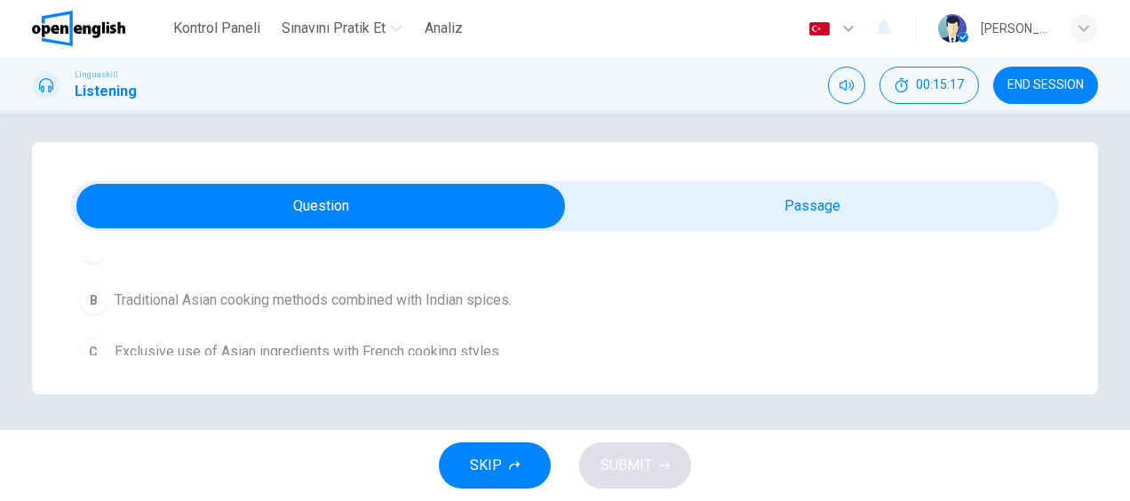
scroll to position [444, 0]
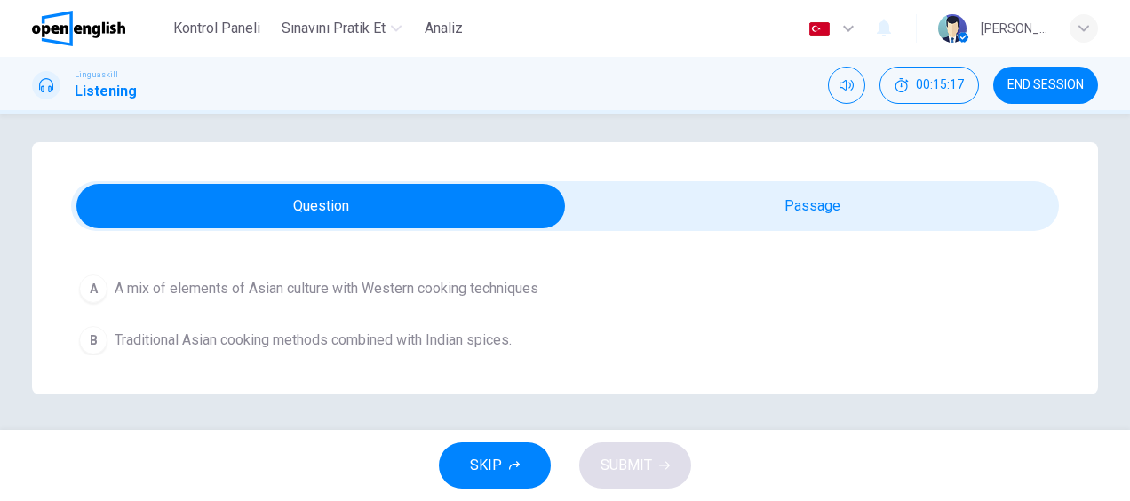
click at [510, 285] on span "A mix of elements of Asian culture with Western cooking techniques" at bounding box center [327, 288] width 424 height 21
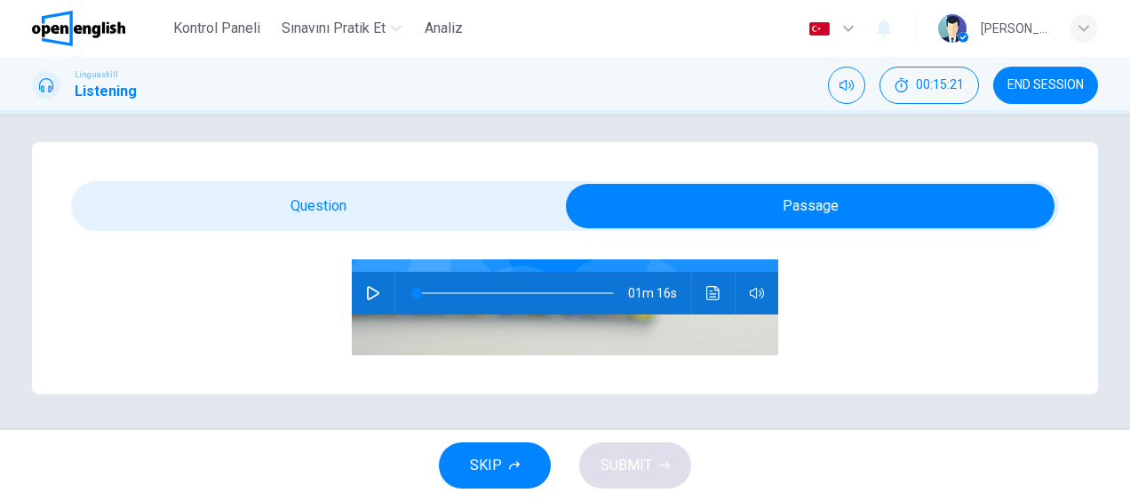
scroll to position [183, 0]
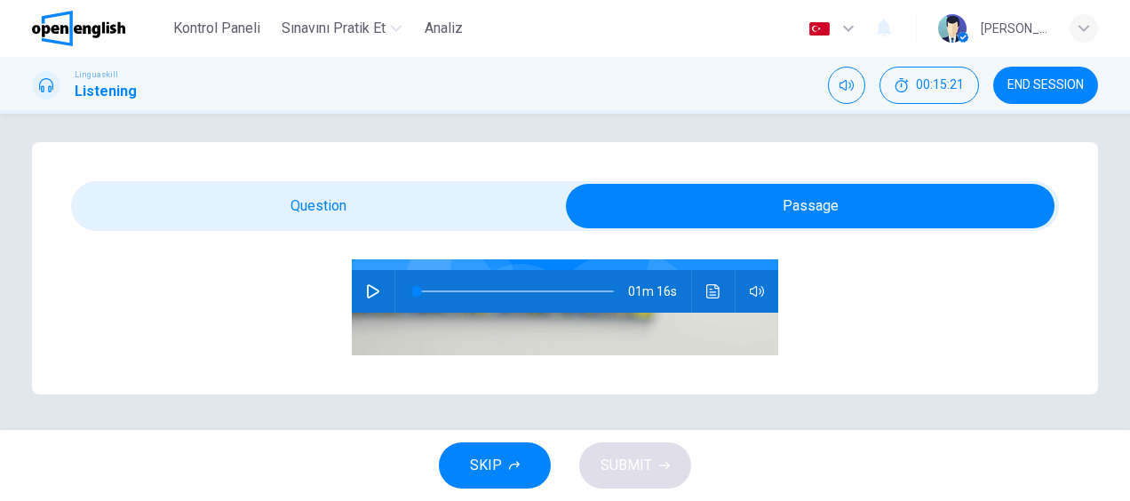
click at [372, 290] on button "button" at bounding box center [373, 291] width 28 height 43
type input "**"
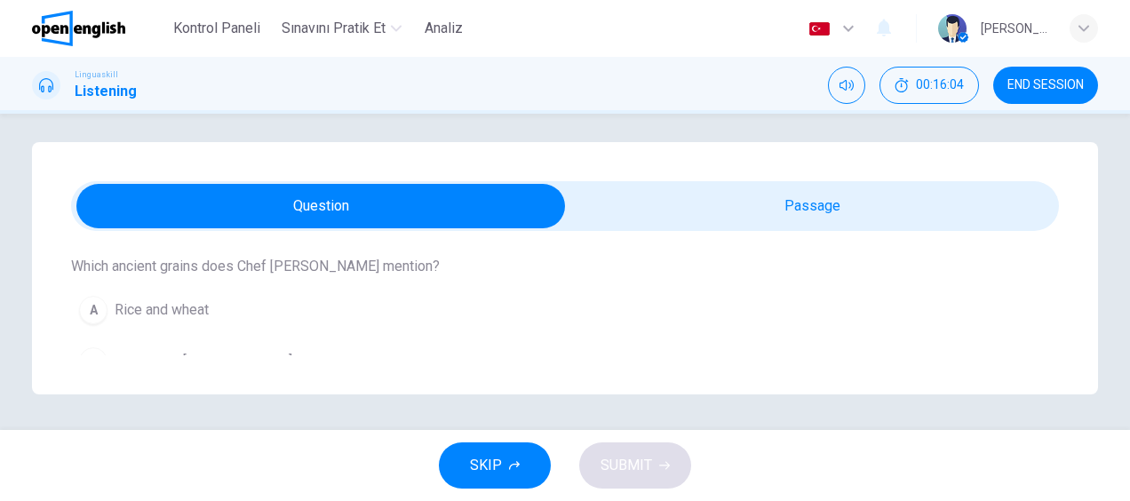
scroll to position [622, 0]
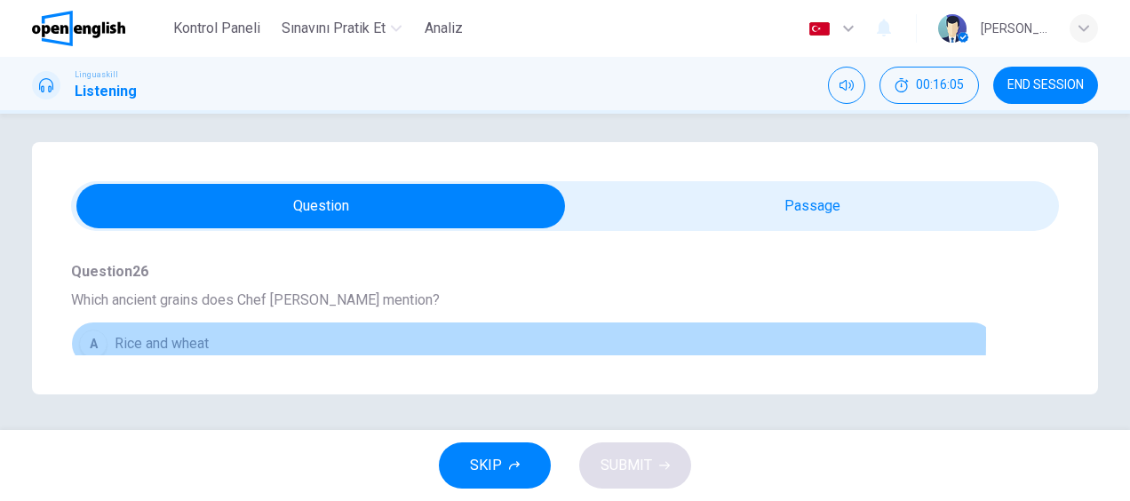
click at [208, 334] on button "A Rice and wheat" at bounding box center [533, 344] width 924 height 44
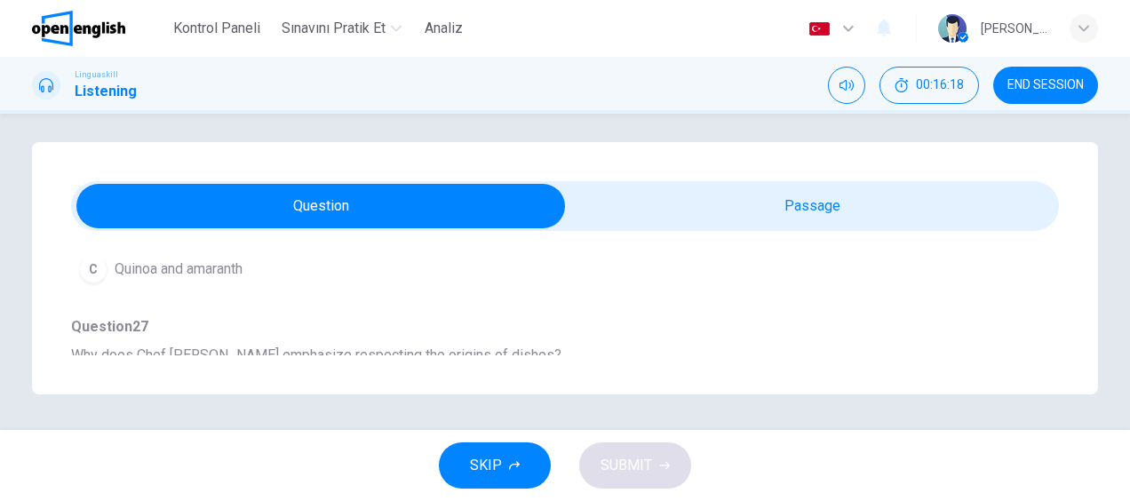
scroll to position [888, 0]
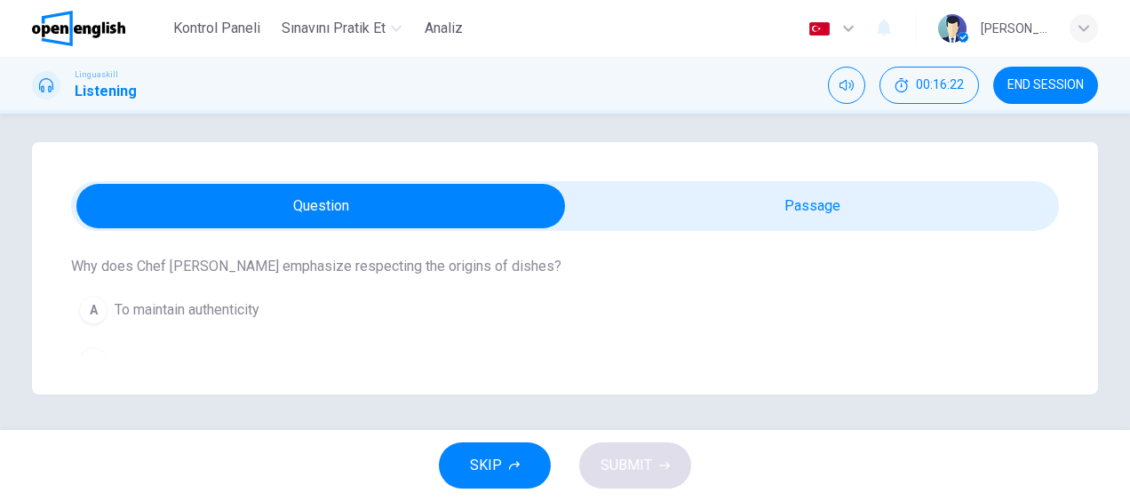
click at [259, 307] on span "To maintain authenticity" at bounding box center [187, 309] width 145 height 21
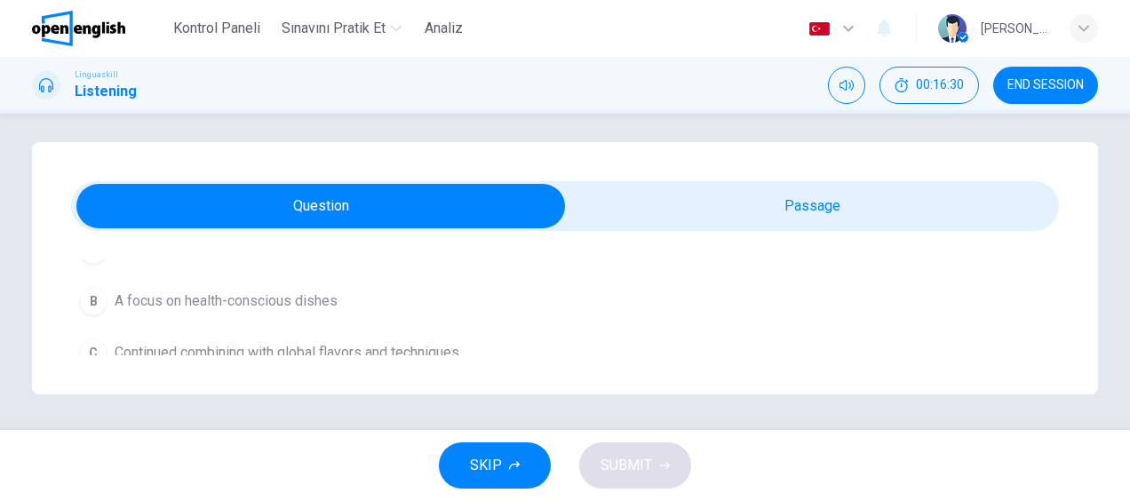
scroll to position [1195, 0]
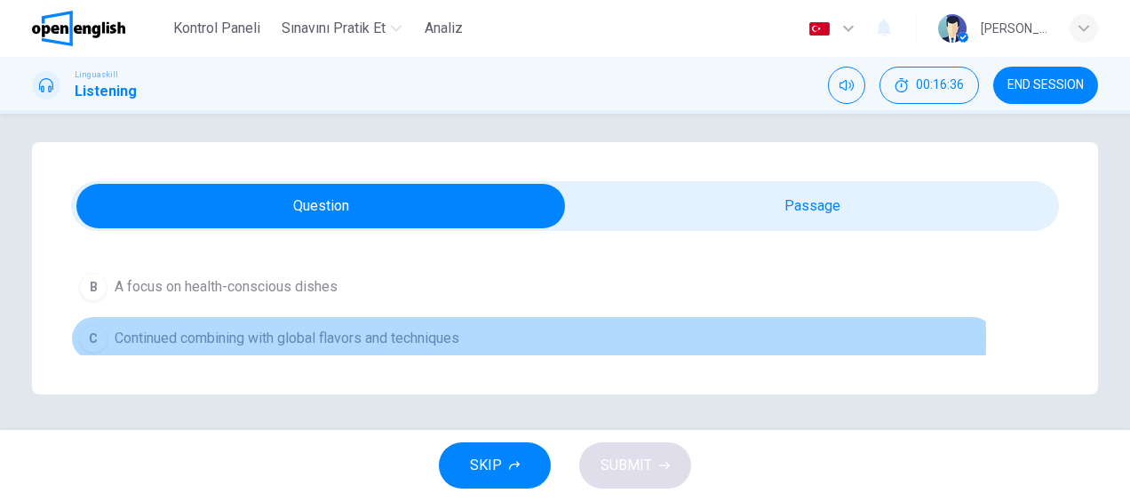
click at [449, 330] on span "Continued combining with global flavors and techniques" at bounding box center [287, 338] width 345 height 21
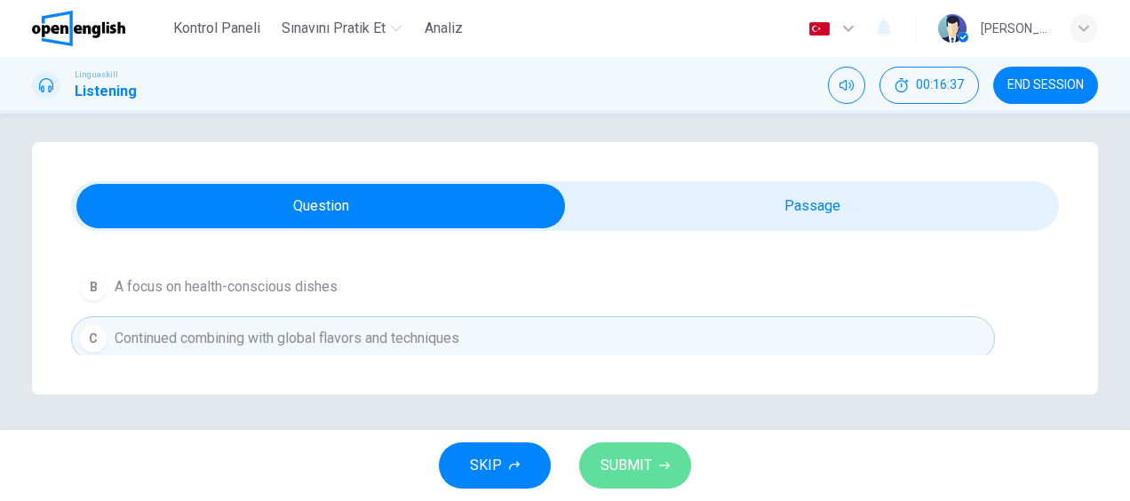
click at [636, 463] on span "SUBMIT" at bounding box center [626, 465] width 52 height 25
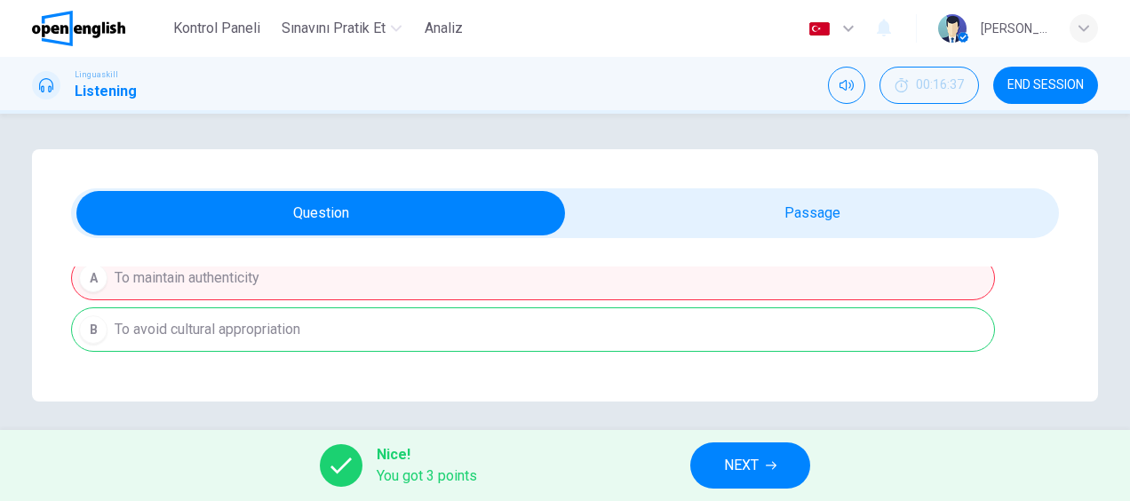
scroll to position [929, 0]
click at [760, 470] on button "NEXT" at bounding box center [750, 465] width 120 height 46
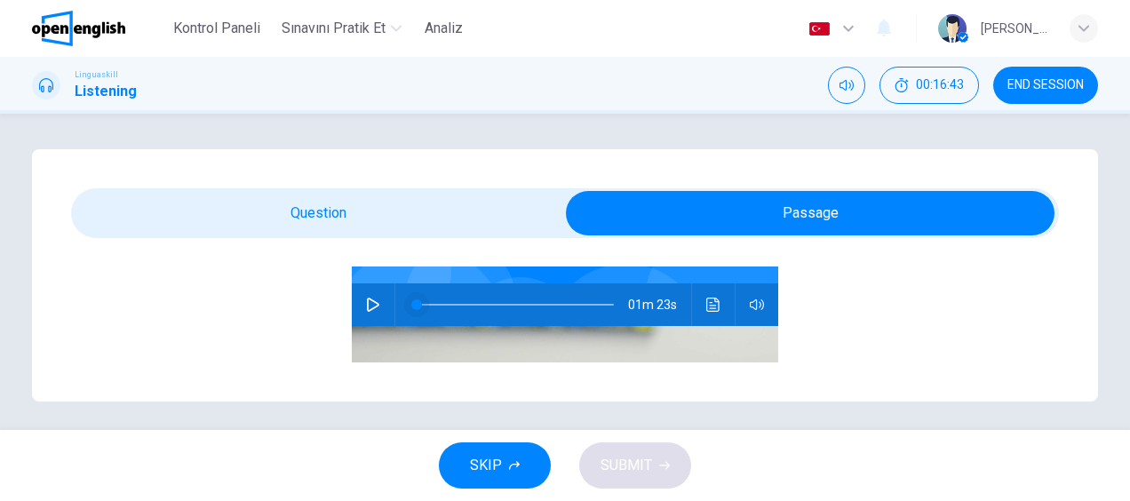
scroll to position [178, 0]
click at [371, 308] on button "button" at bounding box center [373, 303] width 28 height 43
click at [366, 303] on icon "button" at bounding box center [373, 304] width 14 height 14
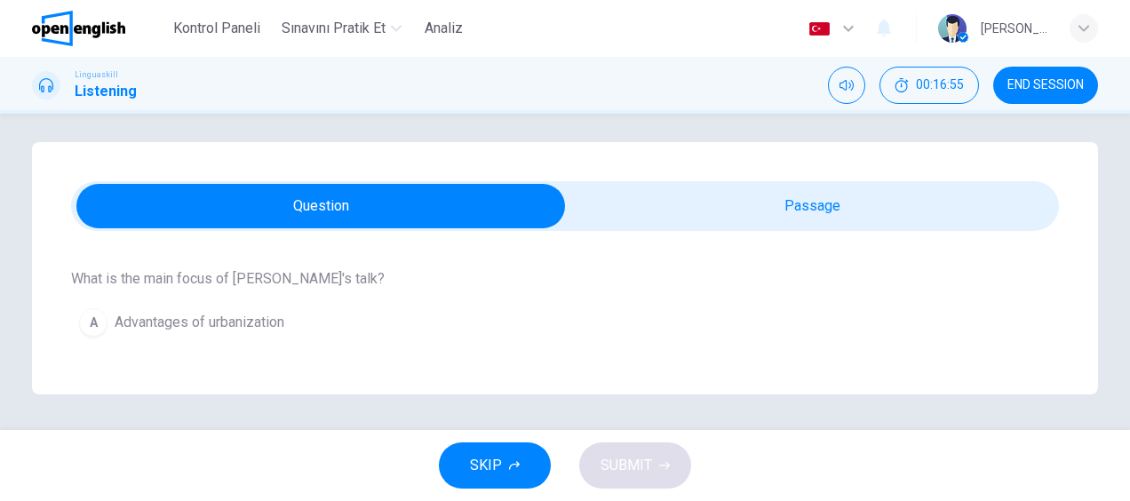
scroll to position [266, 0]
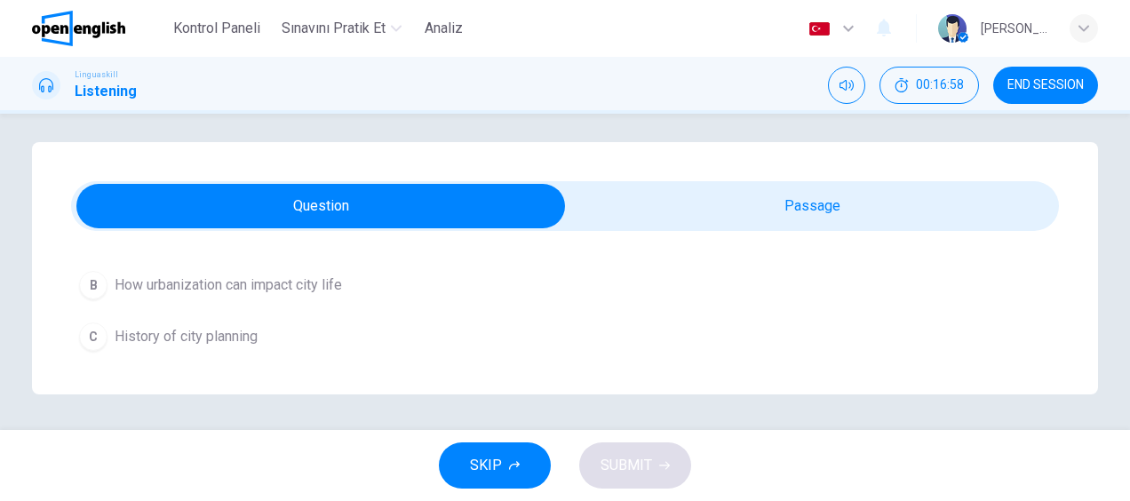
click at [125, 277] on span "How urbanization can impact city life" at bounding box center [228, 284] width 227 height 21
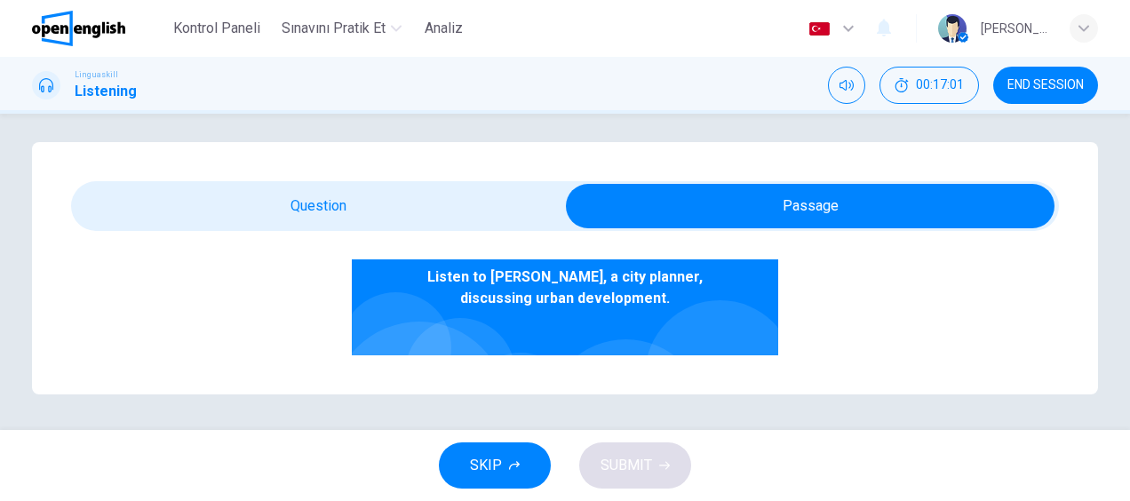
scroll to position [183, 0]
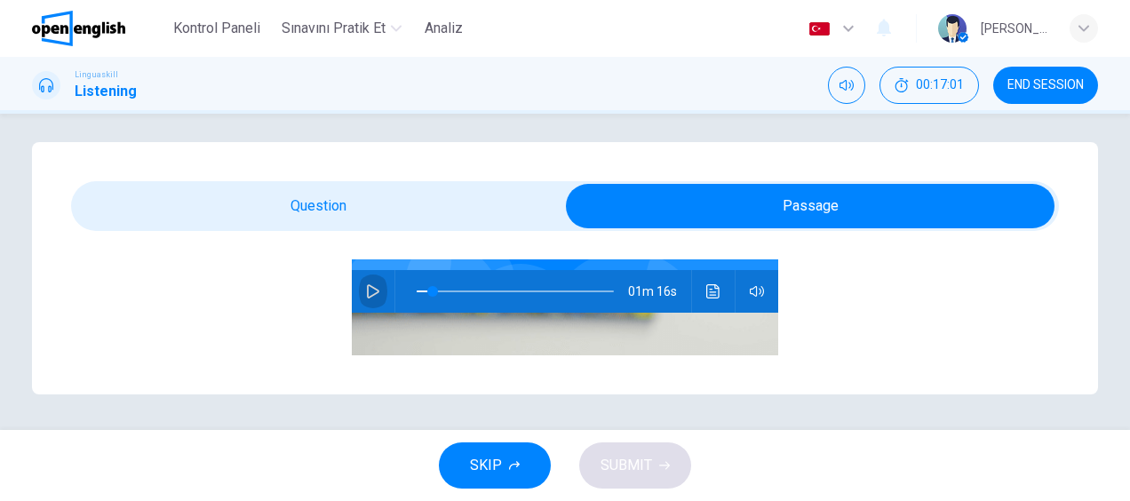
click at [367, 289] on icon "button" at bounding box center [373, 291] width 12 height 14
click at [366, 289] on icon "button" at bounding box center [373, 291] width 14 height 14
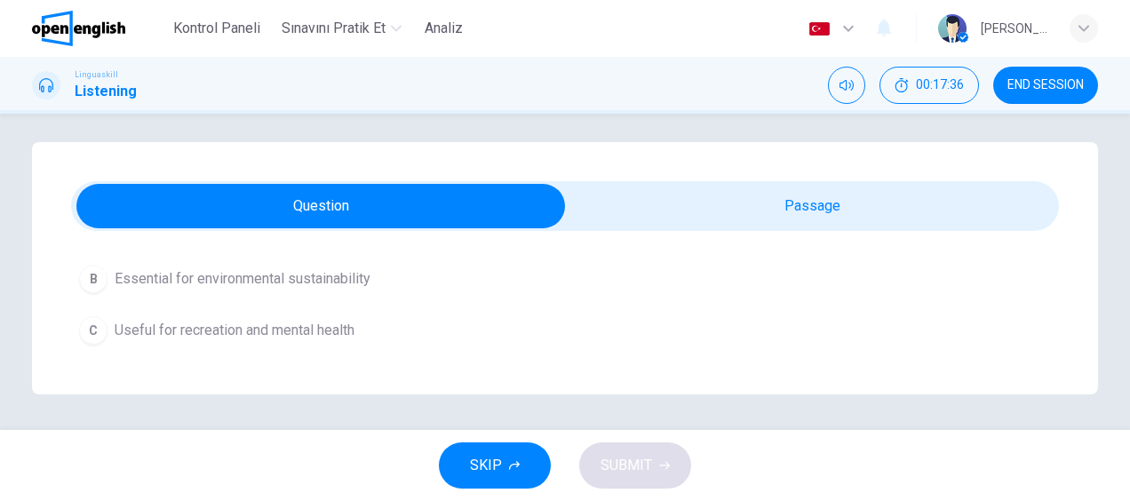
scroll to position [533, 0]
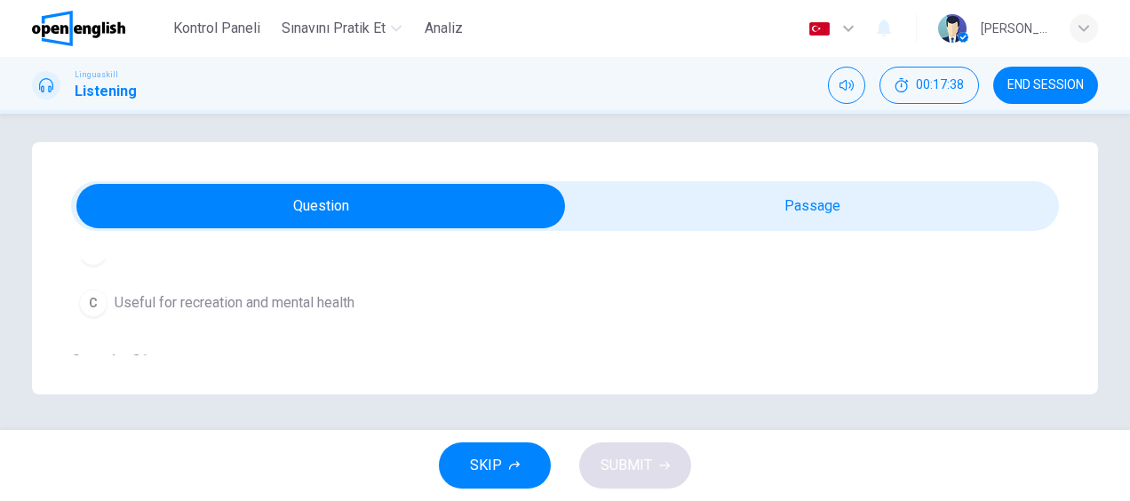
click at [315, 301] on span "Useful for recreation and mental health" at bounding box center [235, 302] width 240 height 21
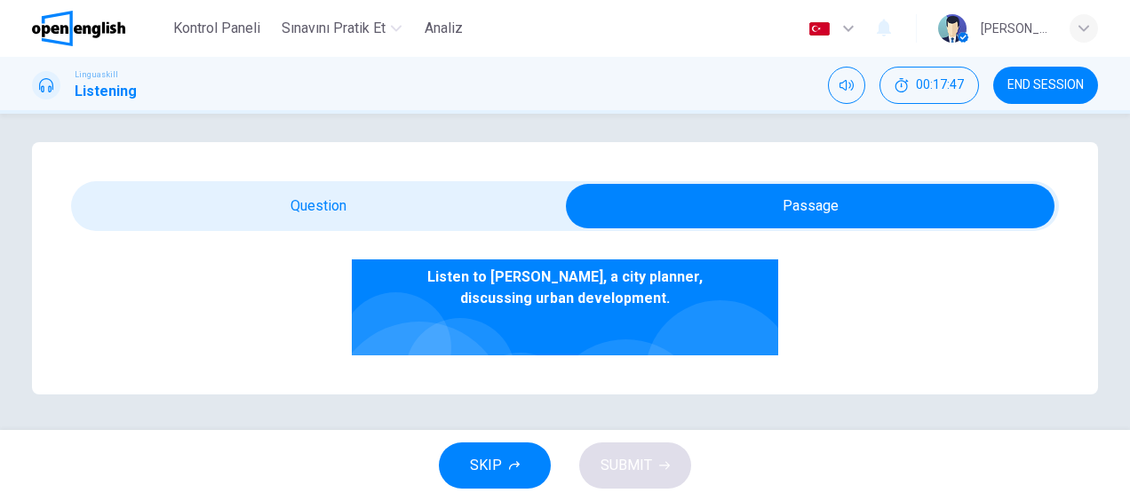
scroll to position [183, 0]
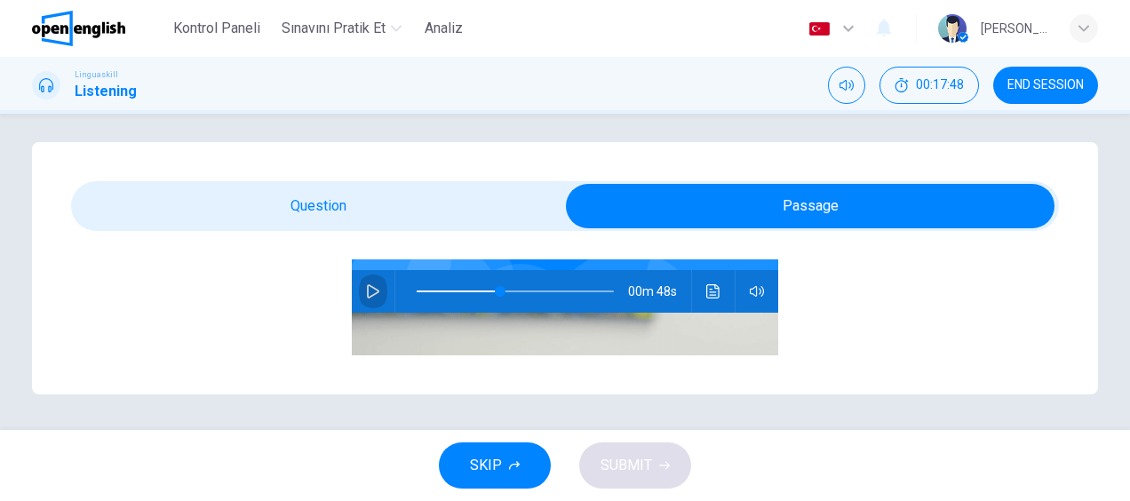
click at [366, 289] on icon "button" at bounding box center [373, 291] width 14 height 14
type input "**"
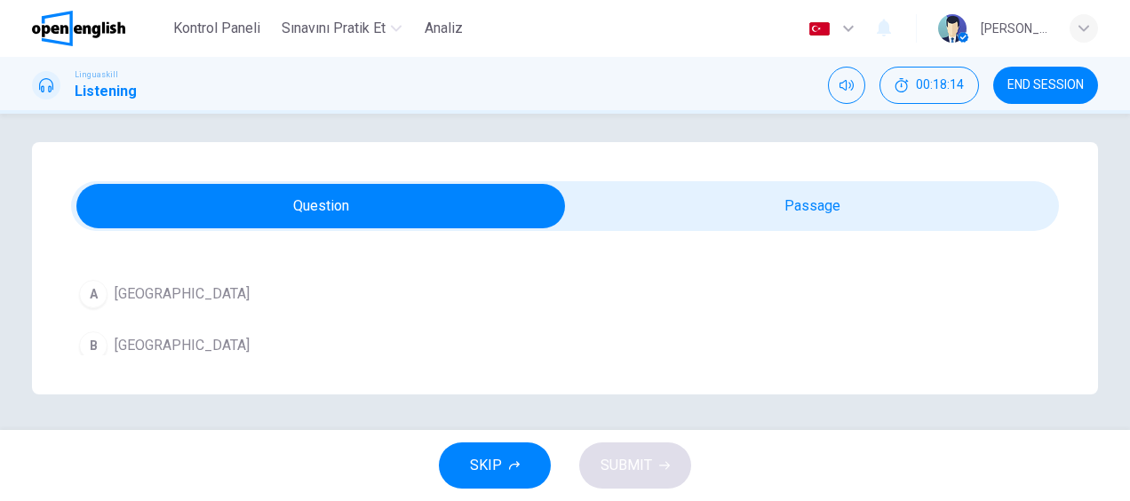
scroll to position [711, 0]
click at [163, 306] on span "[GEOGRAPHIC_DATA]" at bounding box center [182, 306] width 135 height 21
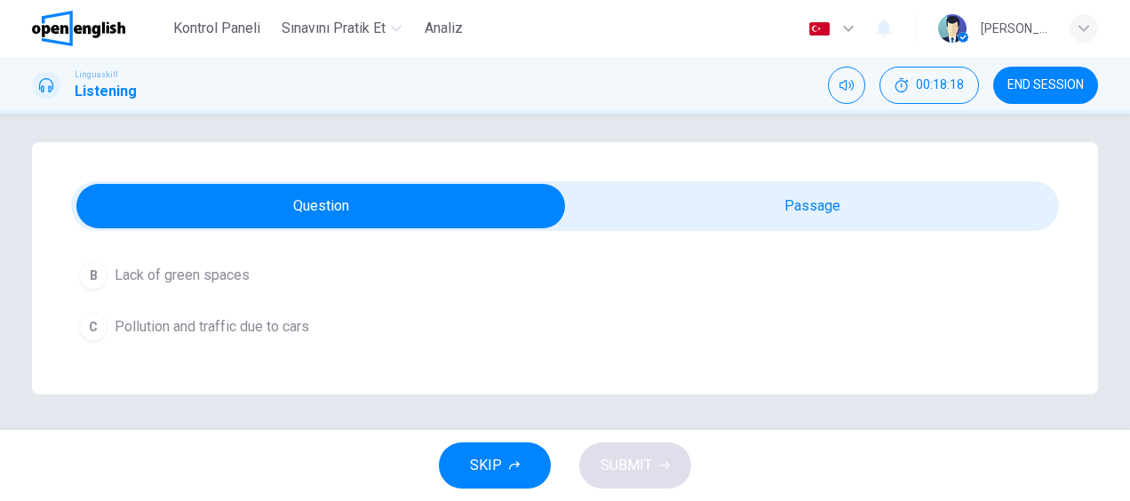
scroll to position [977, 0]
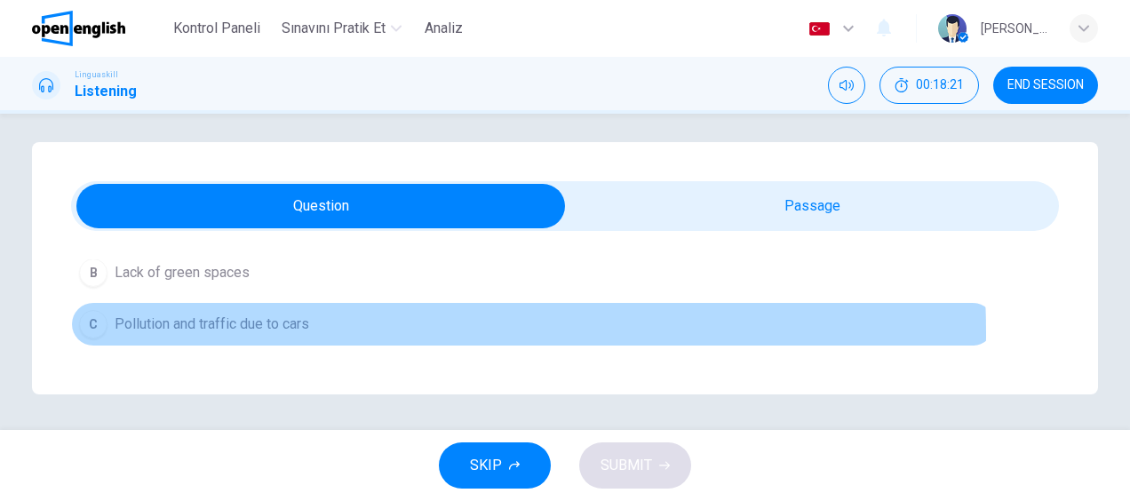
click at [299, 325] on span "Pollution and traffic due to cars" at bounding box center [212, 324] width 195 height 21
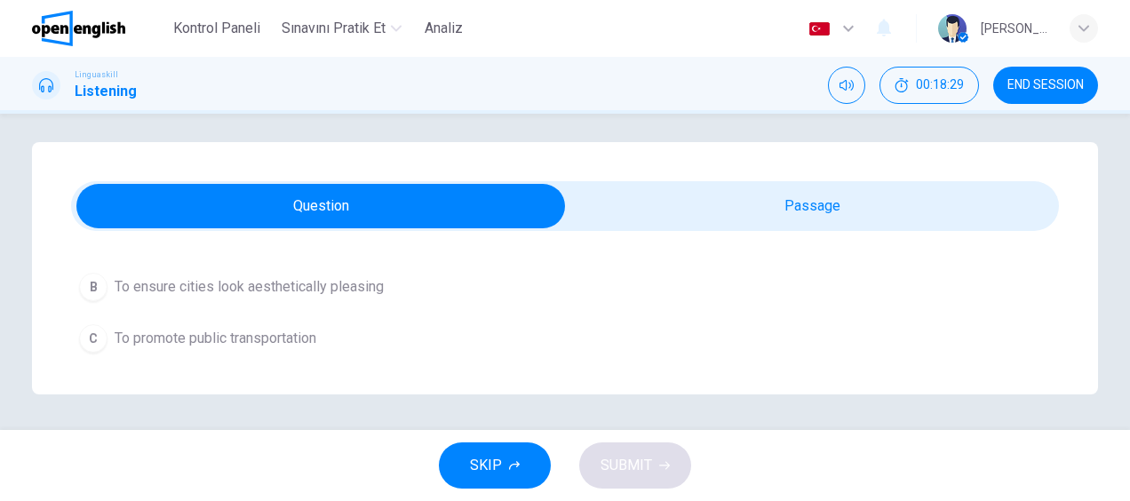
scroll to position [1107, 0]
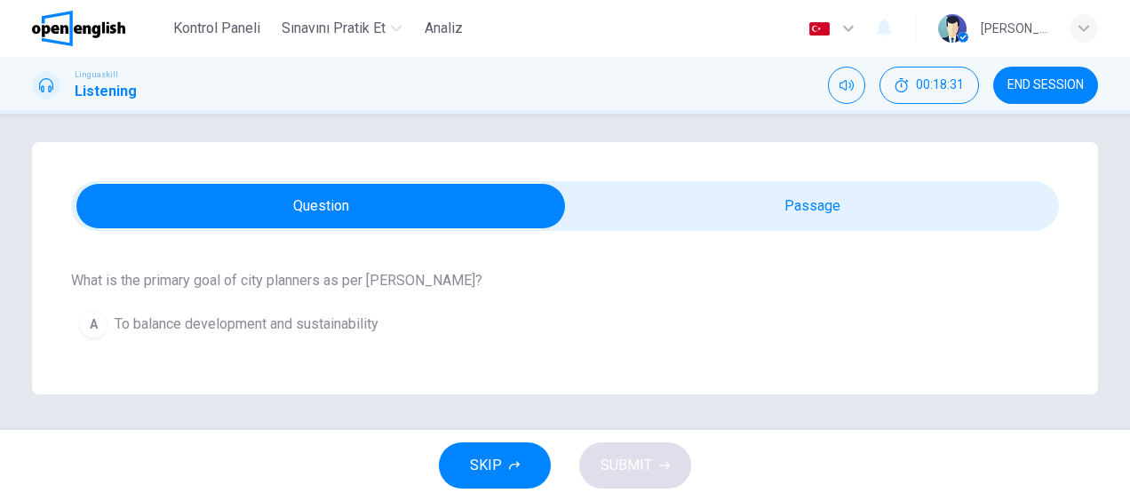
click at [370, 318] on span "To balance development and sustainability" at bounding box center [247, 324] width 264 height 21
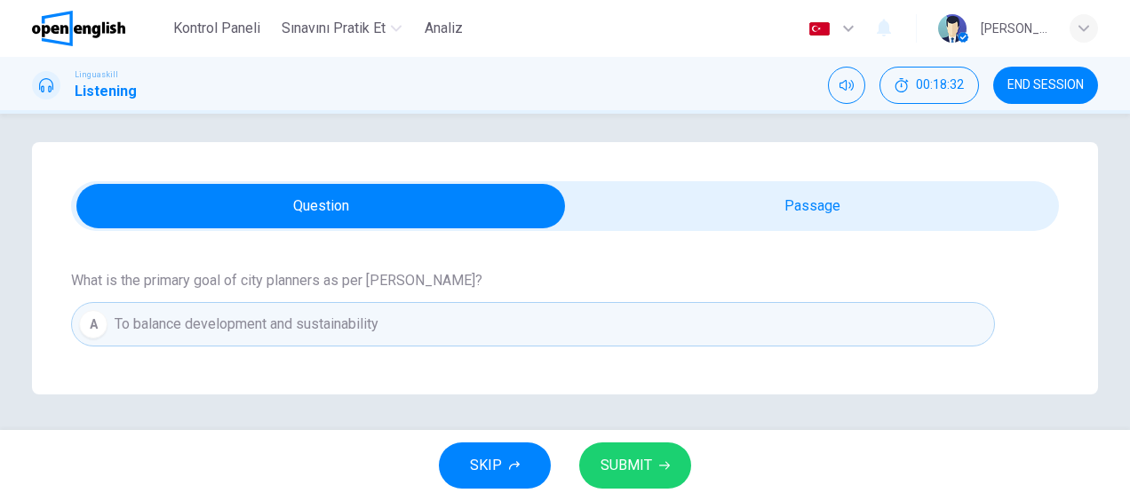
scroll to position [1195, 0]
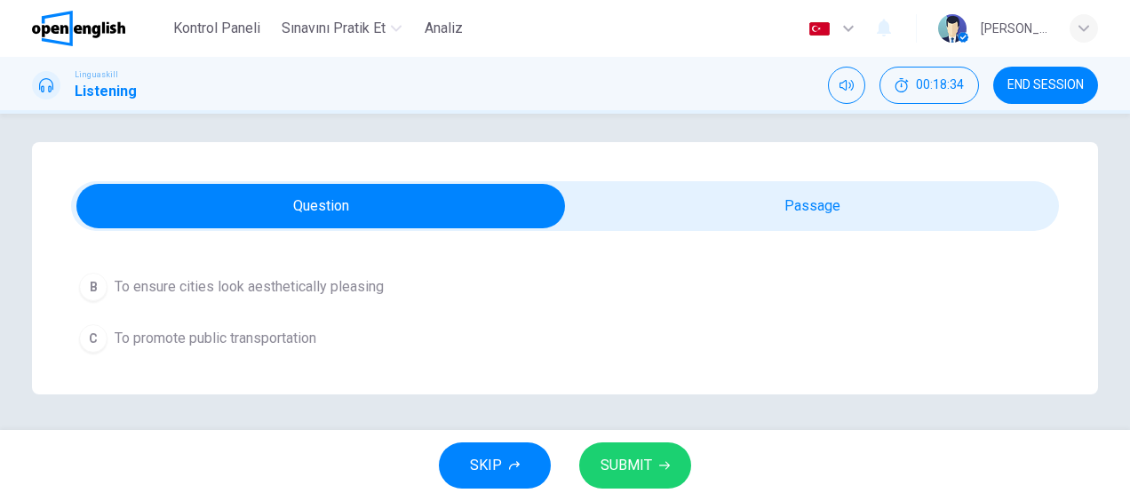
click at [641, 467] on span "SUBMIT" at bounding box center [626, 465] width 52 height 25
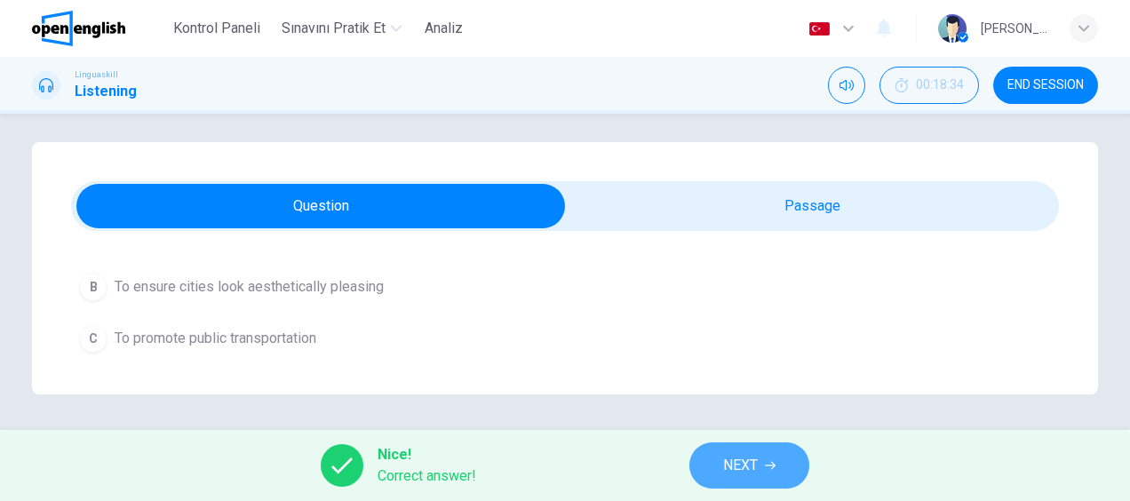
click at [737, 467] on span "NEXT" at bounding box center [740, 465] width 35 height 25
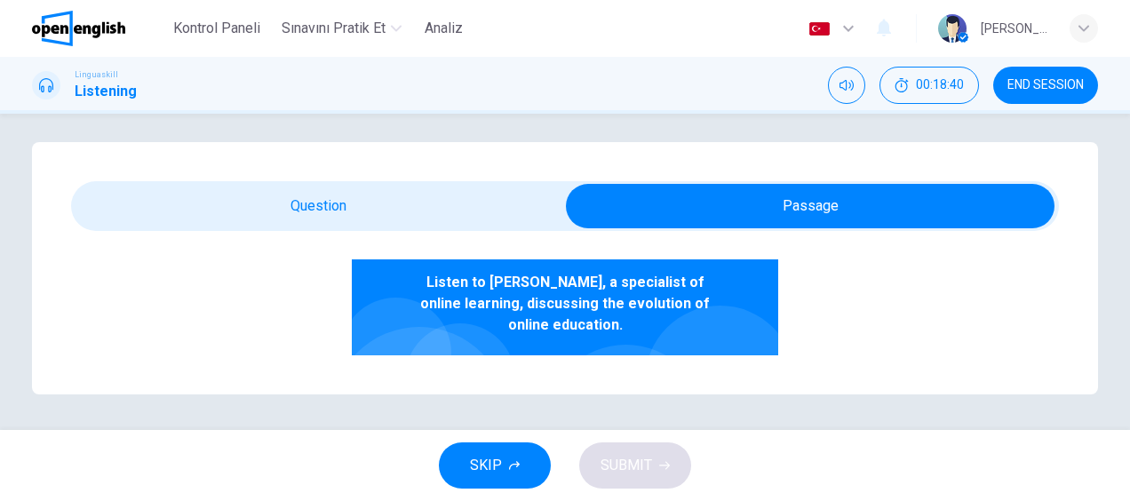
scroll to position [178, 0]
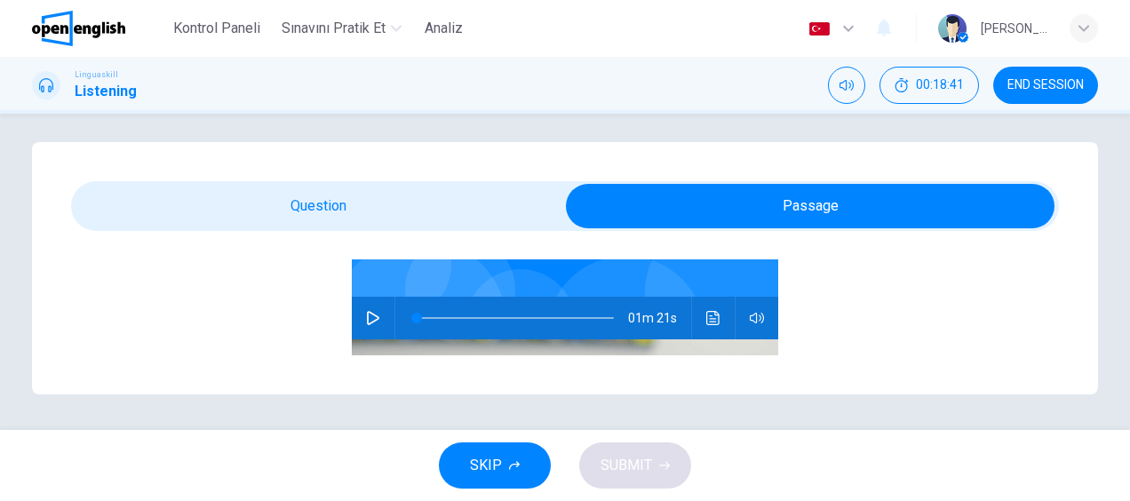
click at [359, 314] on button "button" at bounding box center [373, 318] width 28 height 43
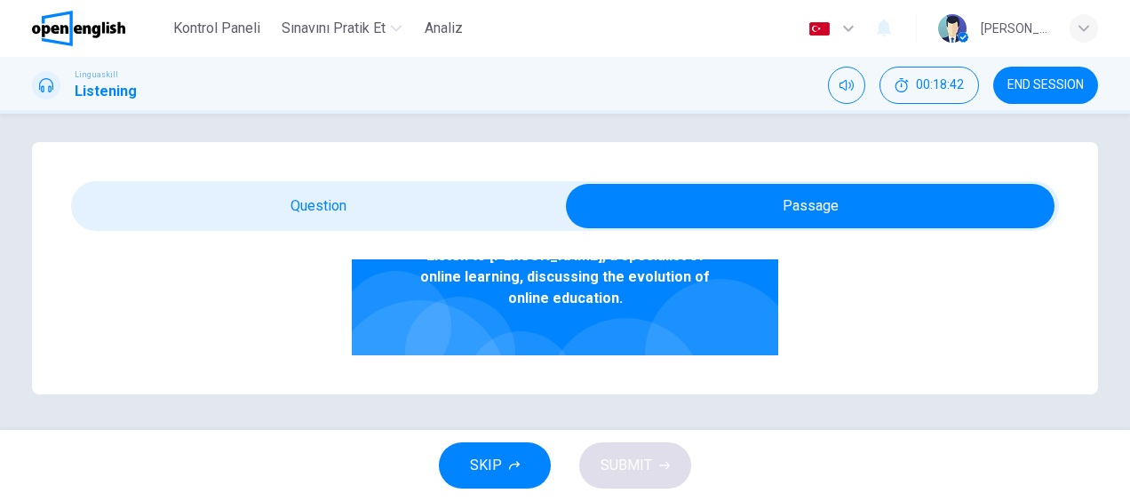
scroll to position [89, 0]
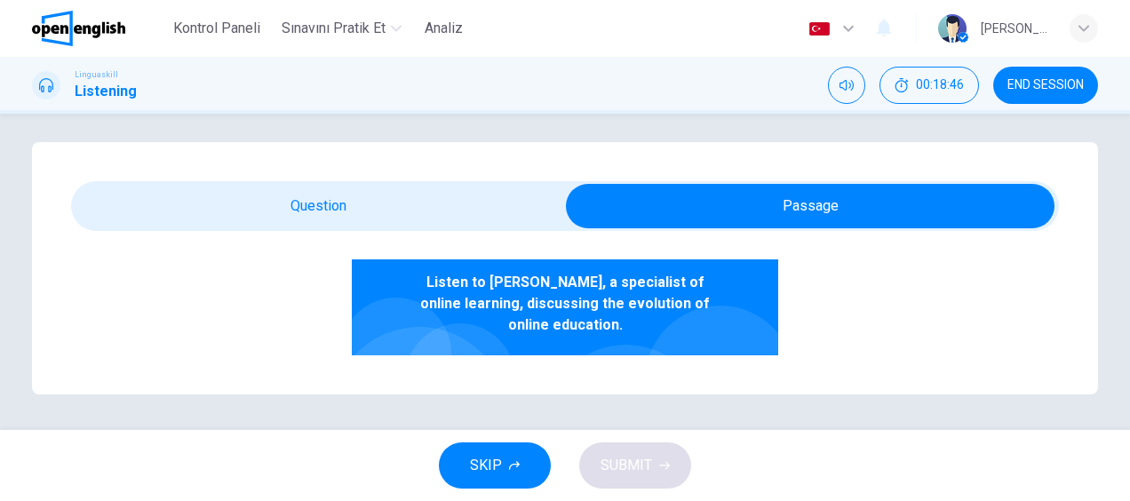
type input "*"
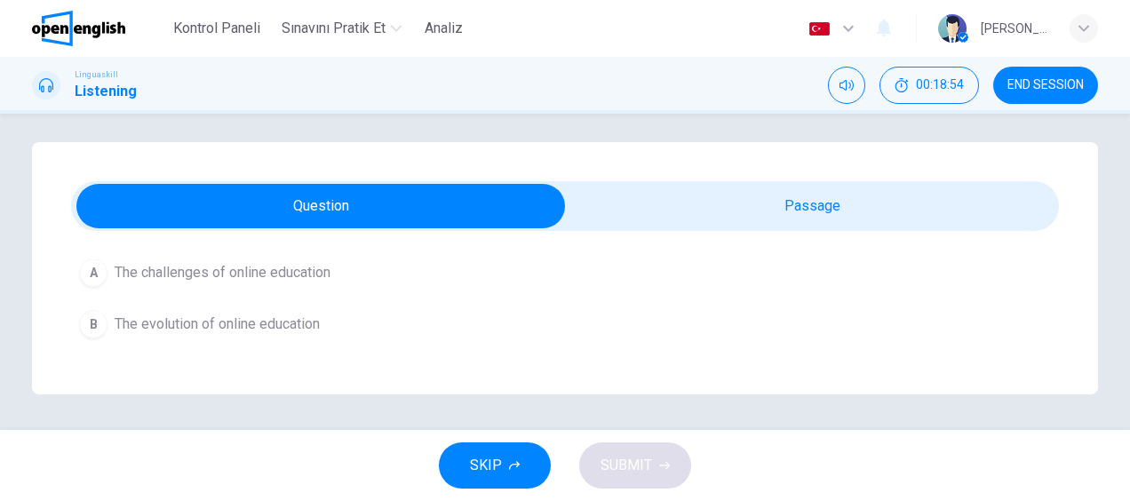
scroll to position [266, 0]
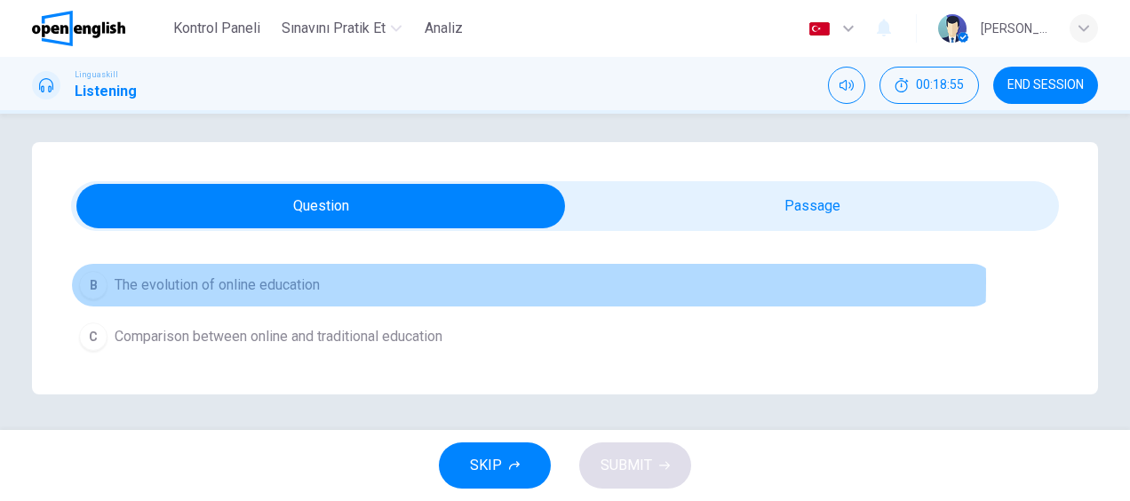
click at [302, 281] on span "The evolution of online education" at bounding box center [217, 284] width 205 height 21
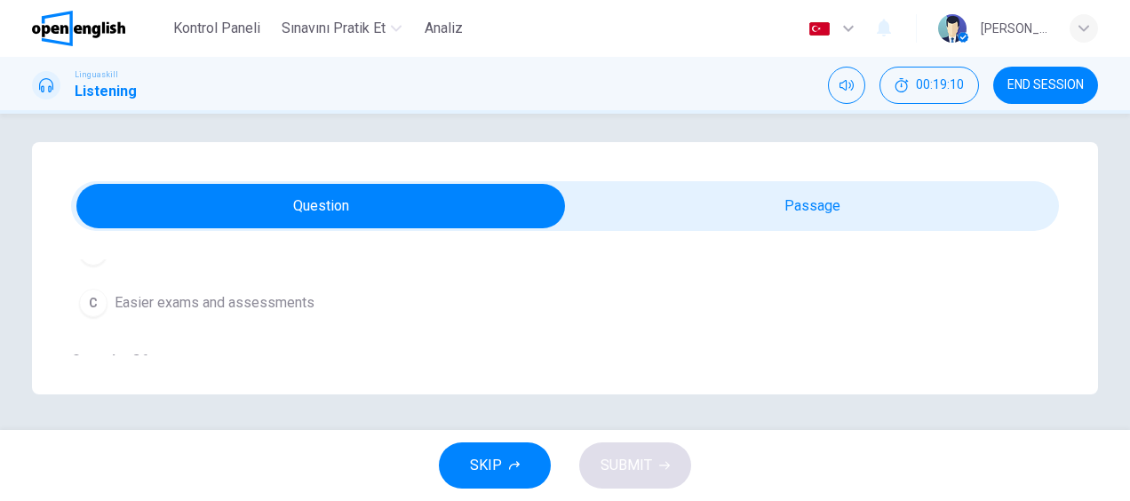
scroll to position [444, 0]
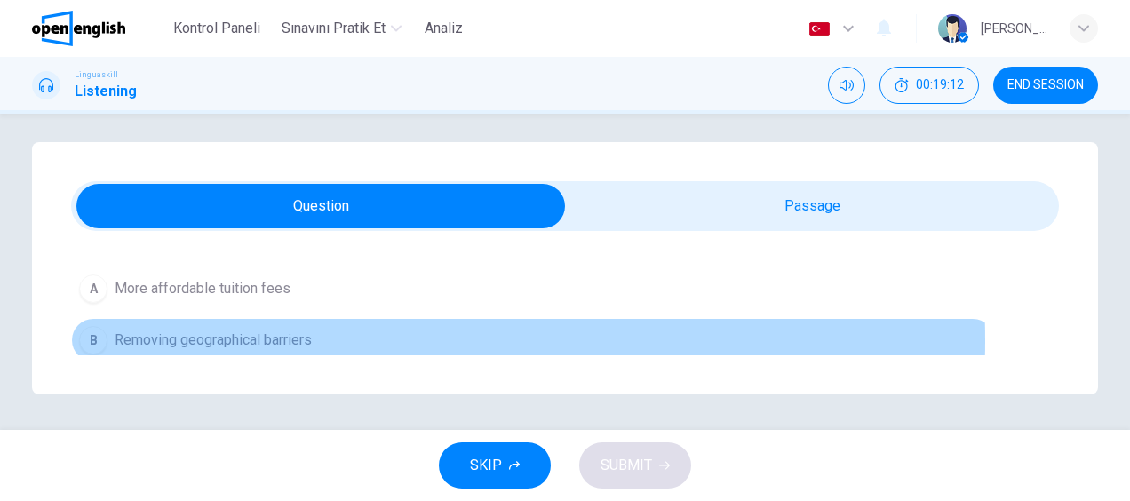
click at [274, 338] on span "Removing geographical barriers" at bounding box center [213, 340] width 197 height 21
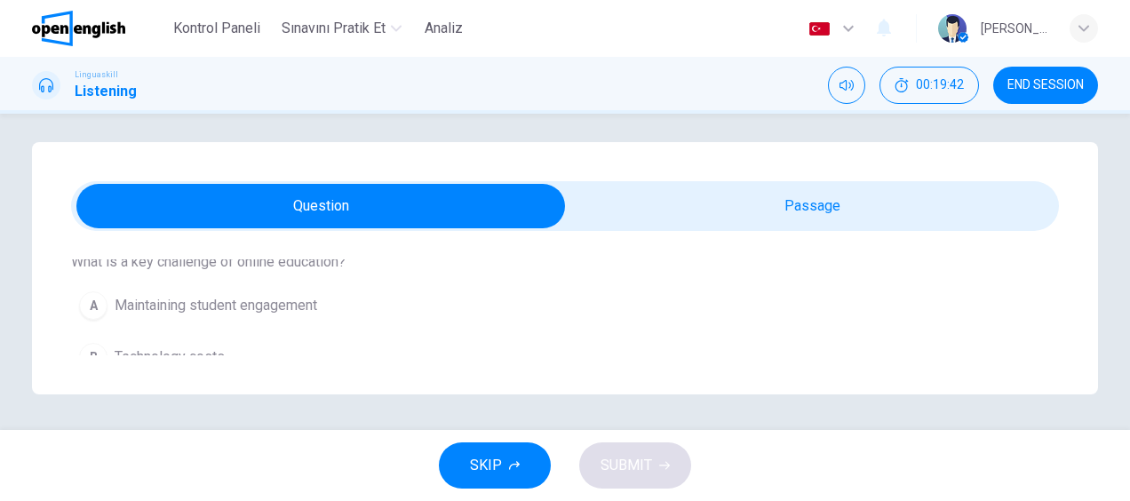
scroll to position [622, 0]
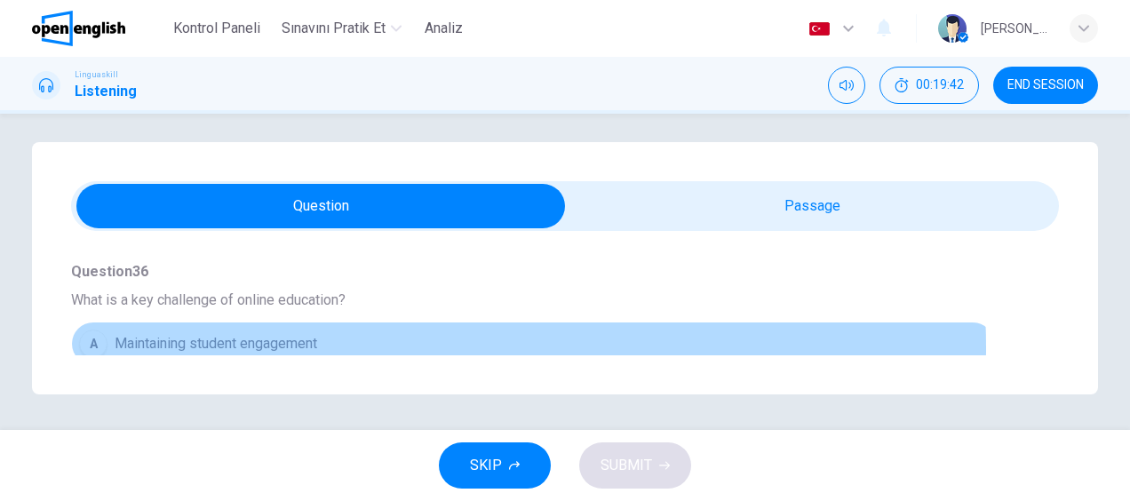
click at [314, 345] on span "Maintaining student engagement" at bounding box center [216, 343] width 203 height 21
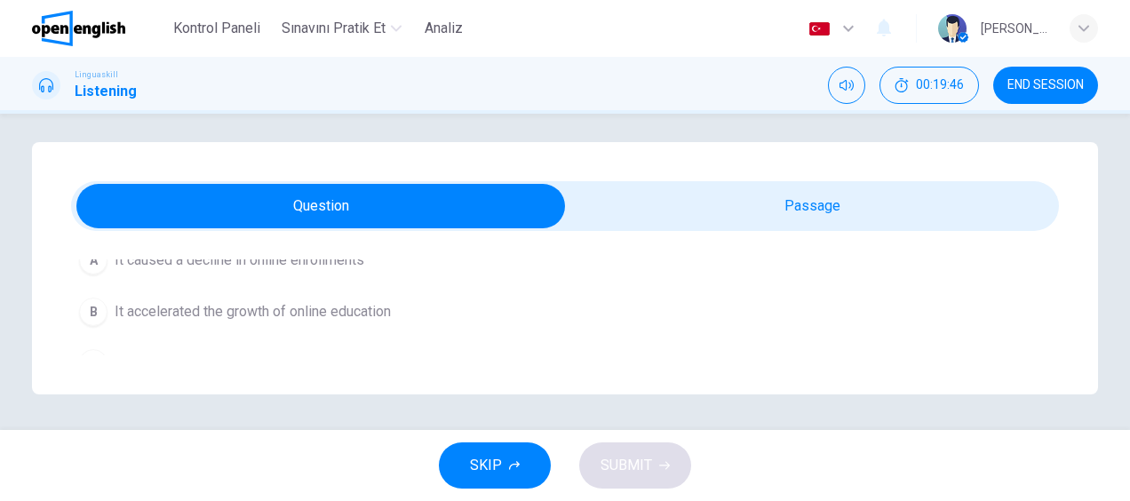
scroll to position [977, 0]
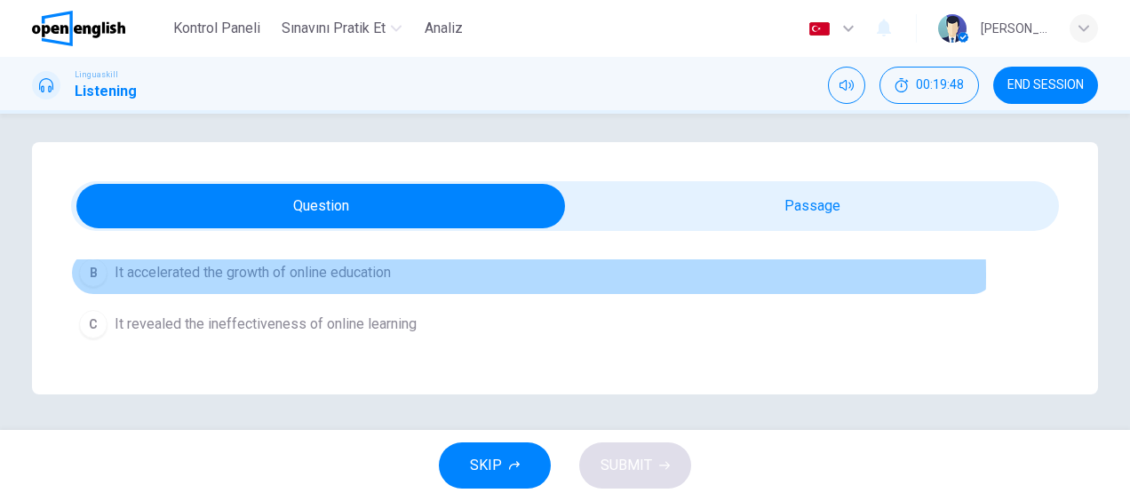
click at [353, 268] on span "It accelerated the growth of online education" at bounding box center [253, 272] width 276 height 21
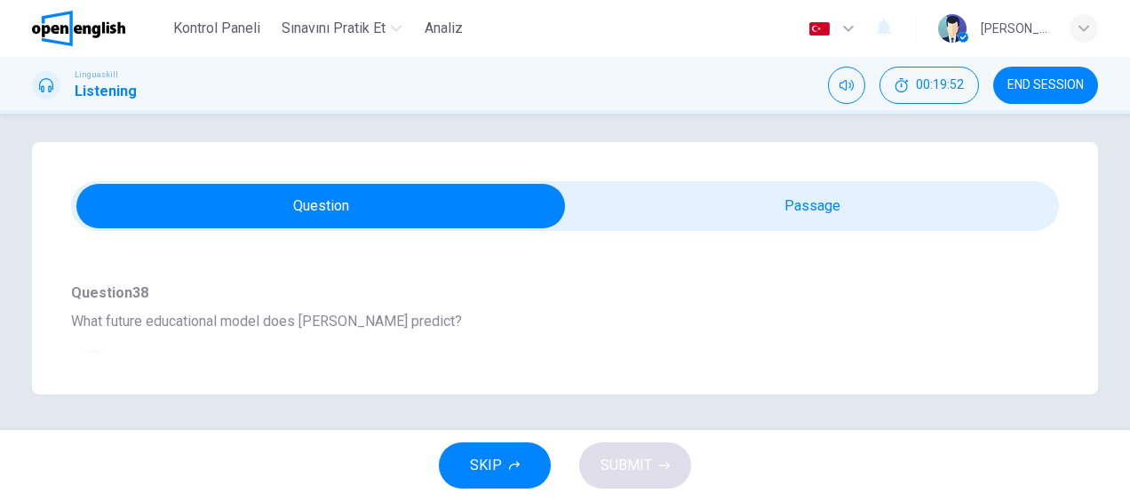
scroll to position [1155, 0]
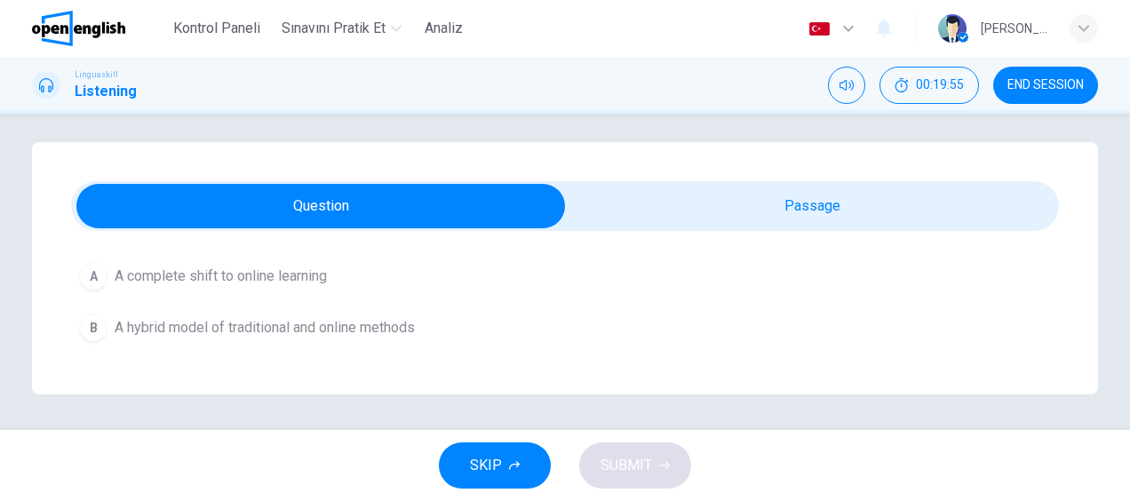
click at [383, 322] on span "A hybrid model of traditional and online methods" at bounding box center [265, 327] width 300 height 21
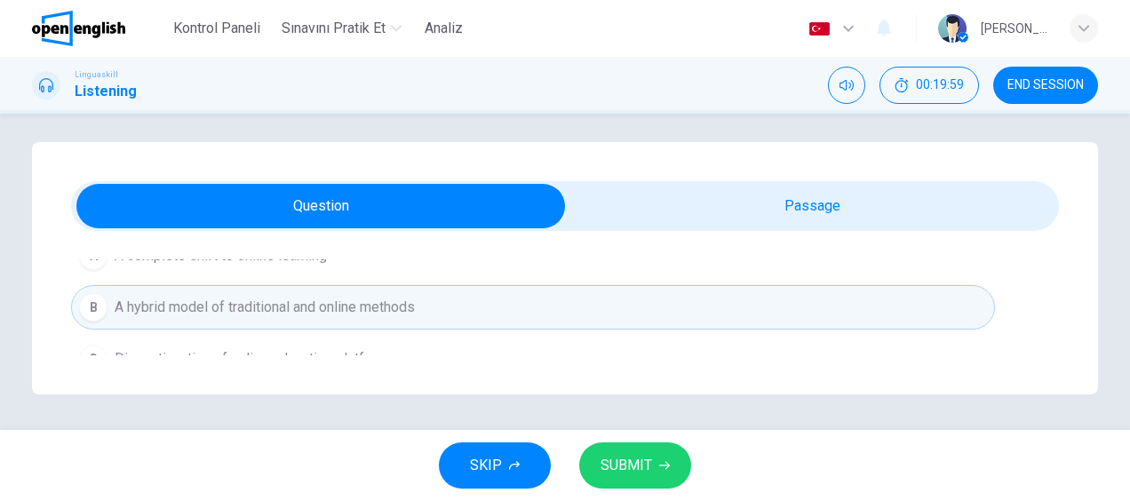
scroll to position [1195, 0]
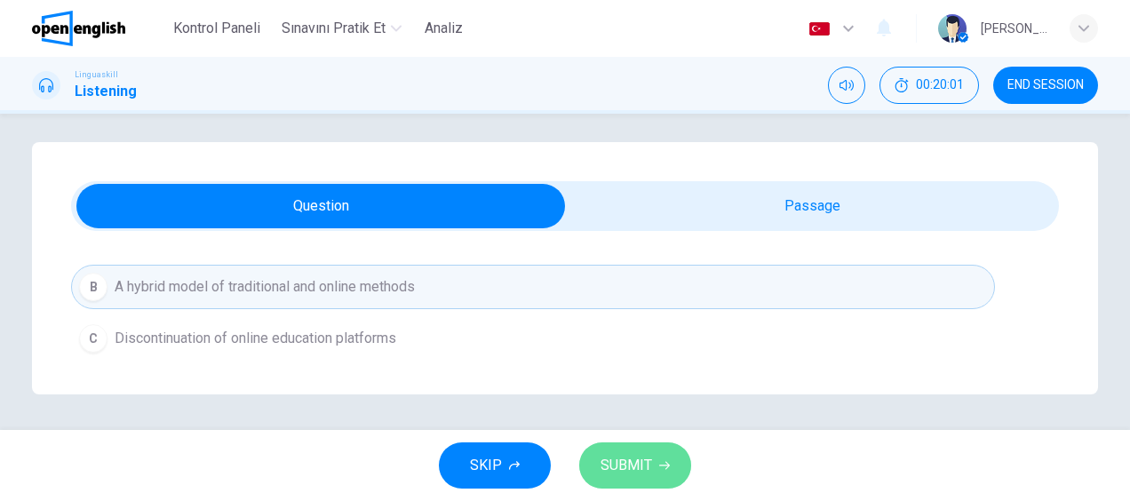
click at [616, 455] on span "SUBMIT" at bounding box center [626, 465] width 52 height 25
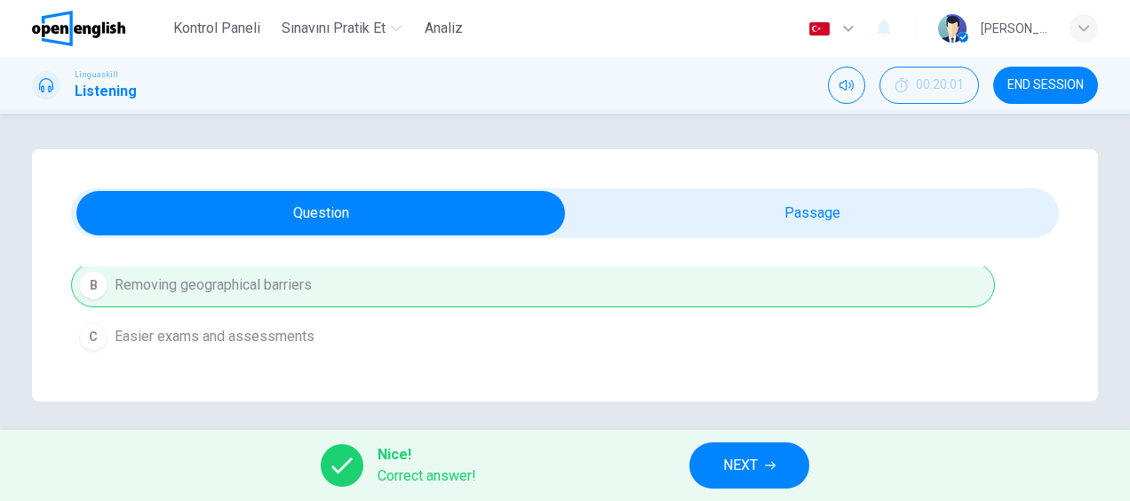
scroll to position [485, 0]
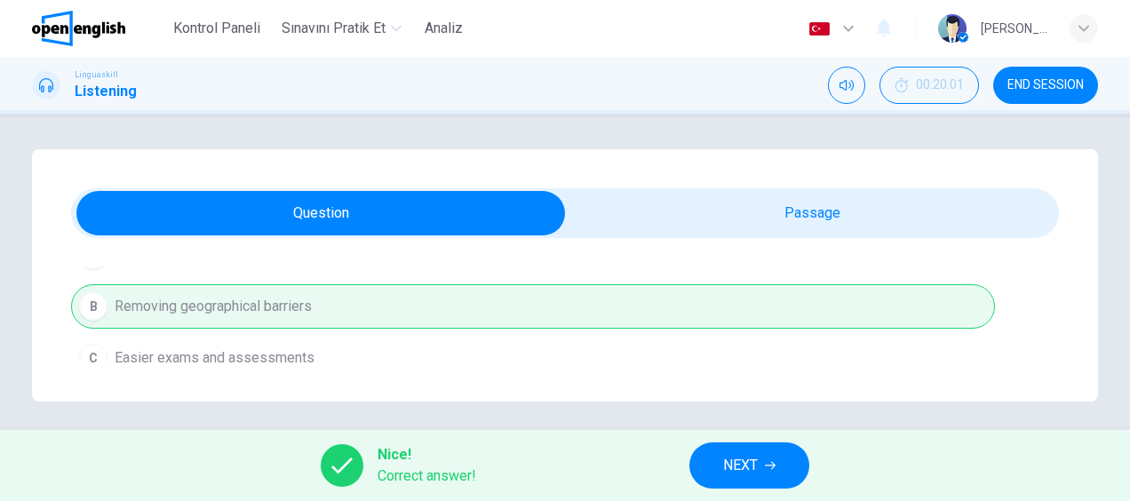
click at [769, 462] on icon "button" at bounding box center [770, 465] width 11 height 11
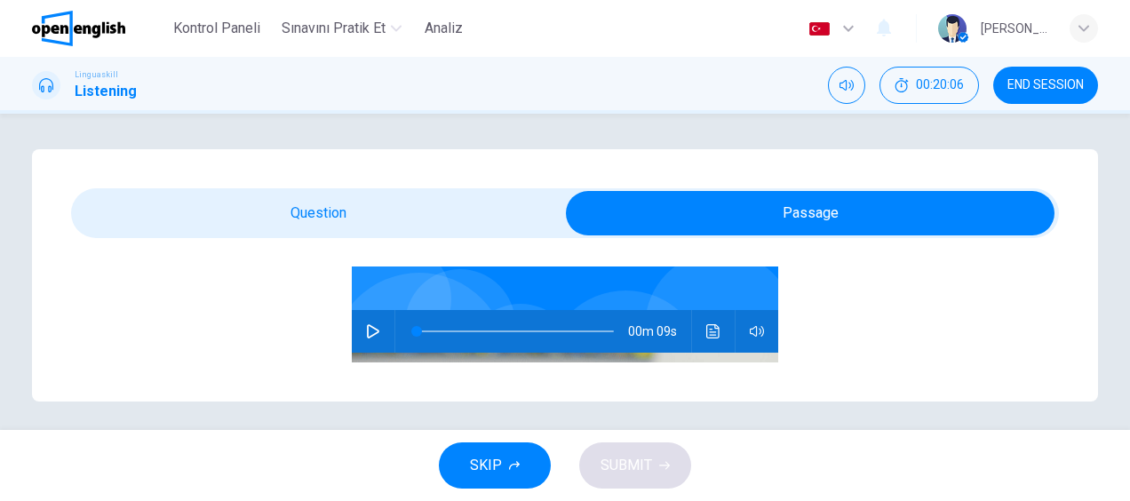
scroll to position [178, 0]
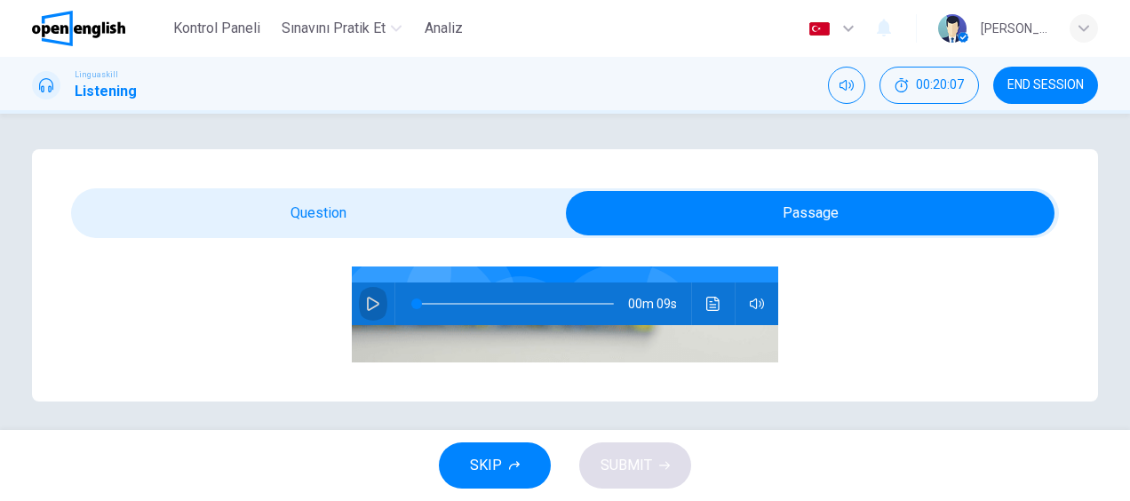
click at [366, 302] on icon "button" at bounding box center [373, 304] width 14 height 14
click at [366, 304] on icon "button" at bounding box center [373, 304] width 14 height 14
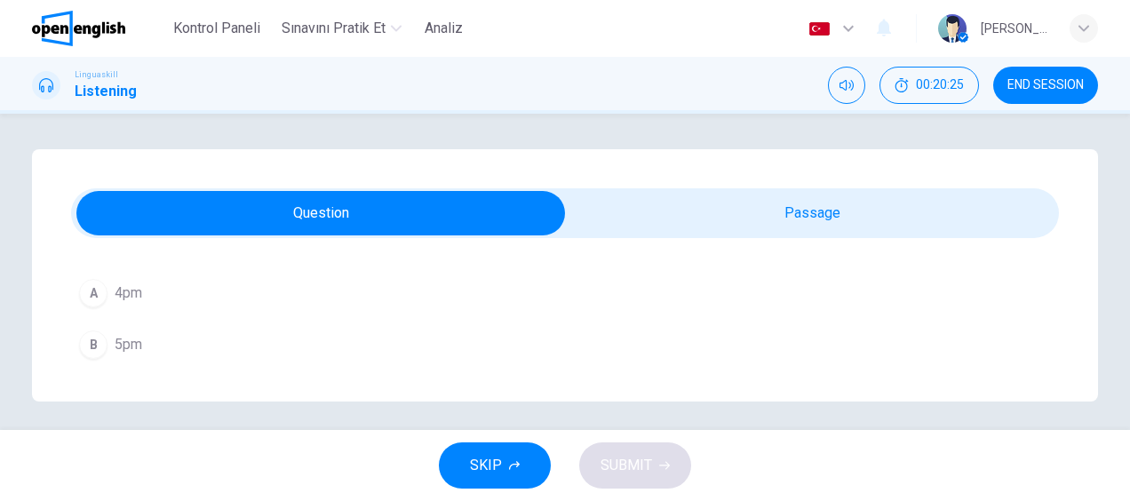
scroll to position [266, 0]
click at [135, 360] on span "3pm" at bounding box center [129, 357] width 28 height 21
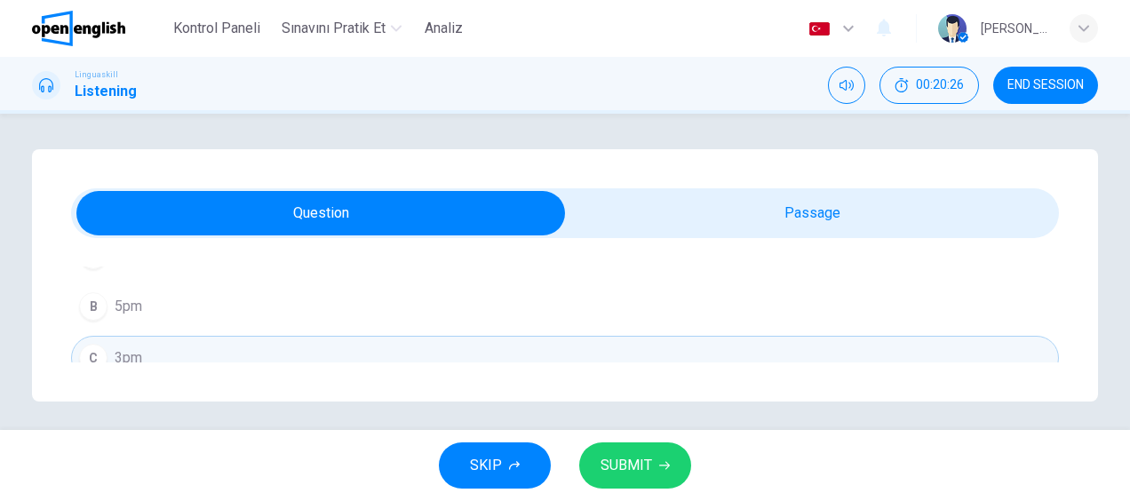
click at [624, 459] on span "SUBMIT" at bounding box center [626, 465] width 52 height 25
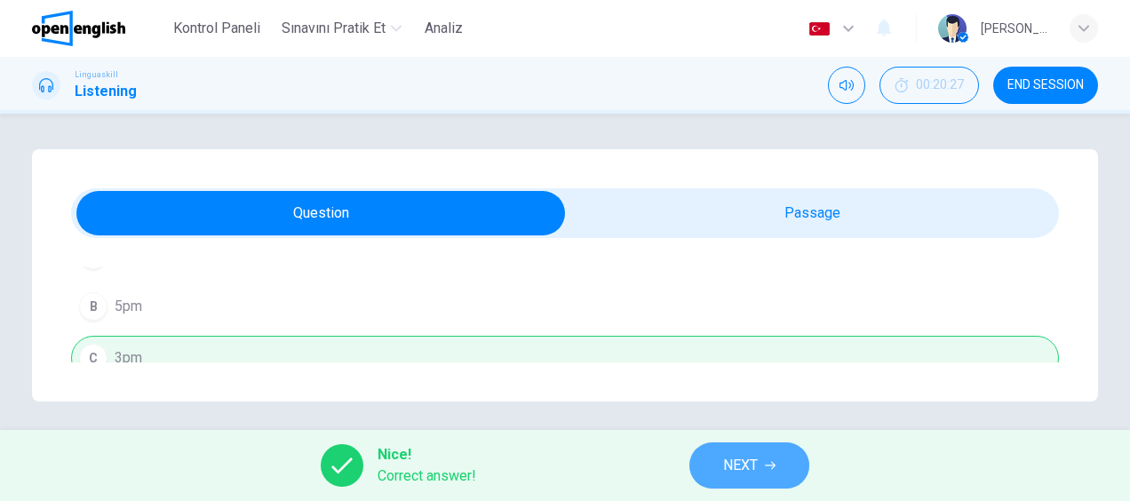
click at [746, 465] on span "NEXT" at bounding box center [740, 465] width 35 height 25
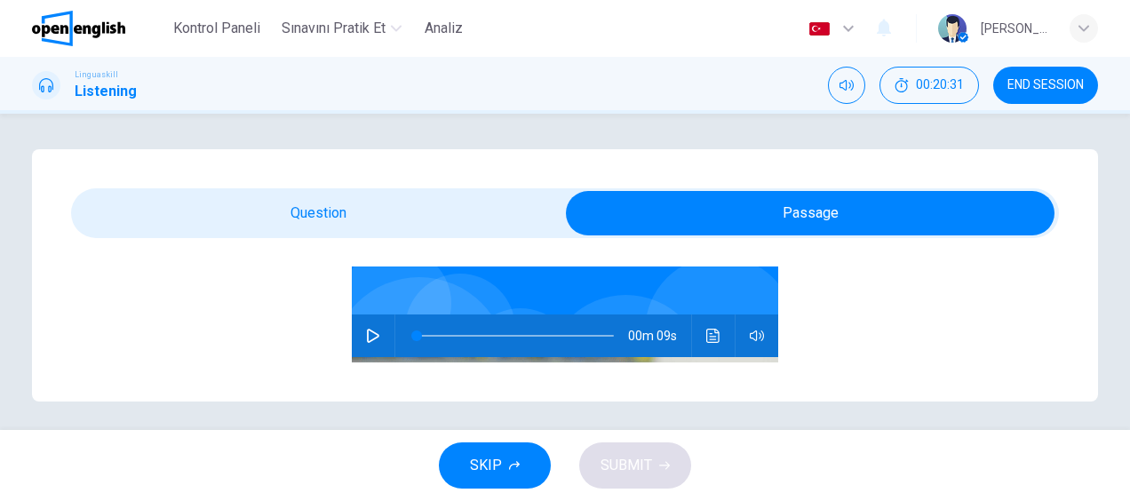
scroll to position [183, 0]
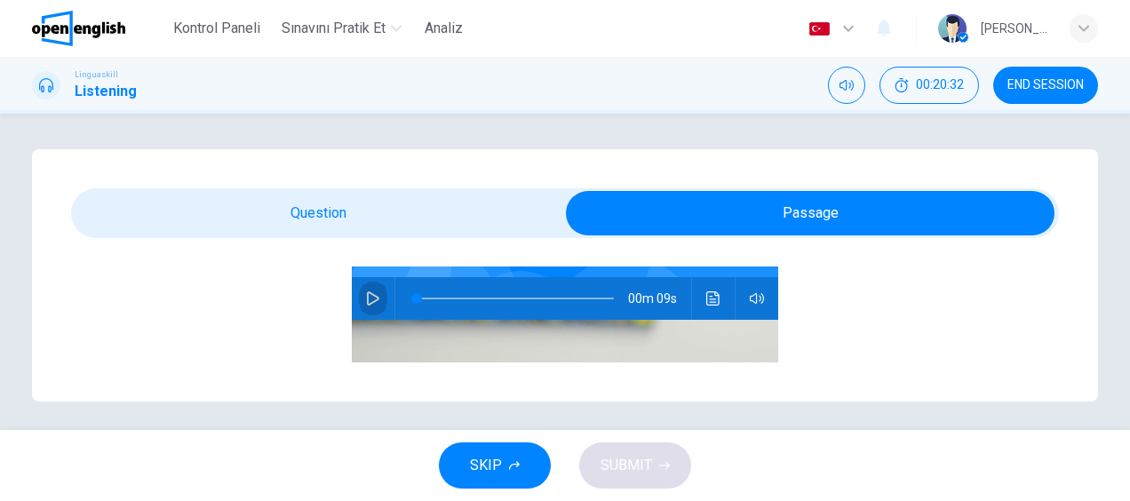
click at [366, 291] on icon "button" at bounding box center [373, 298] width 14 height 14
type input "**"
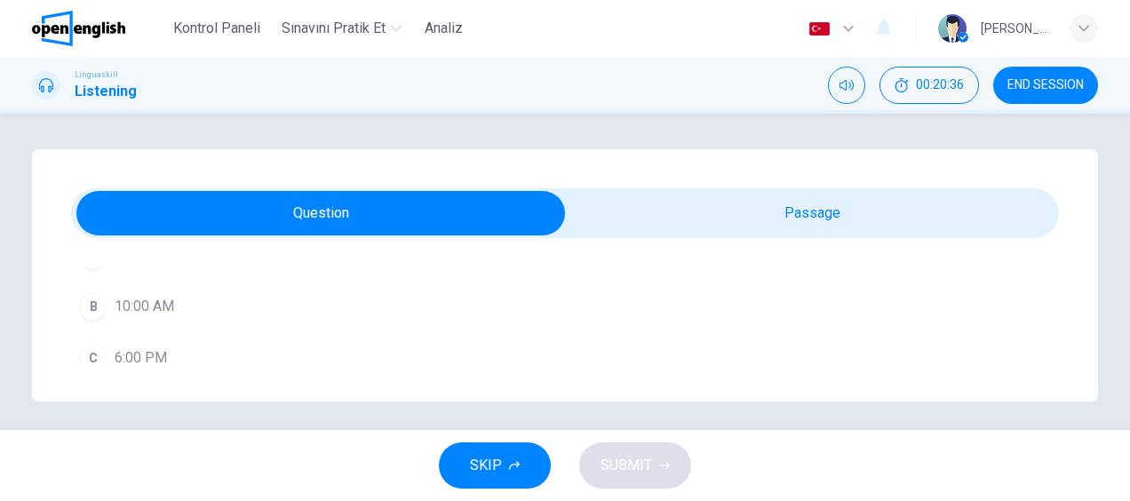
scroll to position [178, 0]
click at [141, 339] on span "3:00 PM" at bounding box center [141, 343] width 52 height 21
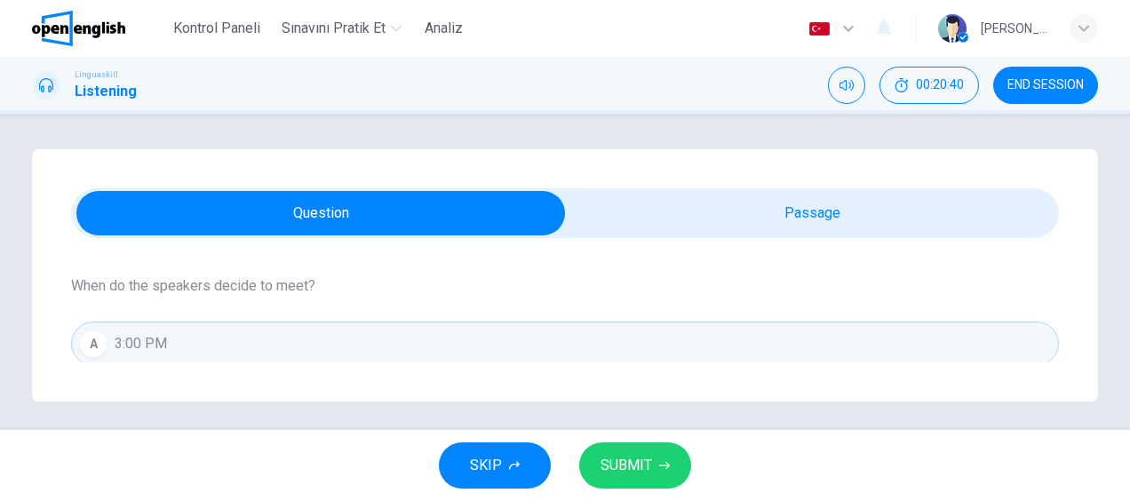
click at [634, 474] on span "SUBMIT" at bounding box center [626, 465] width 52 height 25
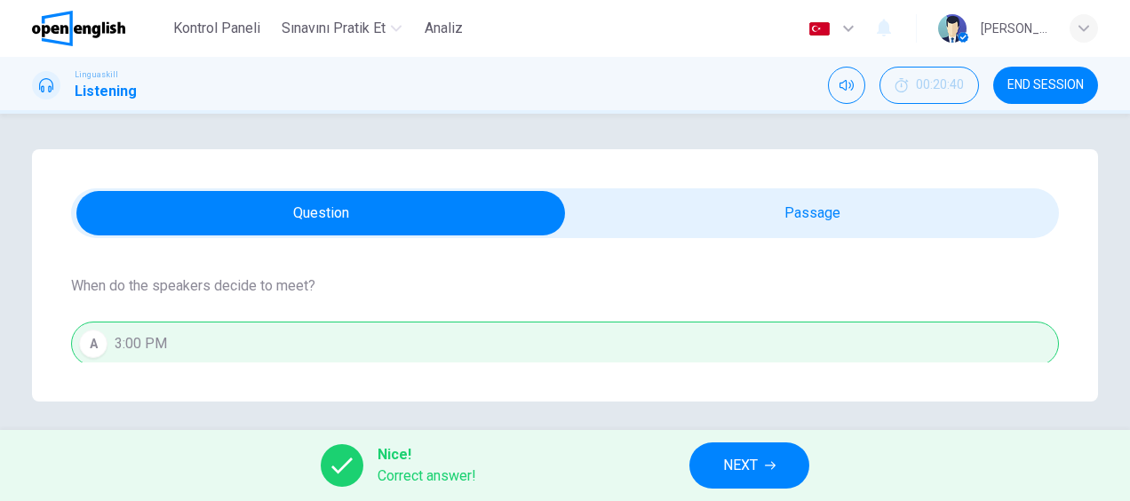
click at [753, 467] on span "NEXT" at bounding box center [740, 465] width 35 height 25
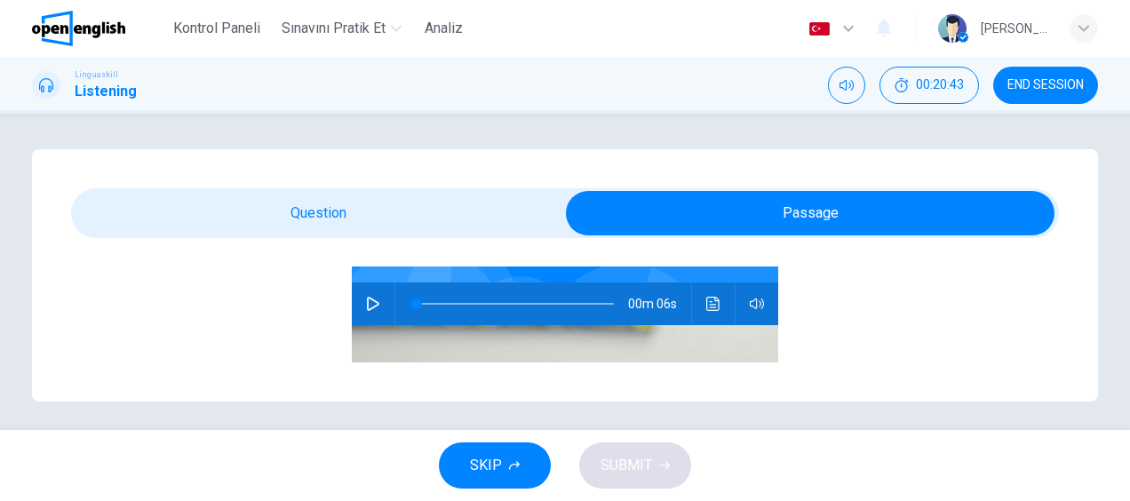
click at [366, 302] on icon "button" at bounding box center [373, 304] width 14 height 14
type input "**"
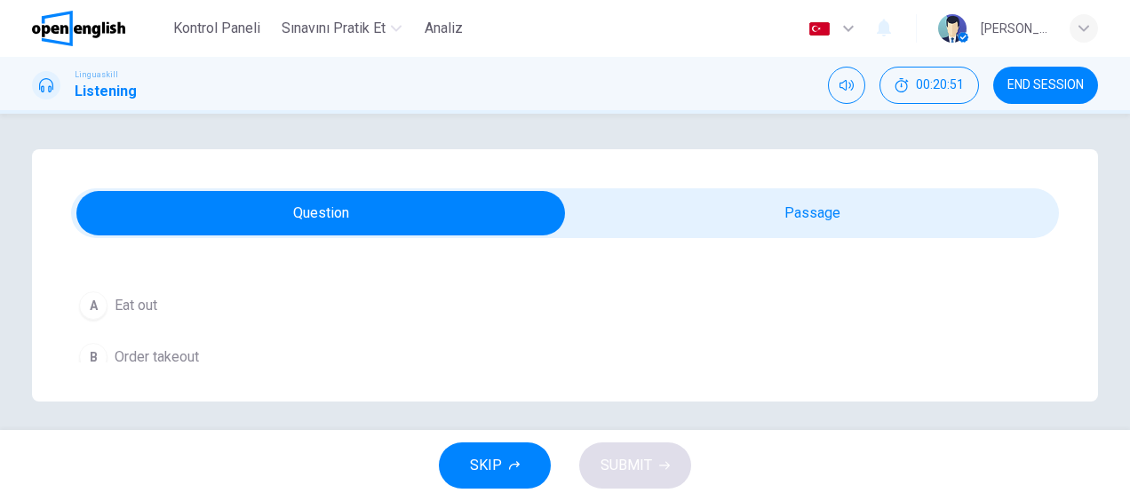
scroll to position [266, 0]
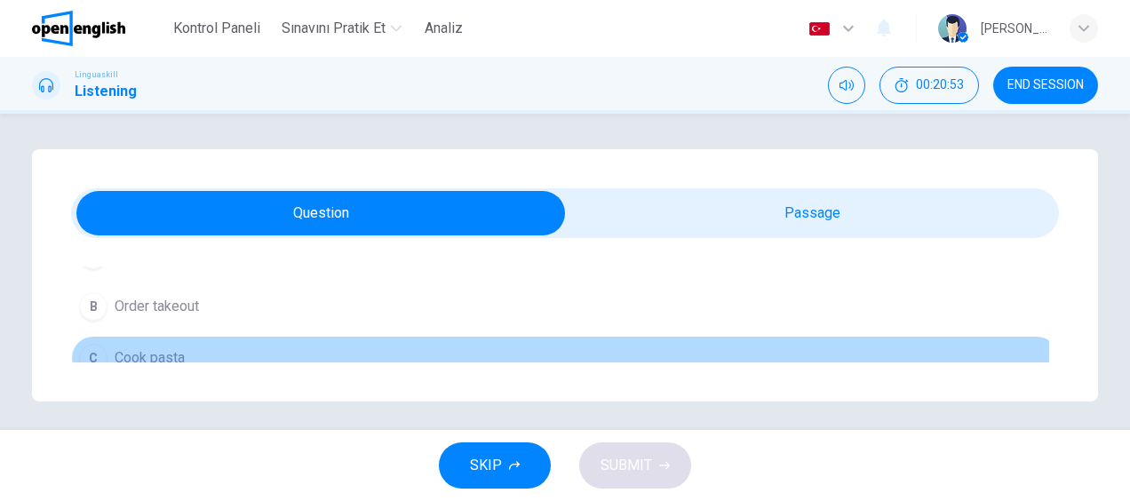
click at [169, 353] on span "Cook pasta" at bounding box center [150, 357] width 70 height 21
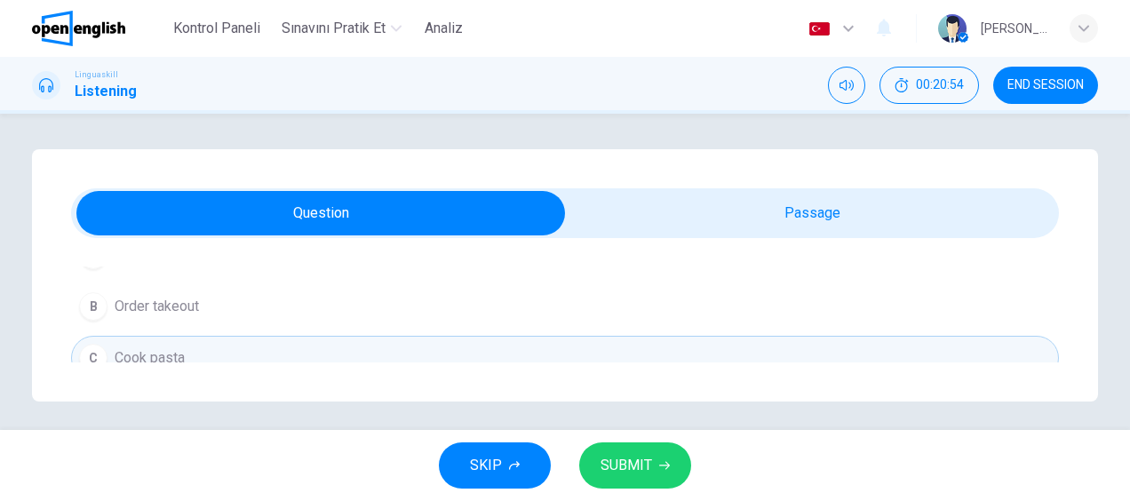
scroll to position [178, 0]
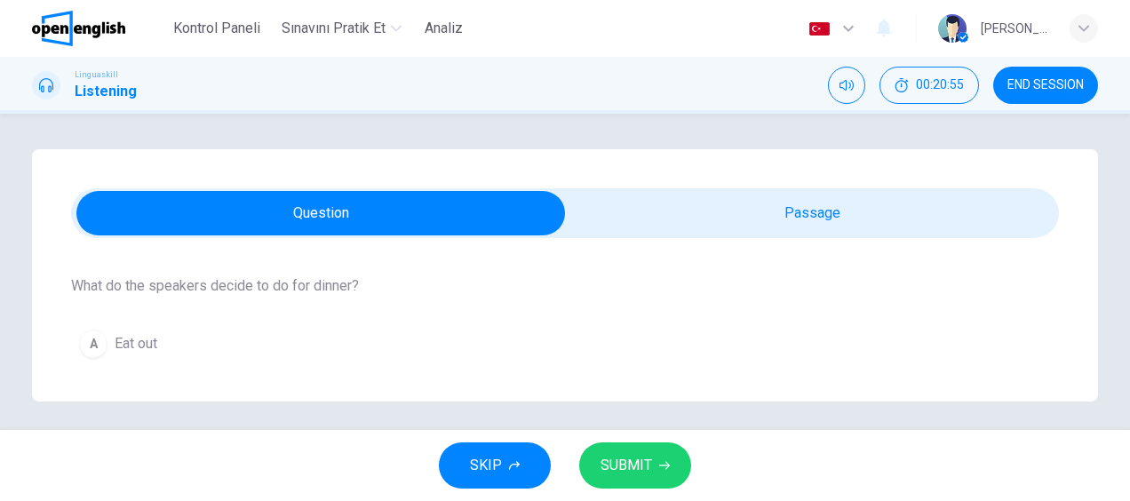
click at [652, 456] on button "SUBMIT" at bounding box center [635, 465] width 112 height 46
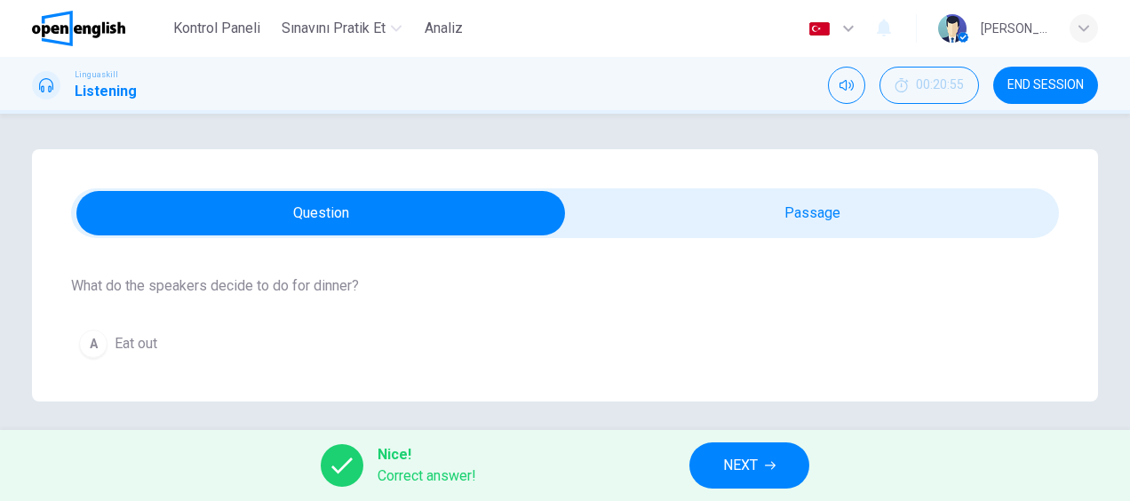
click at [737, 473] on span "NEXT" at bounding box center [740, 465] width 35 height 25
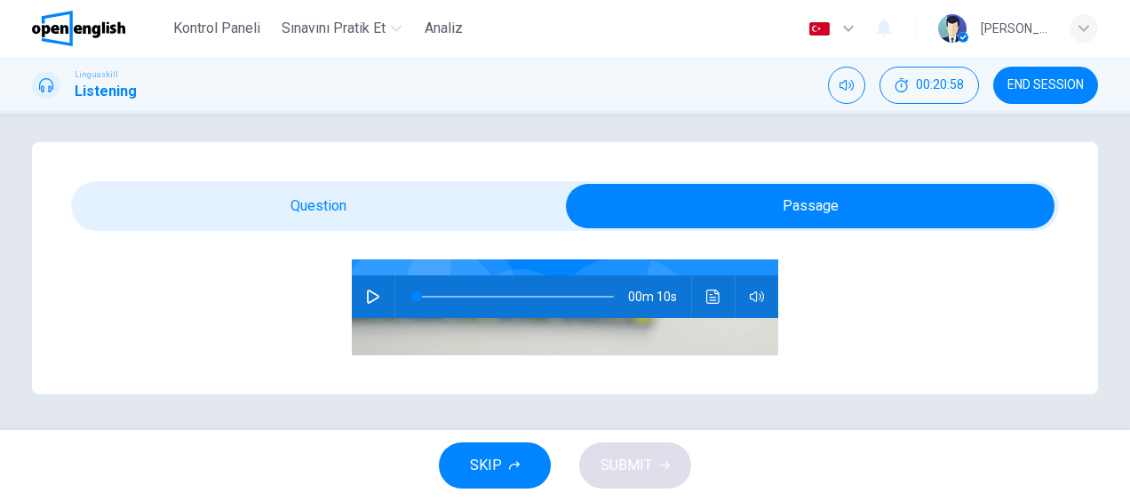
click at [359, 292] on button "button" at bounding box center [373, 296] width 28 height 43
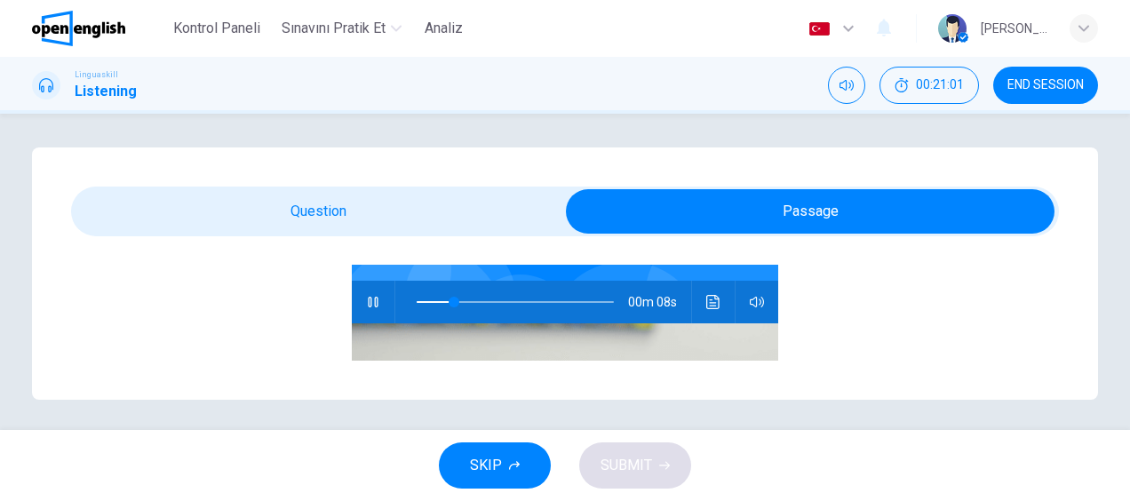
scroll to position [0, 0]
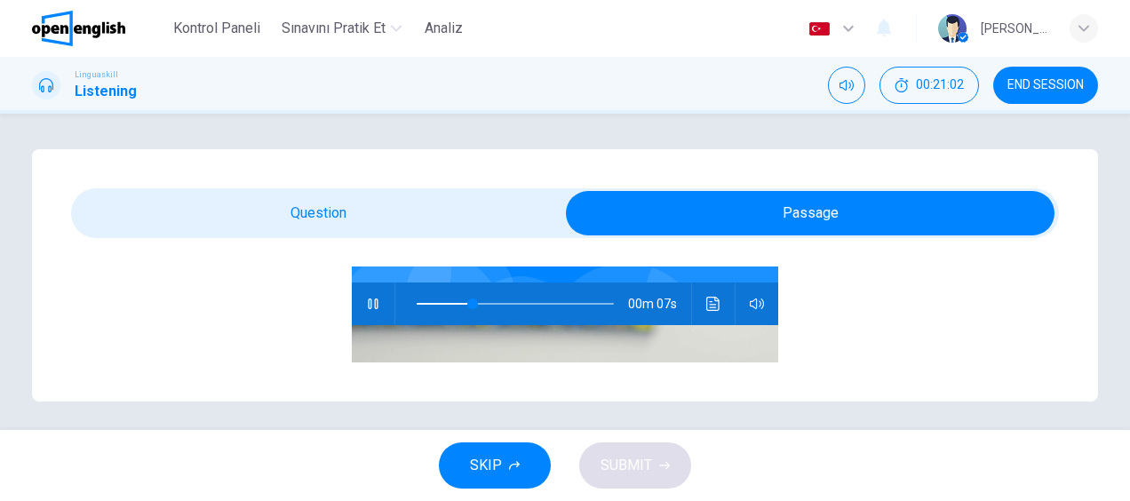
type input "**"
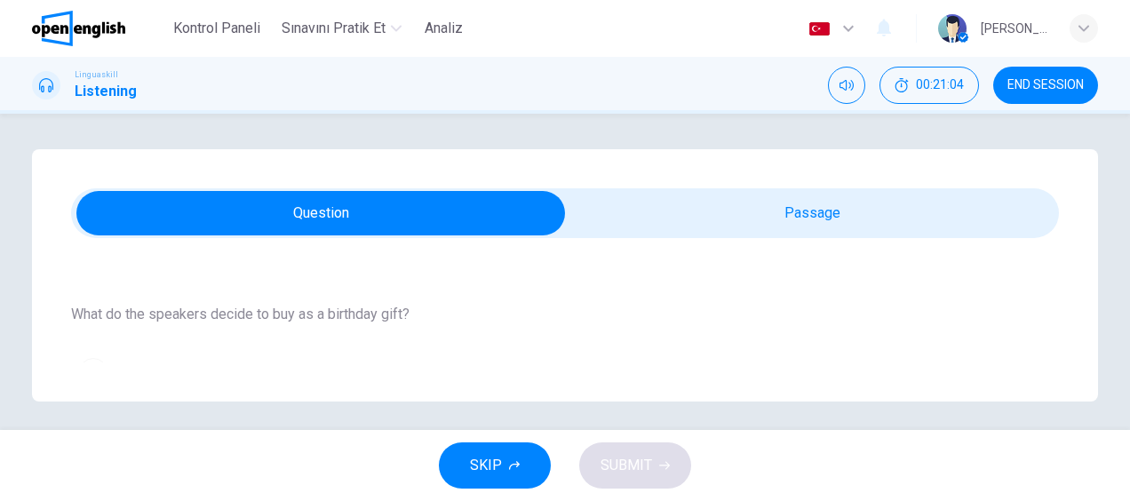
scroll to position [178, 0]
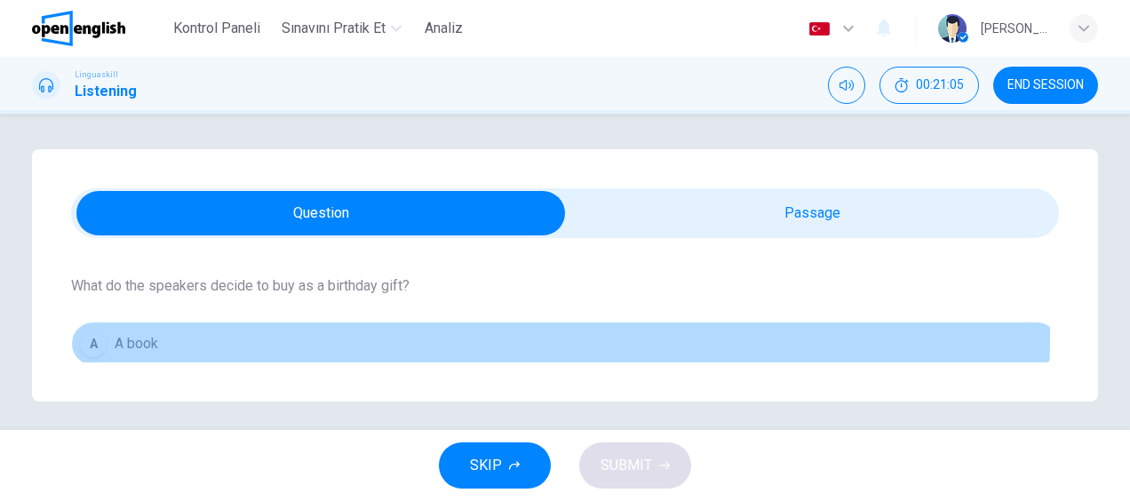
click at [147, 334] on span "A book" at bounding box center [137, 343] width 44 height 21
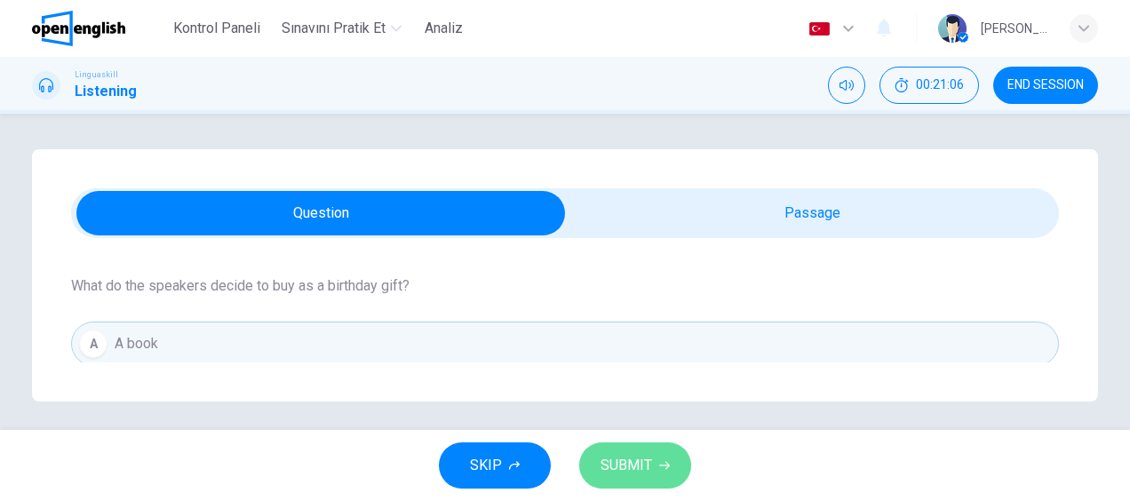
click at [640, 457] on span "SUBMIT" at bounding box center [626, 465] width 52 height 25
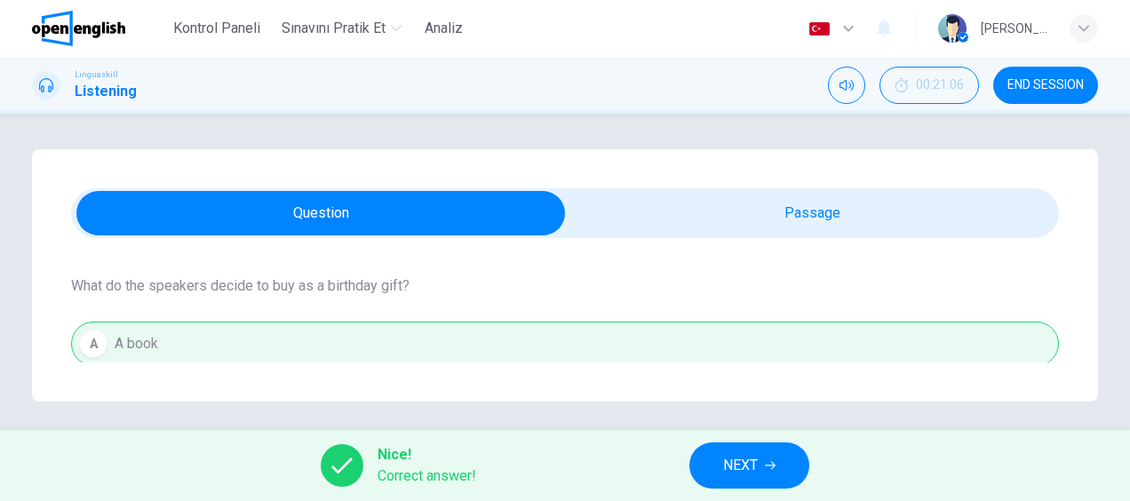
click at [755, 462] on span "NEXT" at bounding box center [740, 465] width 35 height 25
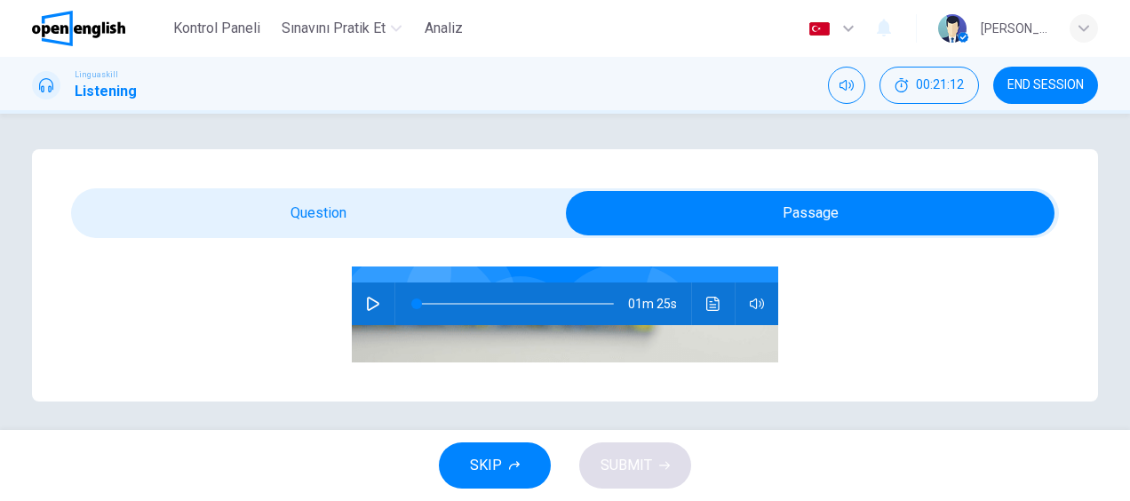
click at [372, 304] on button "button" at bounding box center [373, 303] width 28 height 43
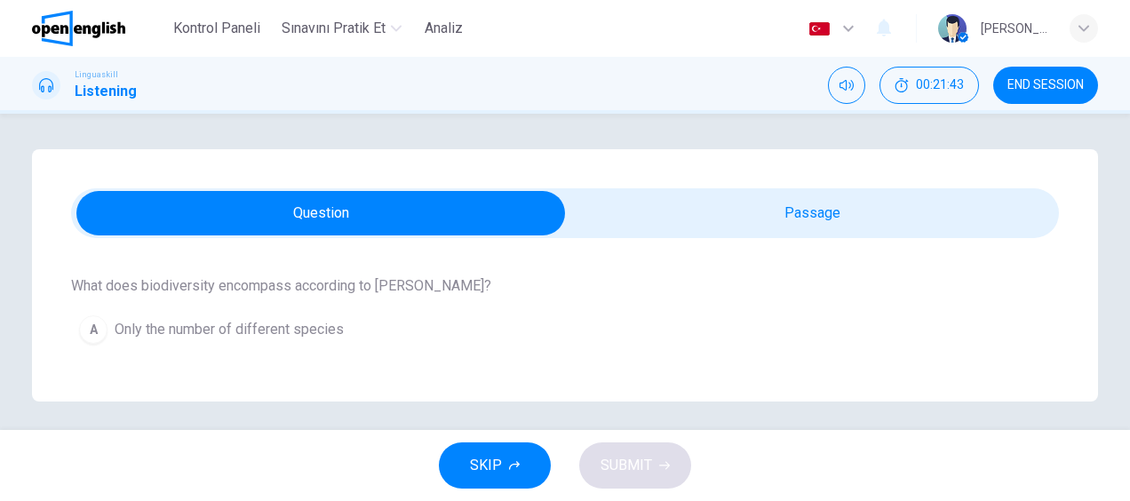
scroll to position [266, 0]
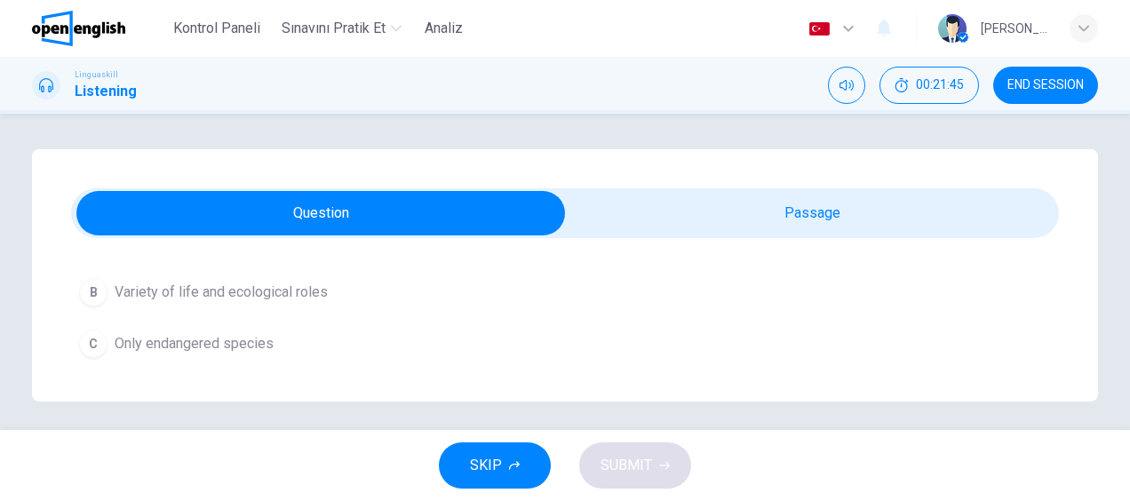
click at [270, 297] on span "Variety of life and ecological roles" at bounding box center [221, 292] width 213 height 21
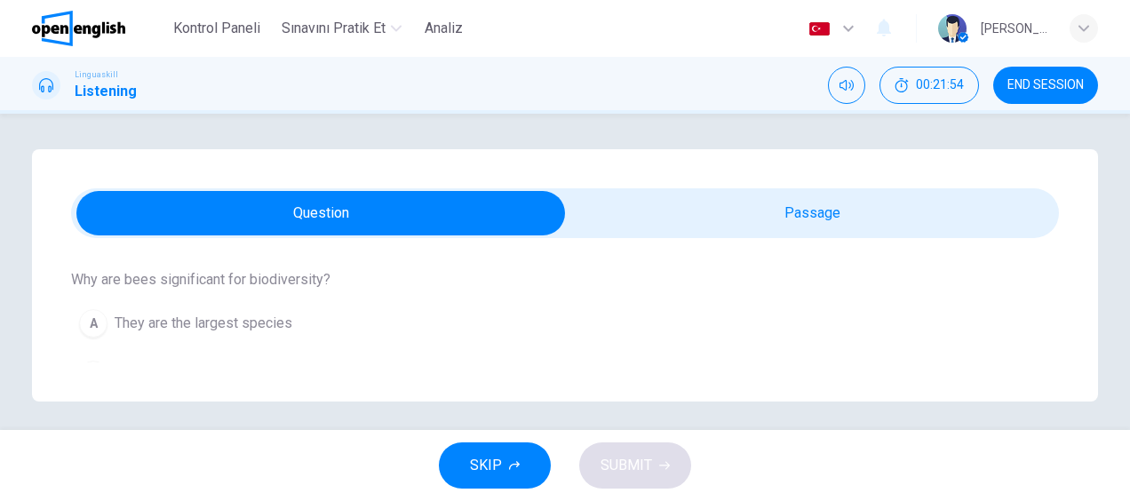
scroll to position [444, 0]
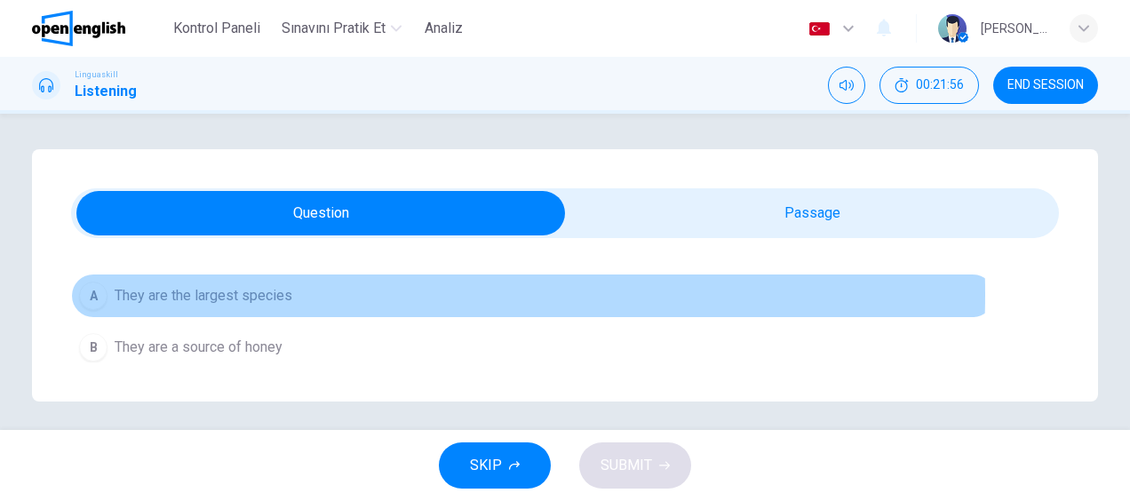
click at [279, 292] on span "They are the largest species" at bounding box center [204, 295] width 178 height 21
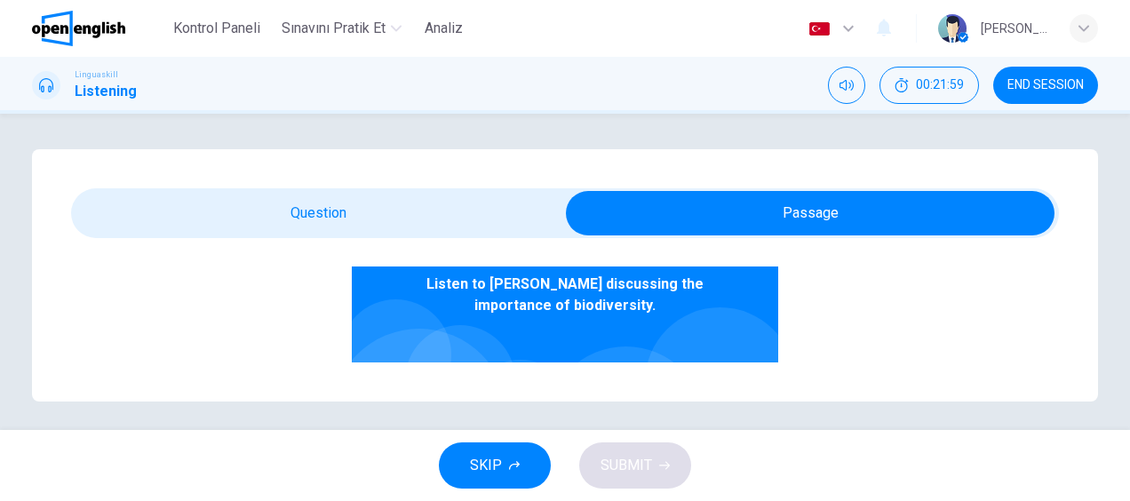
scroll to position [183, 0]
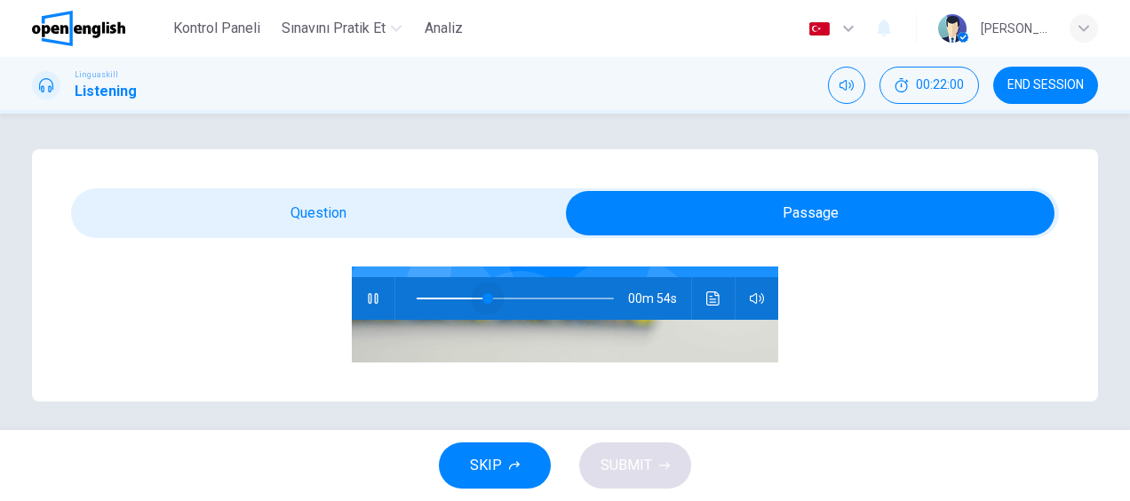
click at [480, 301] on span at bounding box center [515, 298] width 197 height 25
click at [482, 296] on span at bounding box center [487, 298] width 11 height 11
click at [453, 297] on span at bounding box center [458, 298] width 11 height 11
type input "**"
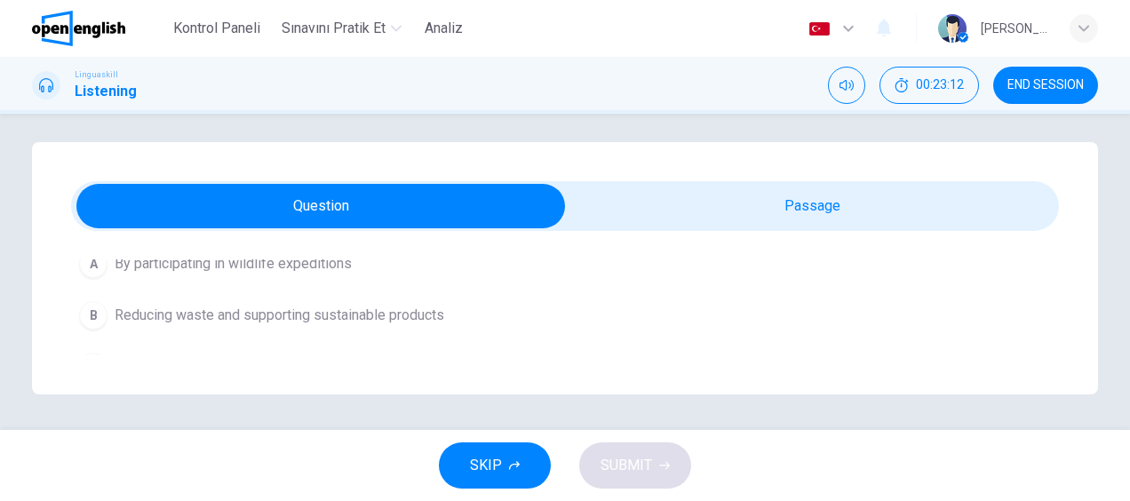
scroll to position [1195, 0]
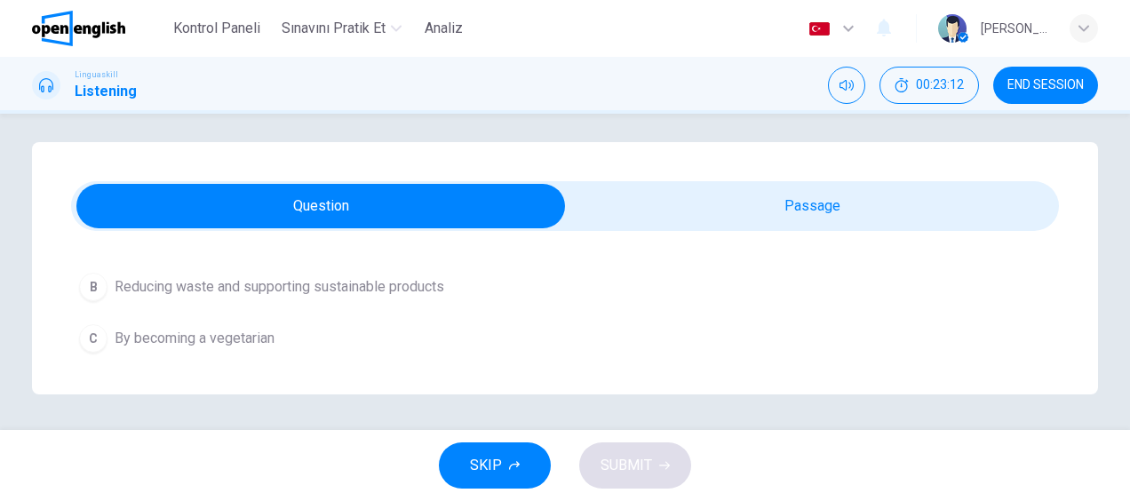
click at [401, 288] on span "Reducing waste and supporting sustainable products" at bounding box center [280, 286] width 330 height 21
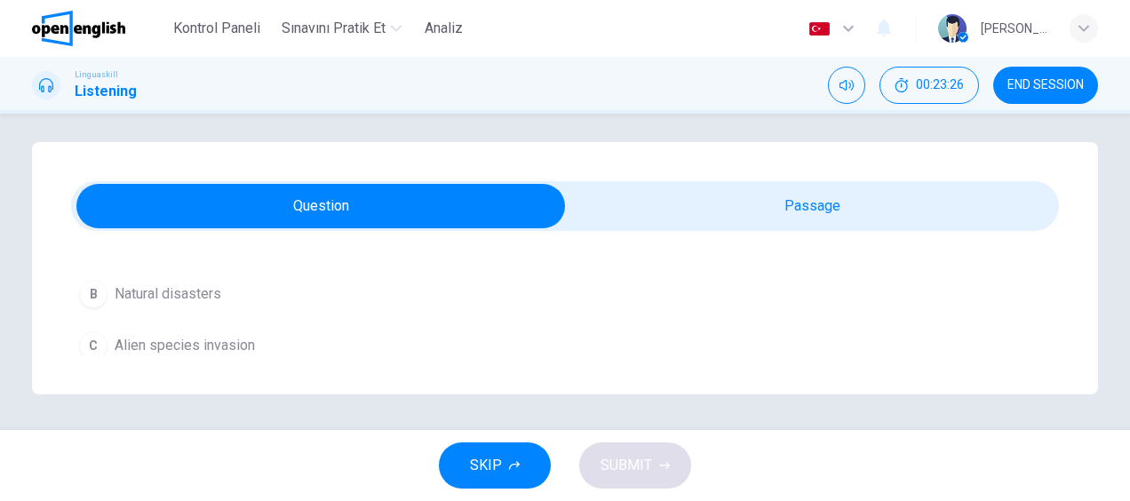
scroll to position [929, 0]
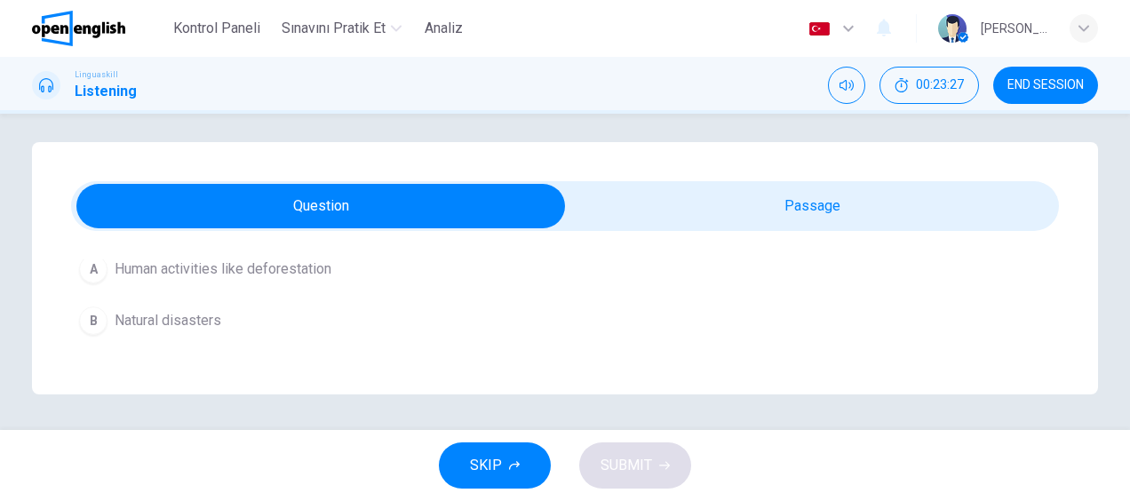
click at [316, 268] on span "Human activities like deforestation" at bounding box center [223, 268] width 217 height 21
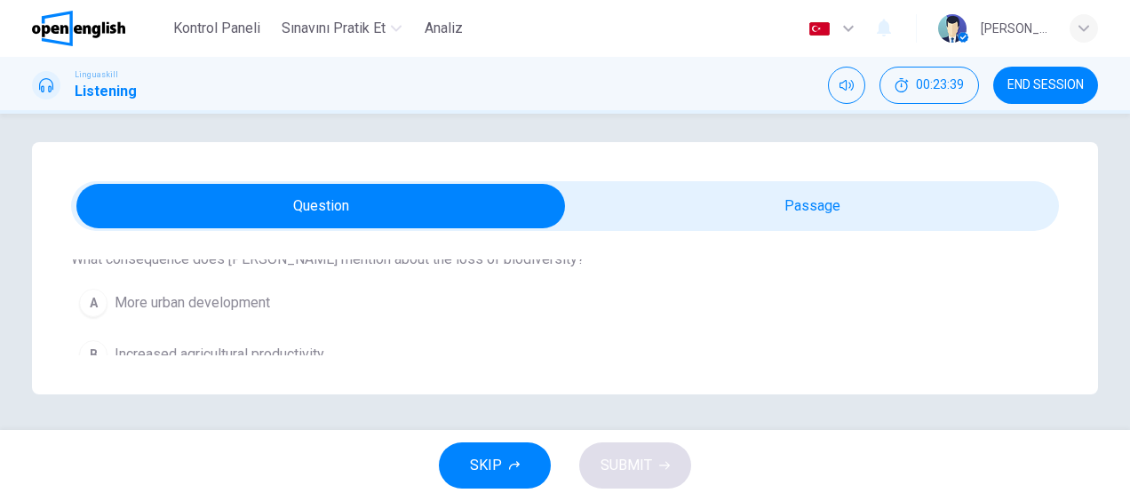
scroll to position [751, 0]
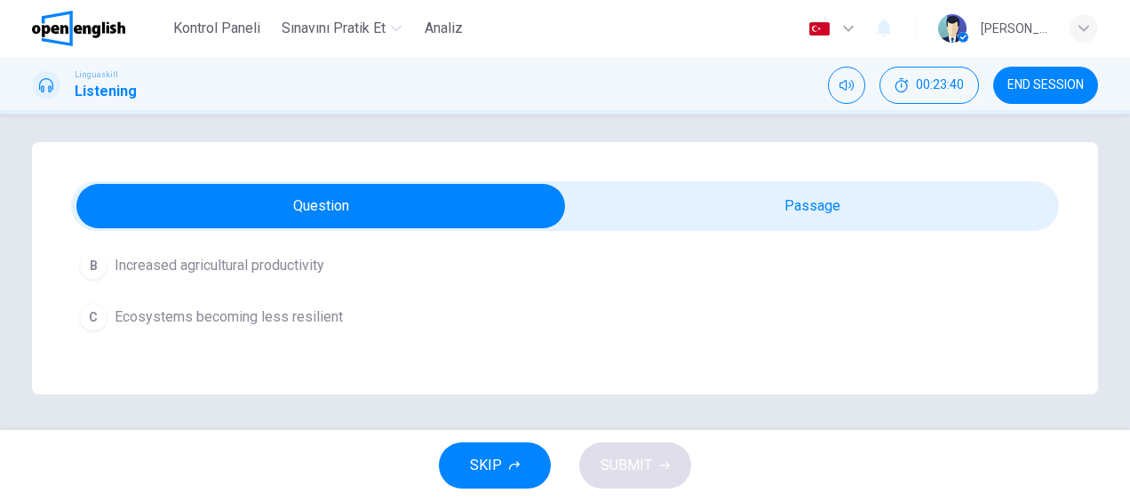
click at [303, 307] on span "Ecosystems becoming less resilient" at bounding box center [229, 316] width 228 height 21
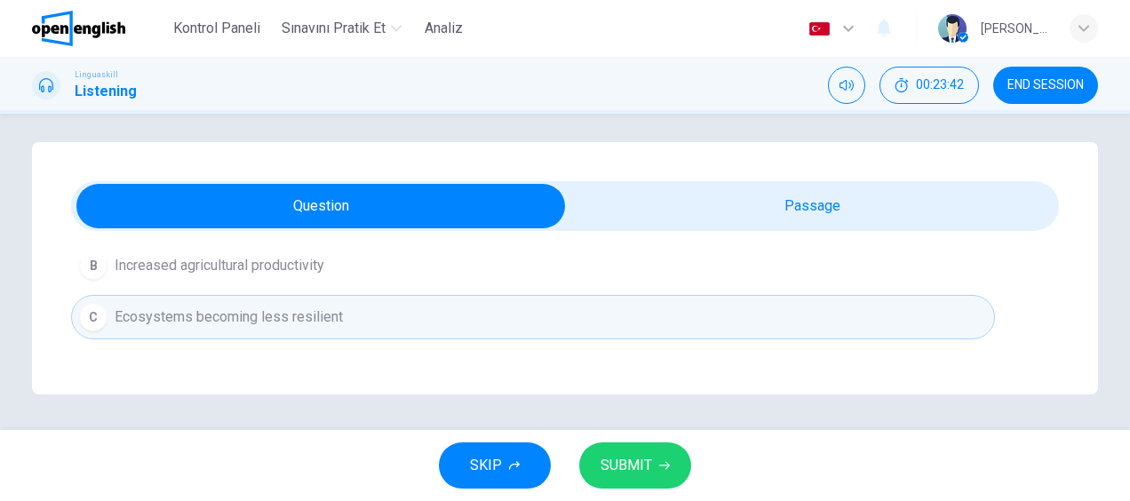
scroll to position [0, 0]
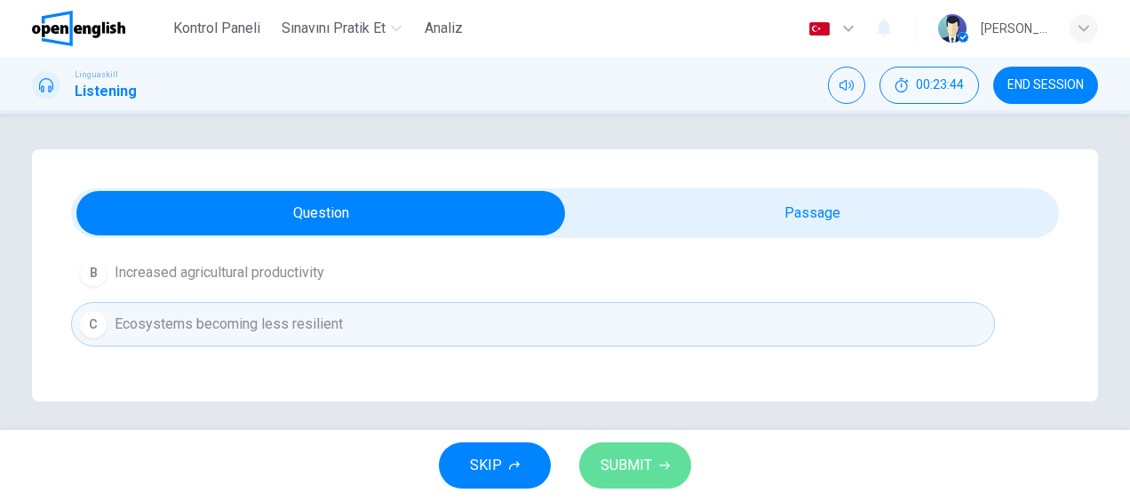
click at [653, 453] on button "SUBMIT" at bounding box center [635, 465] width 112 height 46
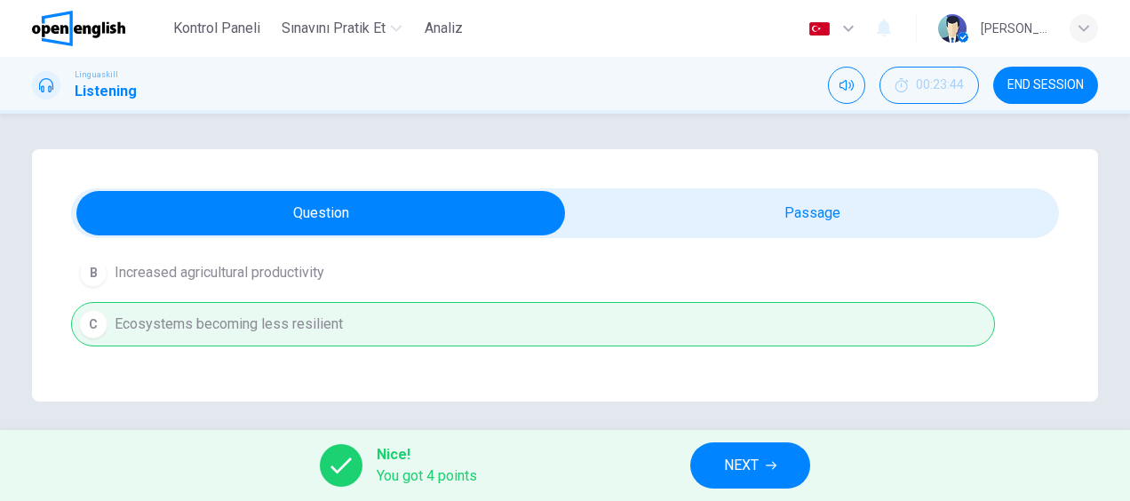
click at [782, 459] on button "NEXT" at bounding box center [750, 465] width 120 height 46
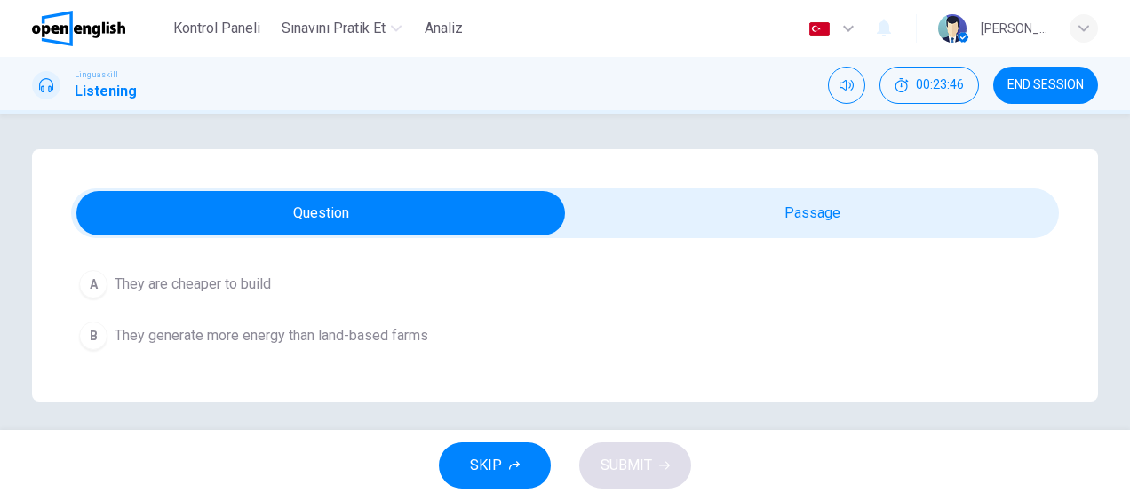
scroll to position [888, 0]
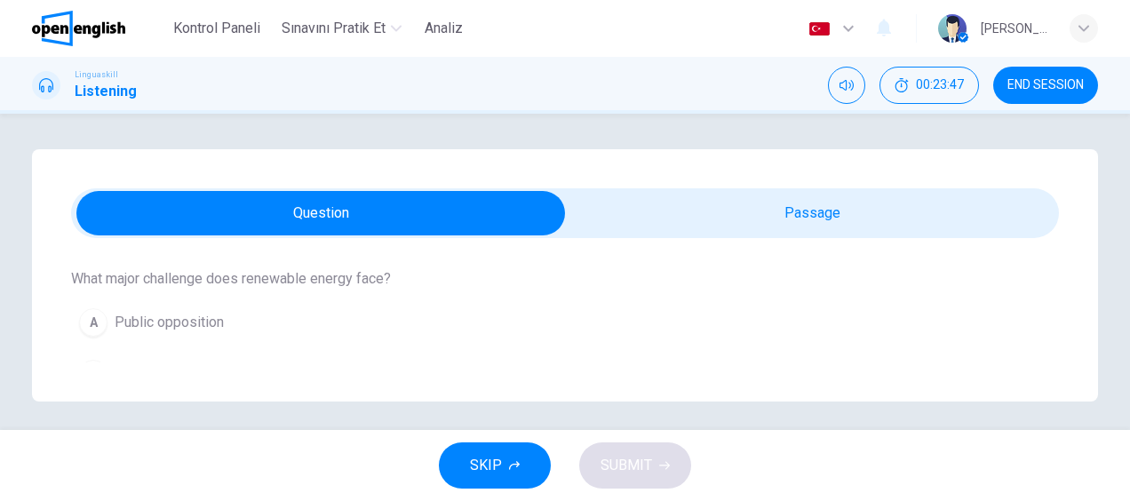
click at [1061, 87] on span "END SESSION" at bounding box center [1045, 85] width 76 height 14
